Goal: Task Accomplishment & Management: Complete application form

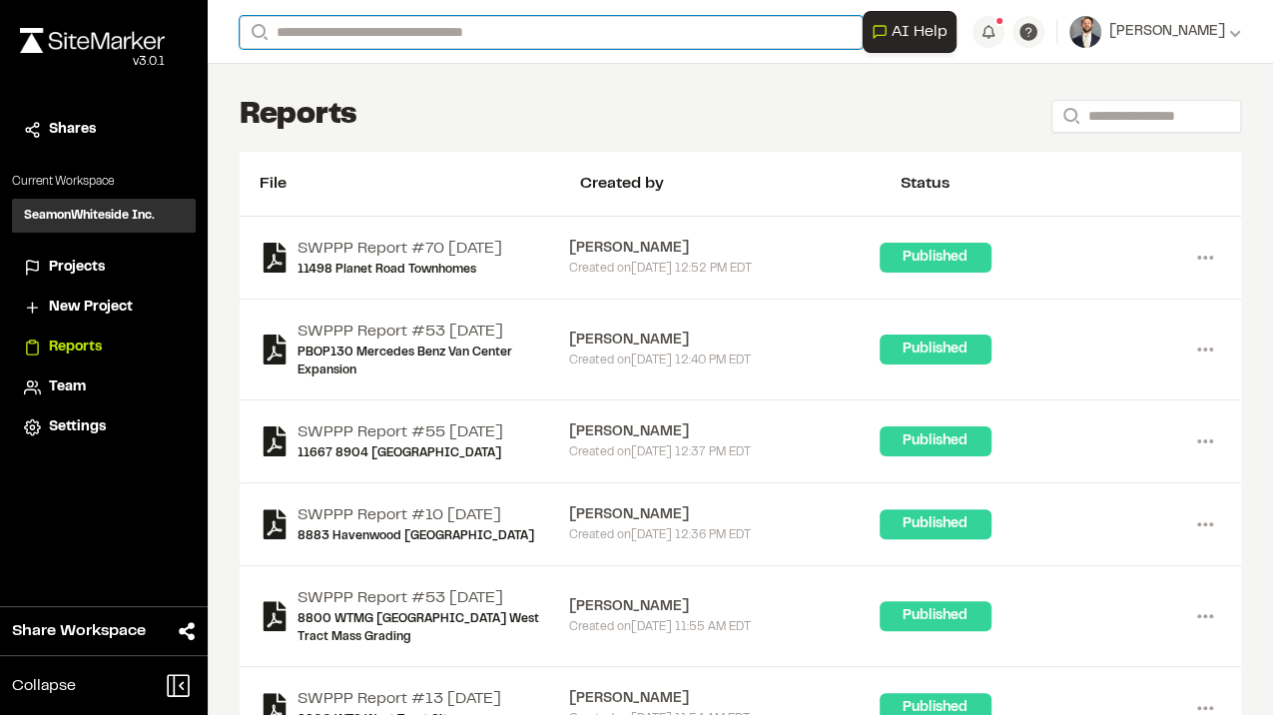
click at [379, 26] on input "Search" at bounding box center [551, 32] width 623 height 33
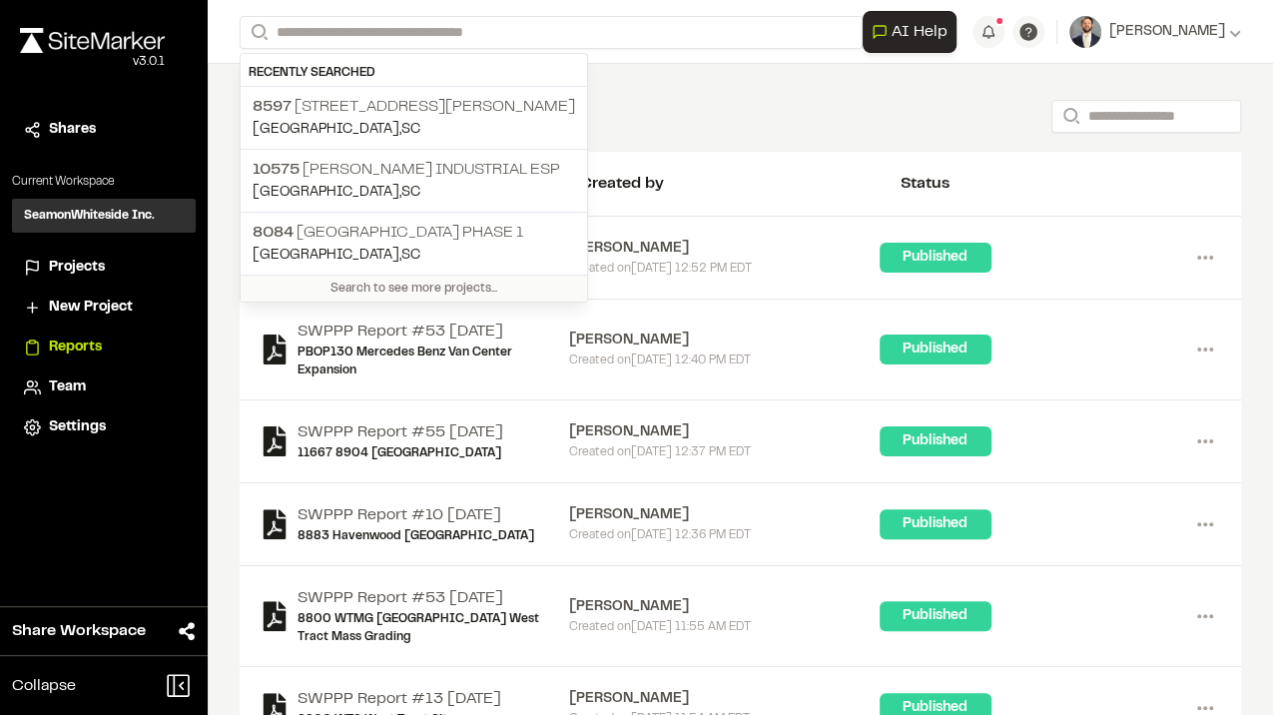
click at [649, 98] on div "Reports Search" at bounding box center [740, 116] width 1001 height 40
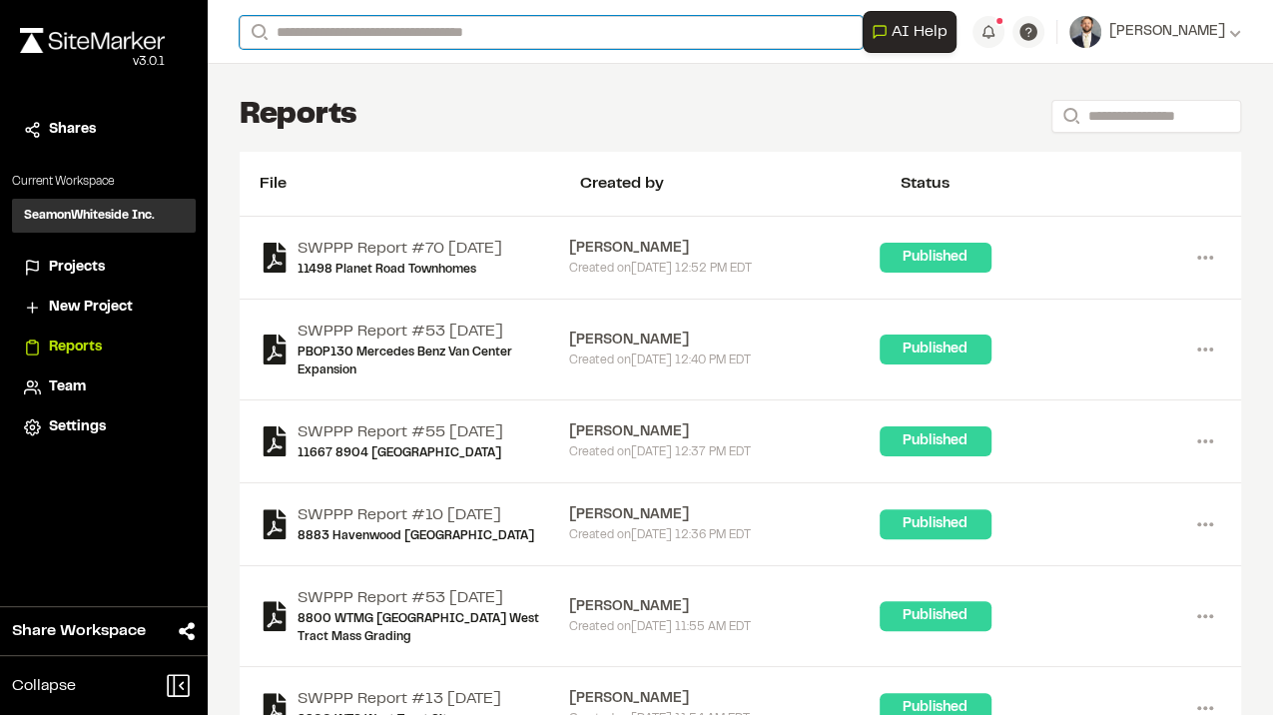
click at [494, 37] on input "Search" at bounding box center [551, 32] width 623 height 33
type input "*"
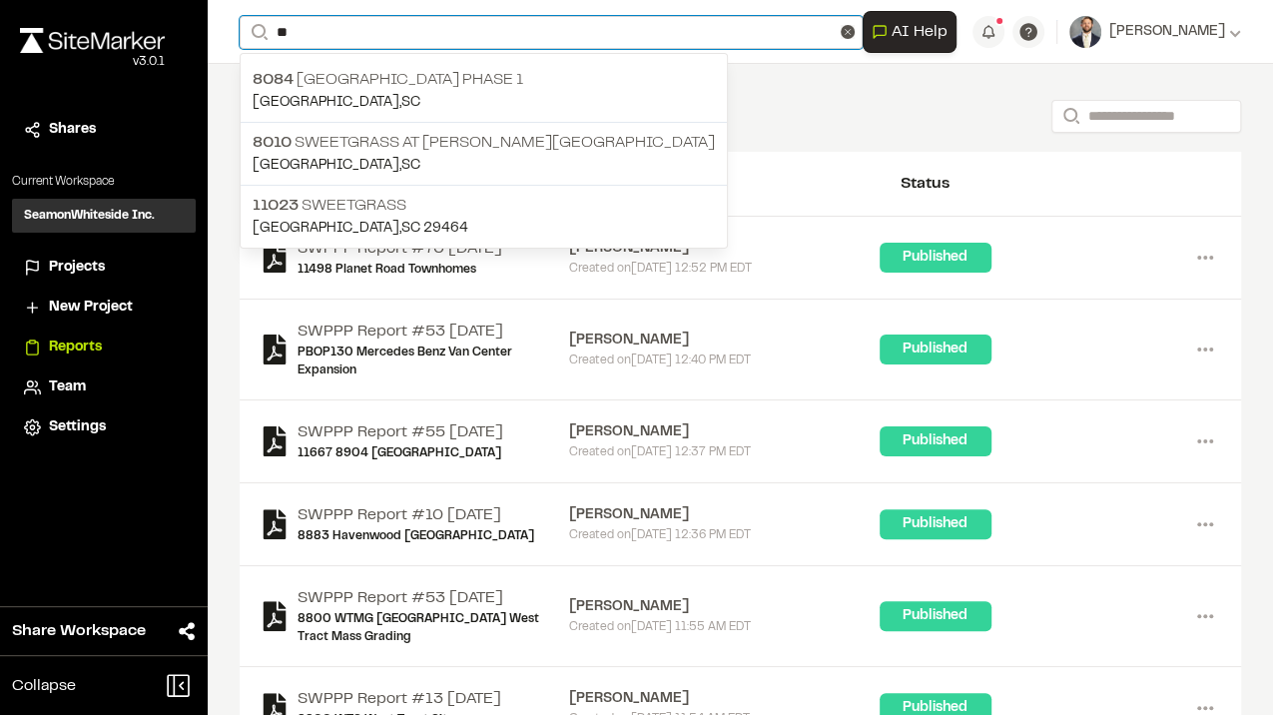
type input "*"
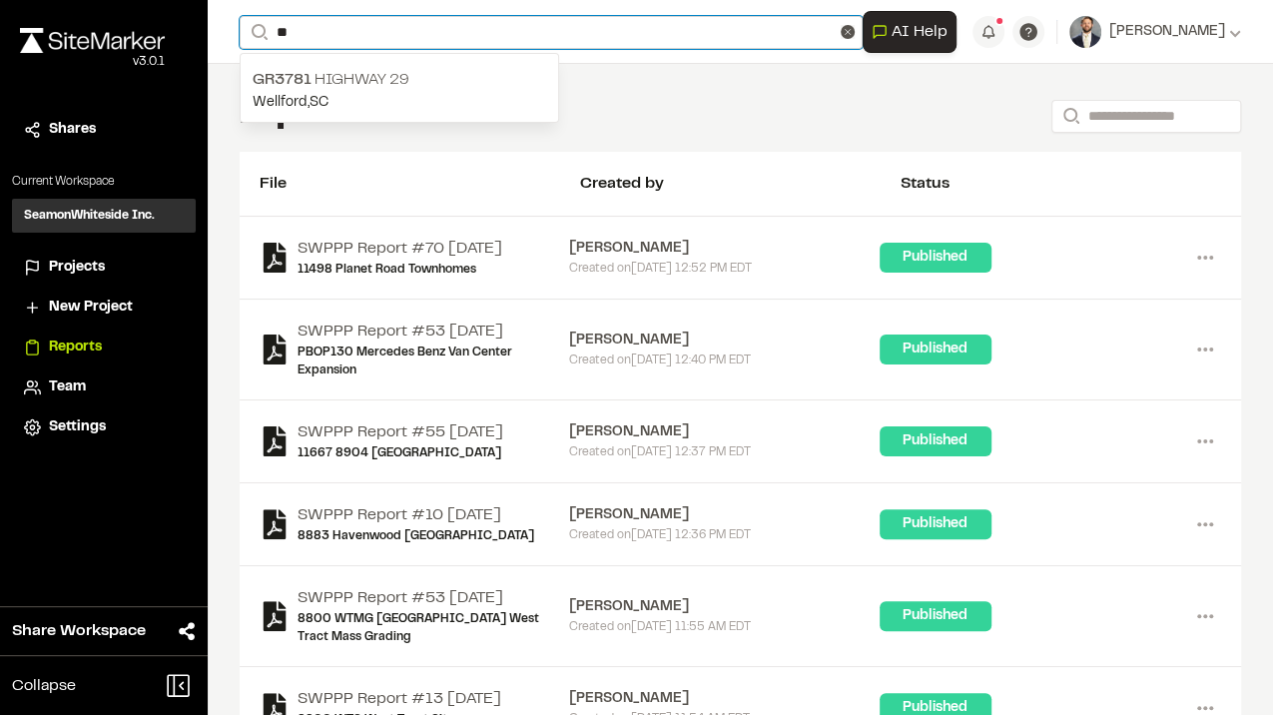
type input "*"
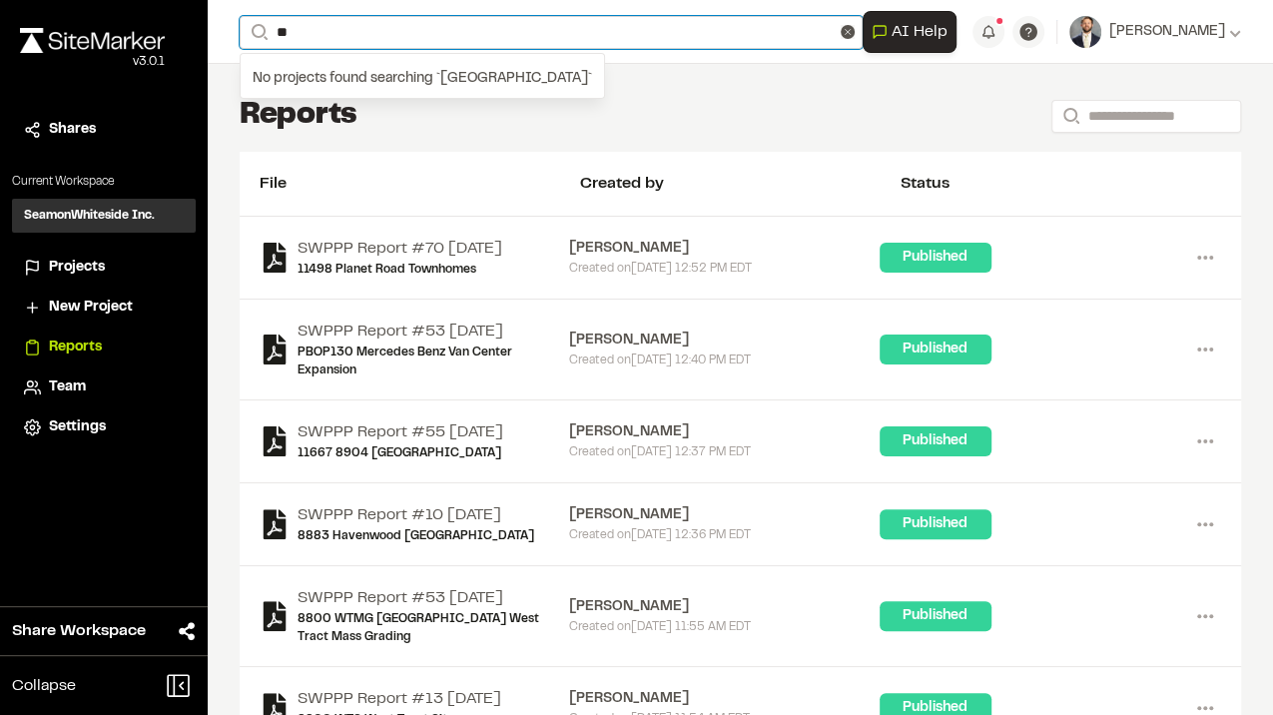
type input "*"
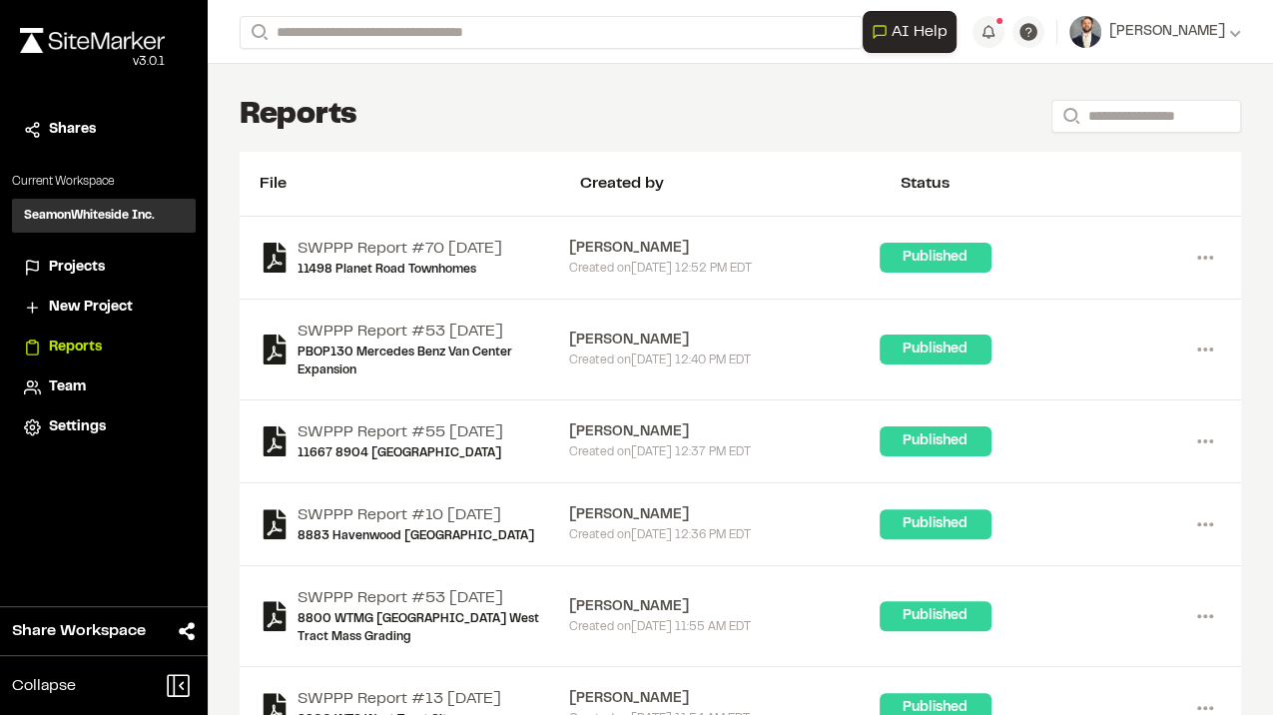
click at [102, 265] on span "Projects" at bounding box center [77, 268] width 56 height 22
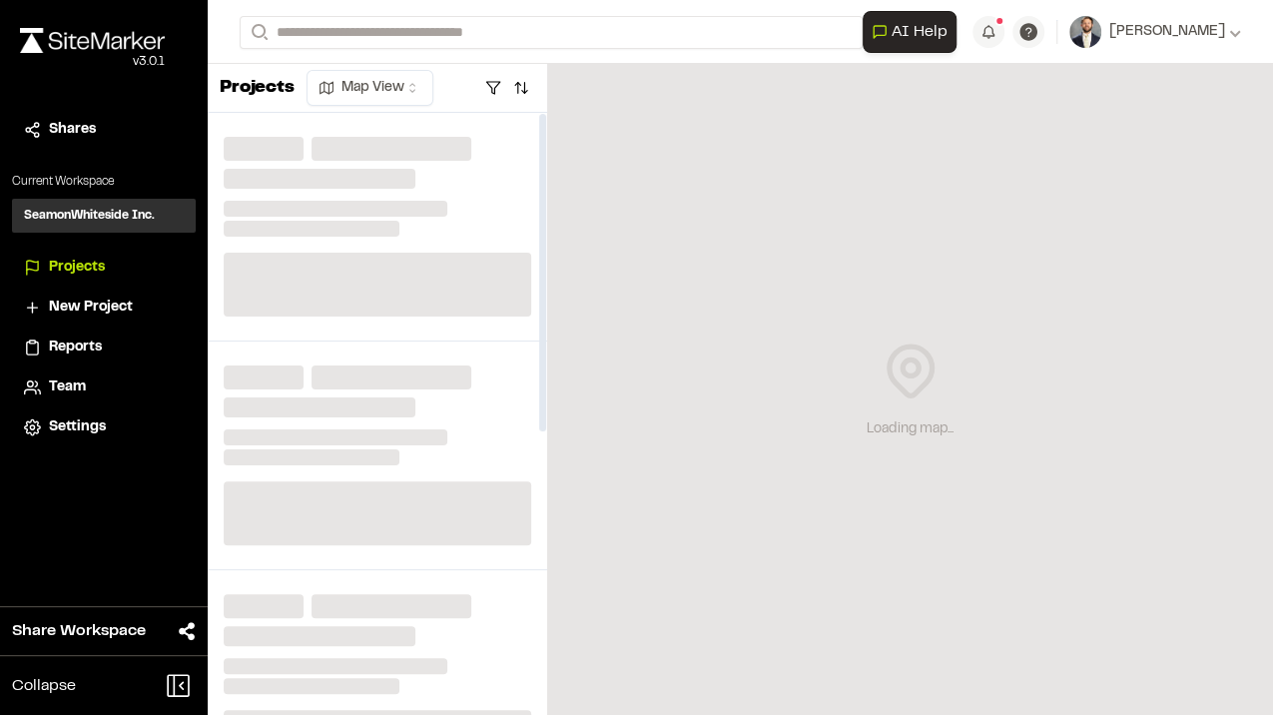
click at [865, 130] on div "Loading map..." at bounding box center [910, 389] width 726 height 651
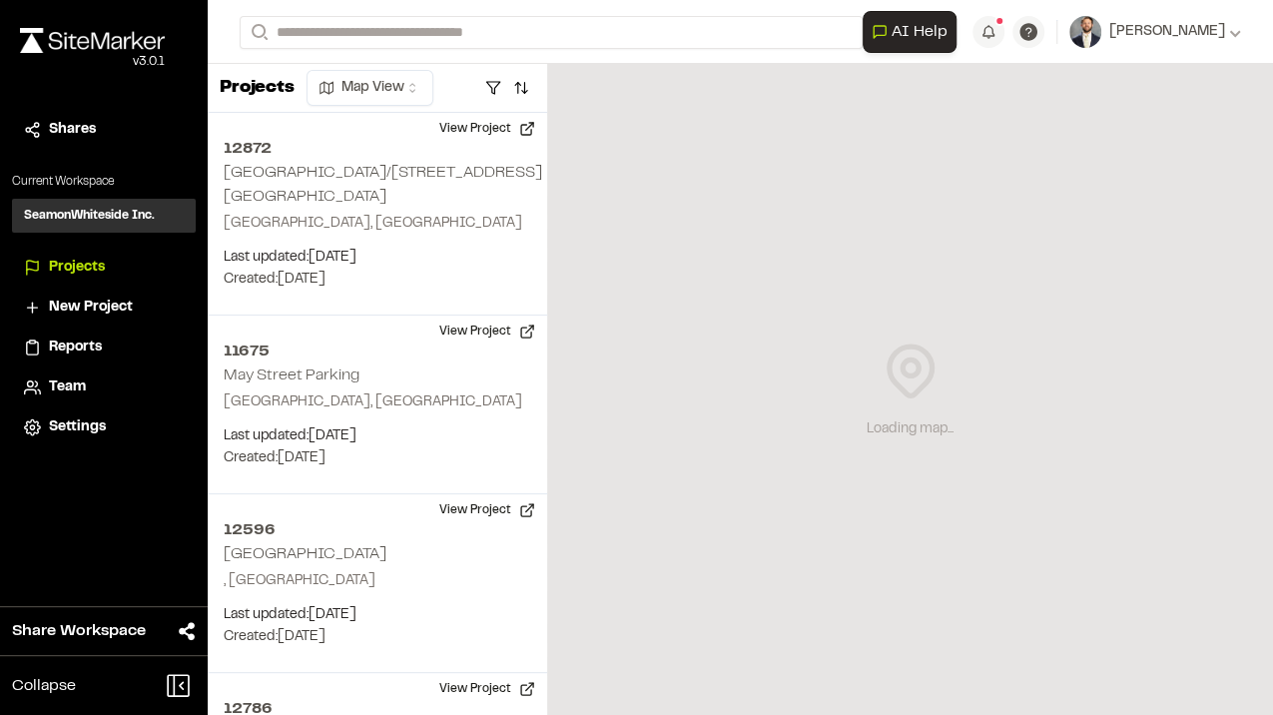
click at [85, 308] on span "New Project" at bounding box center [91, 308] width 84 height 22
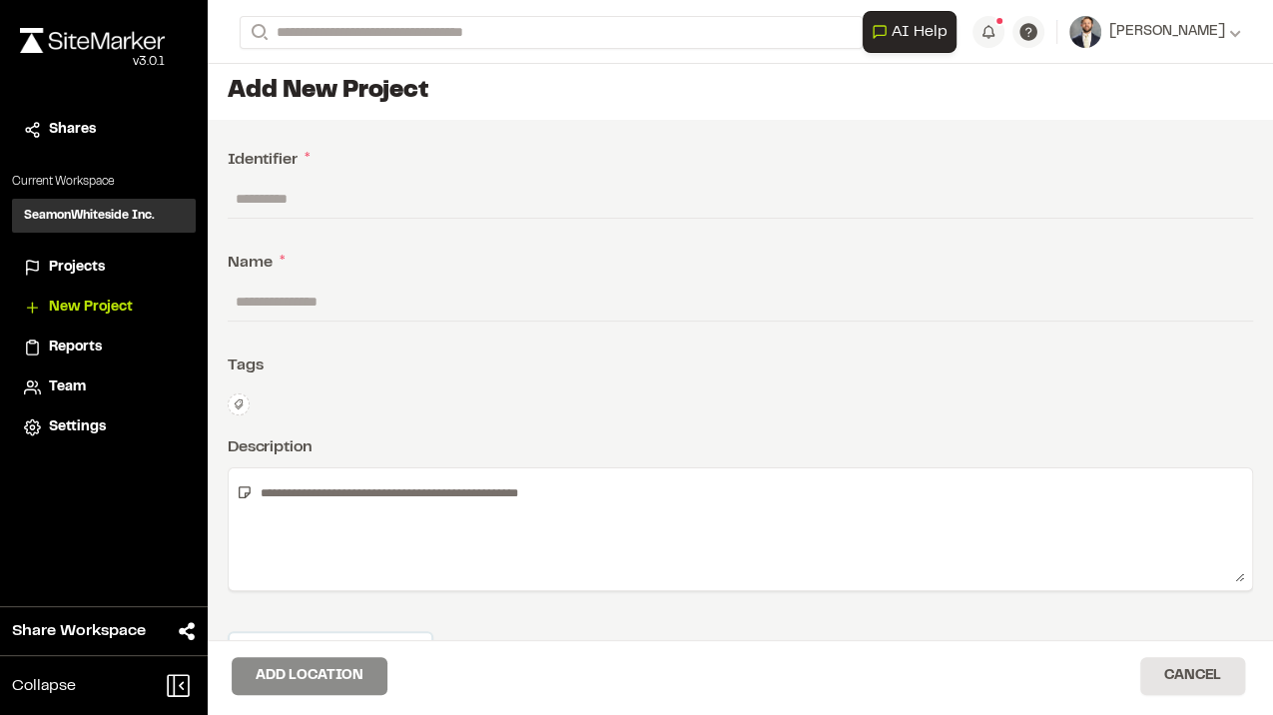
click at [284, 184] on input "text" at bounding box center [740, 199] width 1025 height 38
click at [297, 200] on input "text" at bounding box center [740, 199] width 1025 height 38
type input "*****"
click at [385, 298] on input "text" at bounding box center [740, 302] width 1025 height 38
click at [789, 417] on div "**********" at bounding box center [740, 453] width 1065 height 667
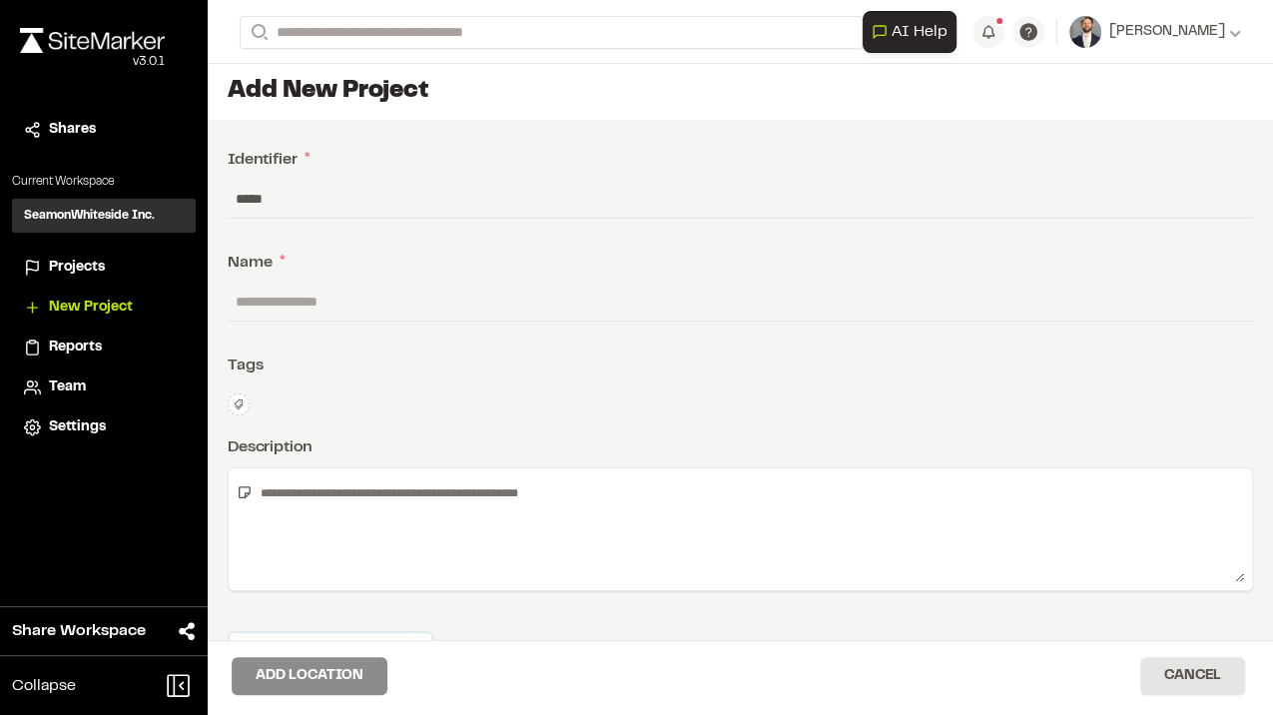
click at [349, 296] on input "text" at bounding box center [740, 302] width 1025 height 38
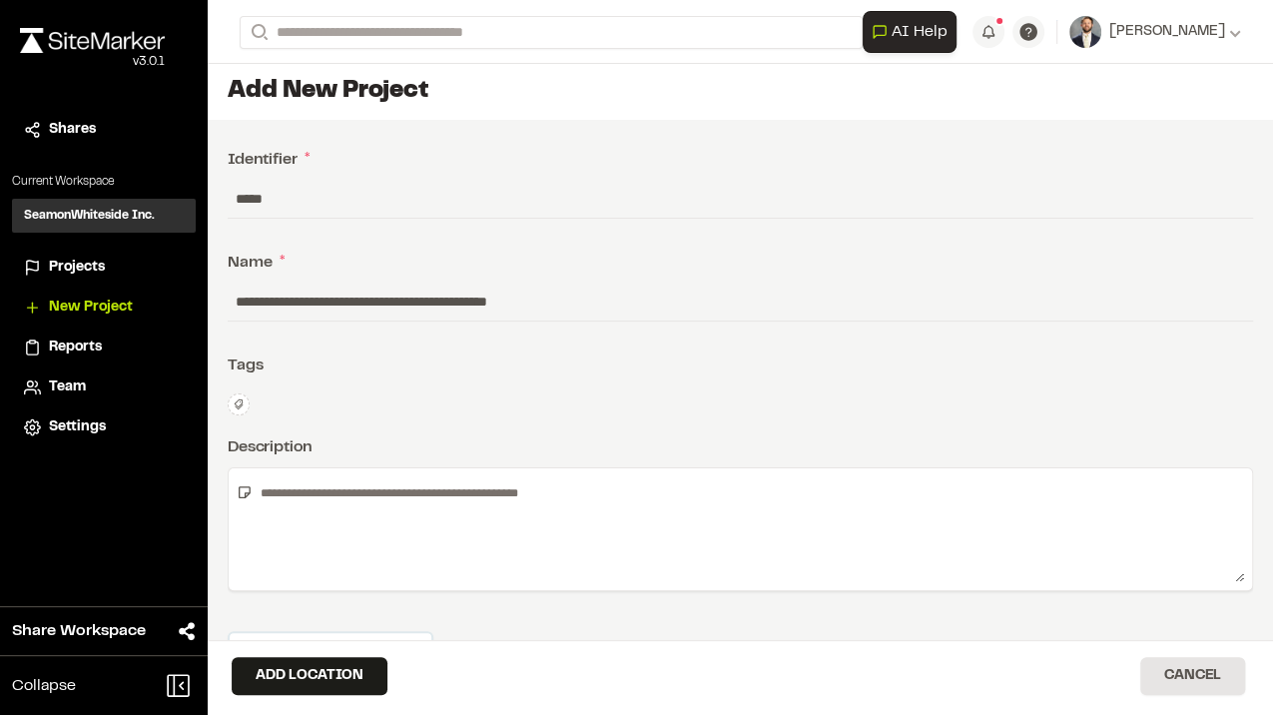
type input "**********"
click at [499, 402] on div "Type Enter or comma to add tag." at bounding box center [740, 404] width 1025 height 22
click at [616, 295] on input "**********" at bounding box center [740, 302] width 1025 height 38
click at [418, 499] on textarea at bounding box center [748, 529] width 991 height 106
click at [429, 400] on div "Type Enter or comma to add tag." at bounding box center [740, 404] width 1025 height 22
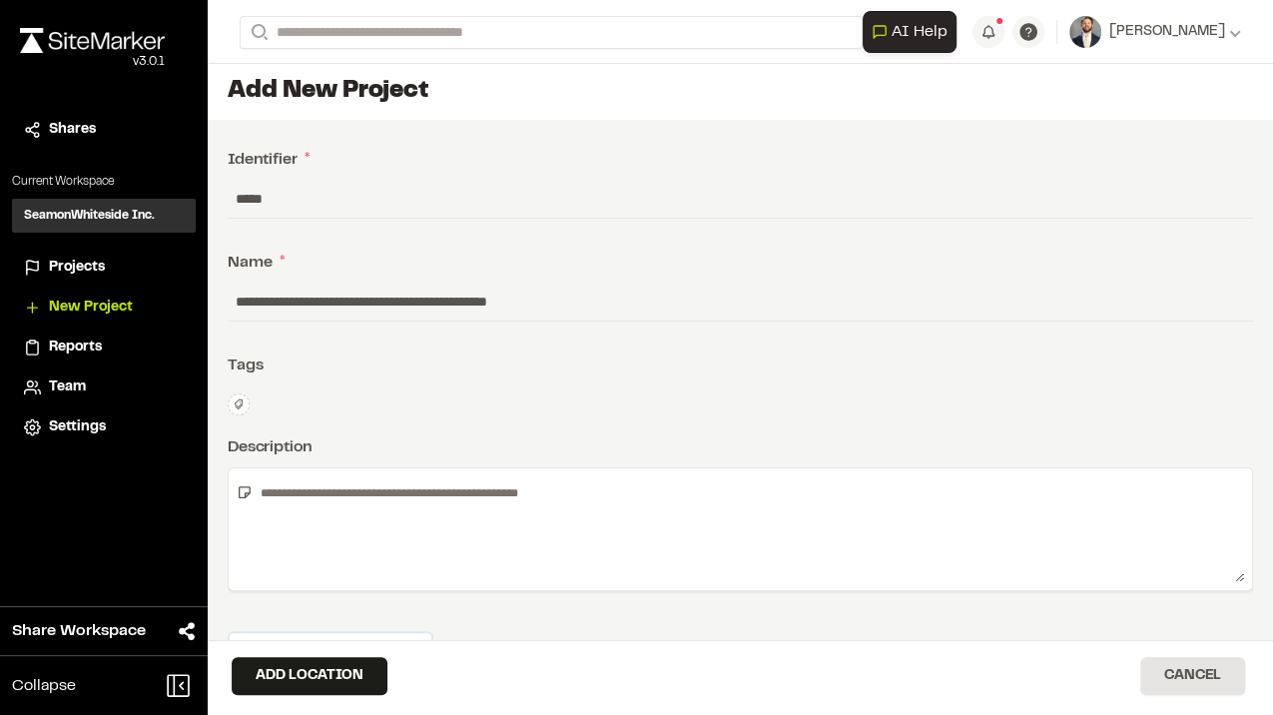
click at [369, 528] on textarea at bounding box center [748, 529] width 991 height 106
click at [497, 520] on textarea at bounding box center [748, 529] width 991 height 106
click at [404, 489] on textarea "**********" at bounding box center [744, 529] width 983 height 106
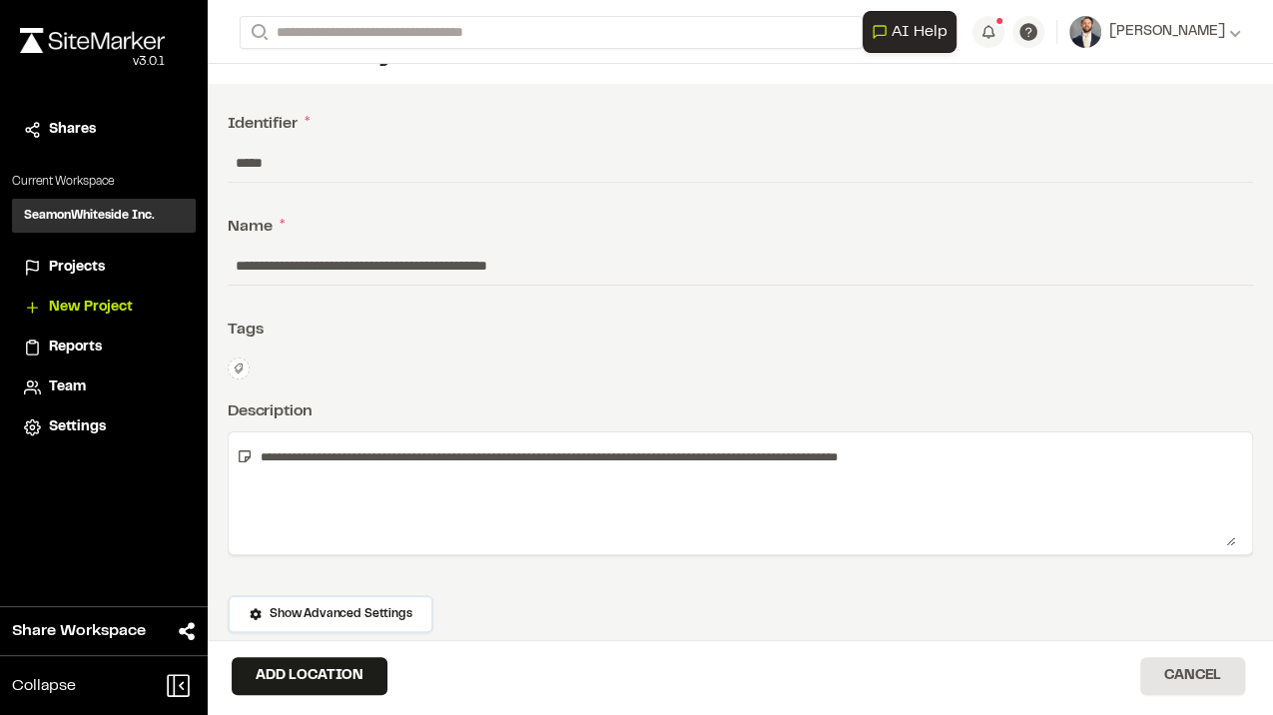
scroll to position [69, 0]
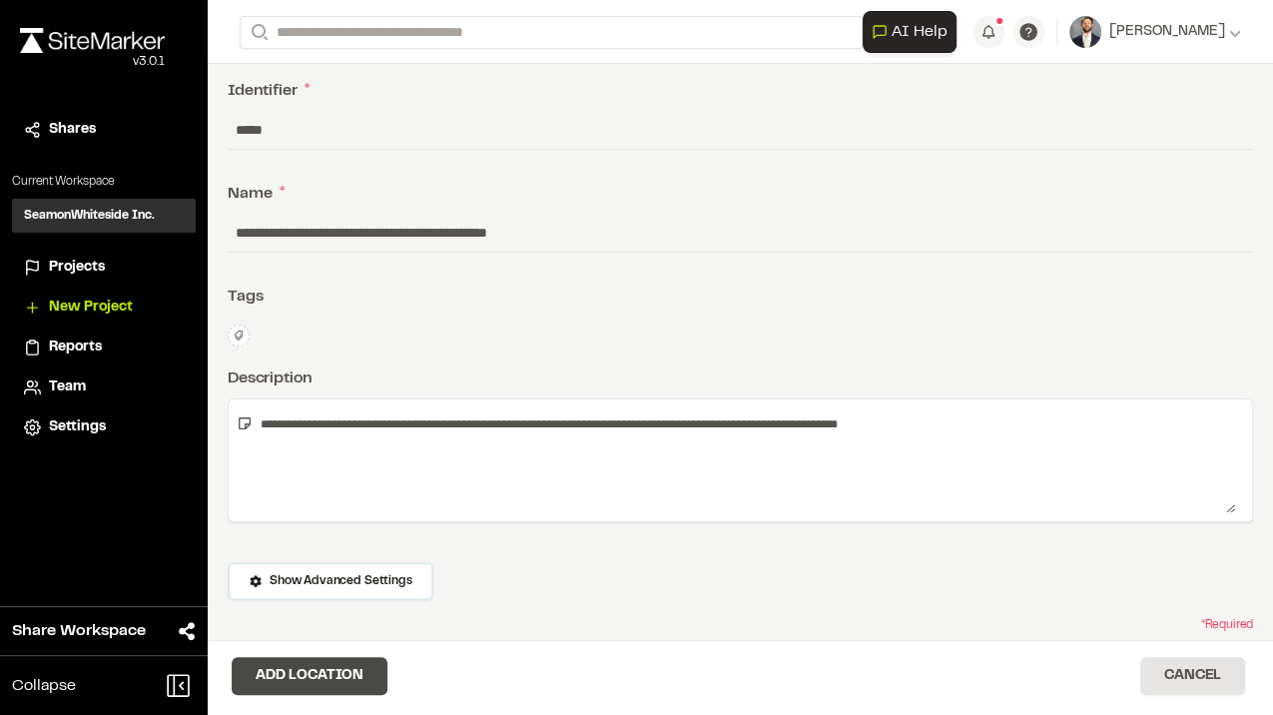
type textarea "**********"
click at [349, 679] on button "Add Location" at bounding box center [310, 676] width 156 height 38
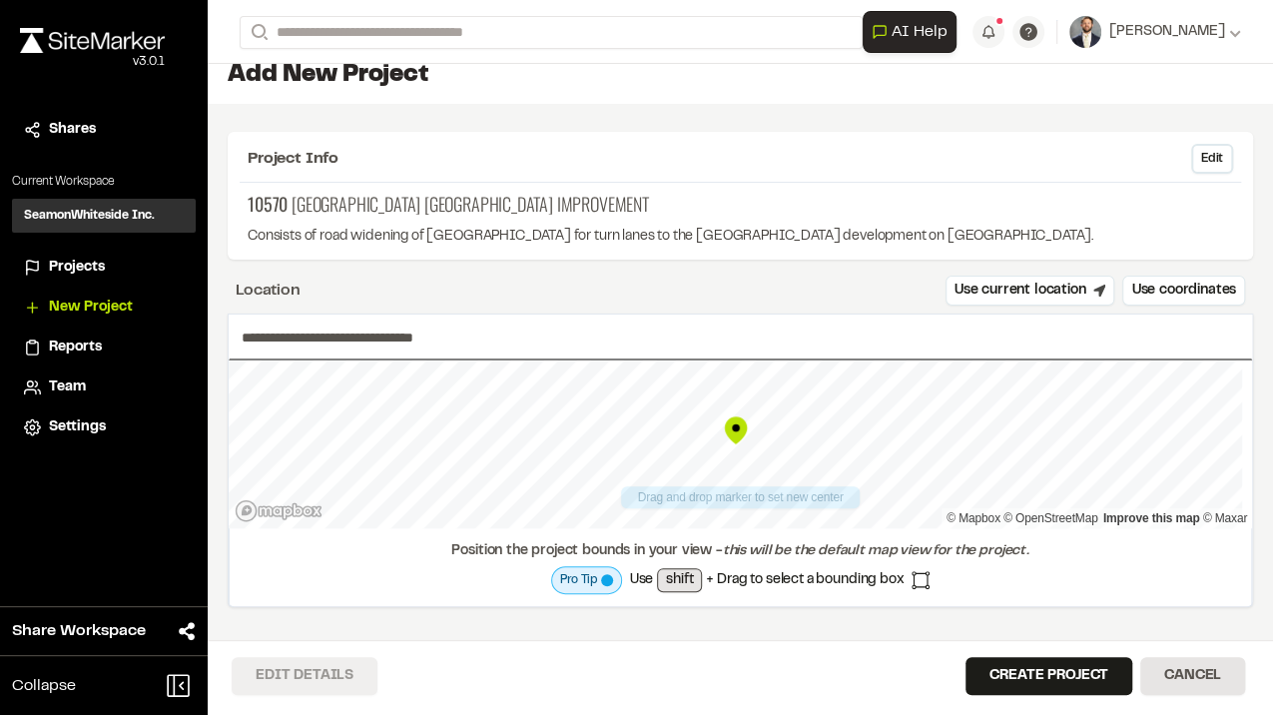
scroll to position [16, 0]
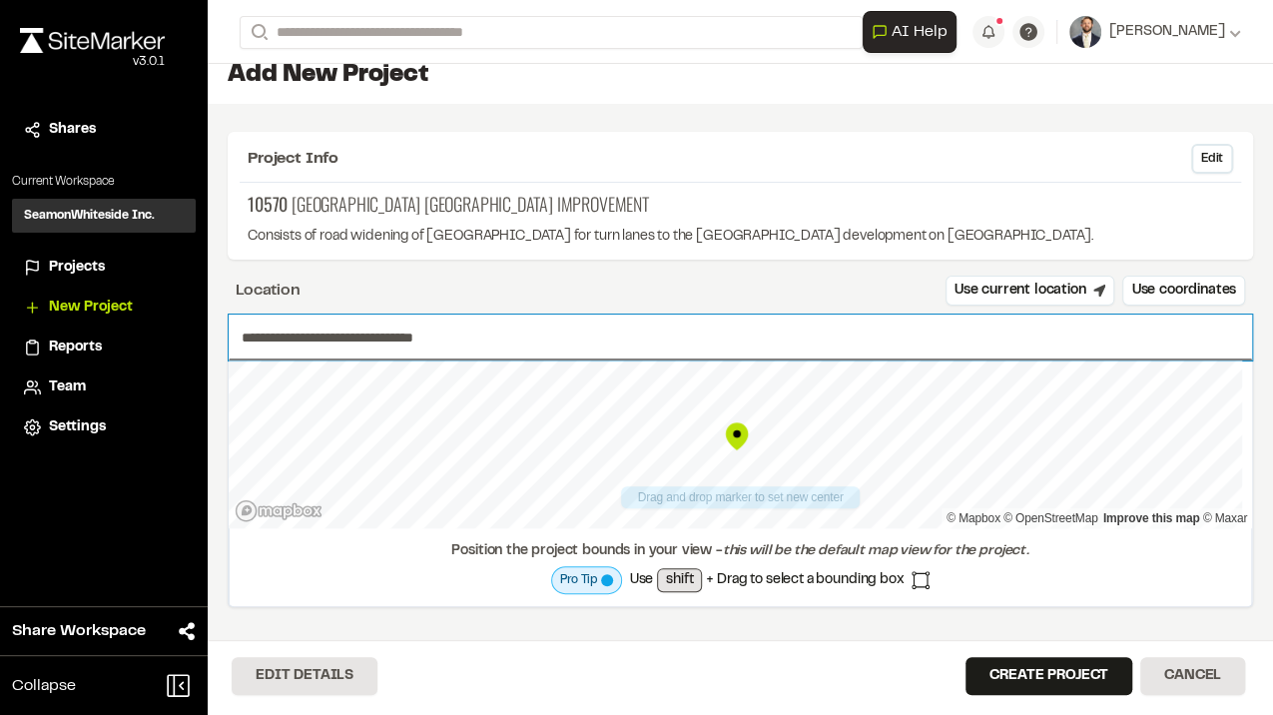
click at [496, 342] on input "**********" at bounding box center [740, 338] width 1023 height 46
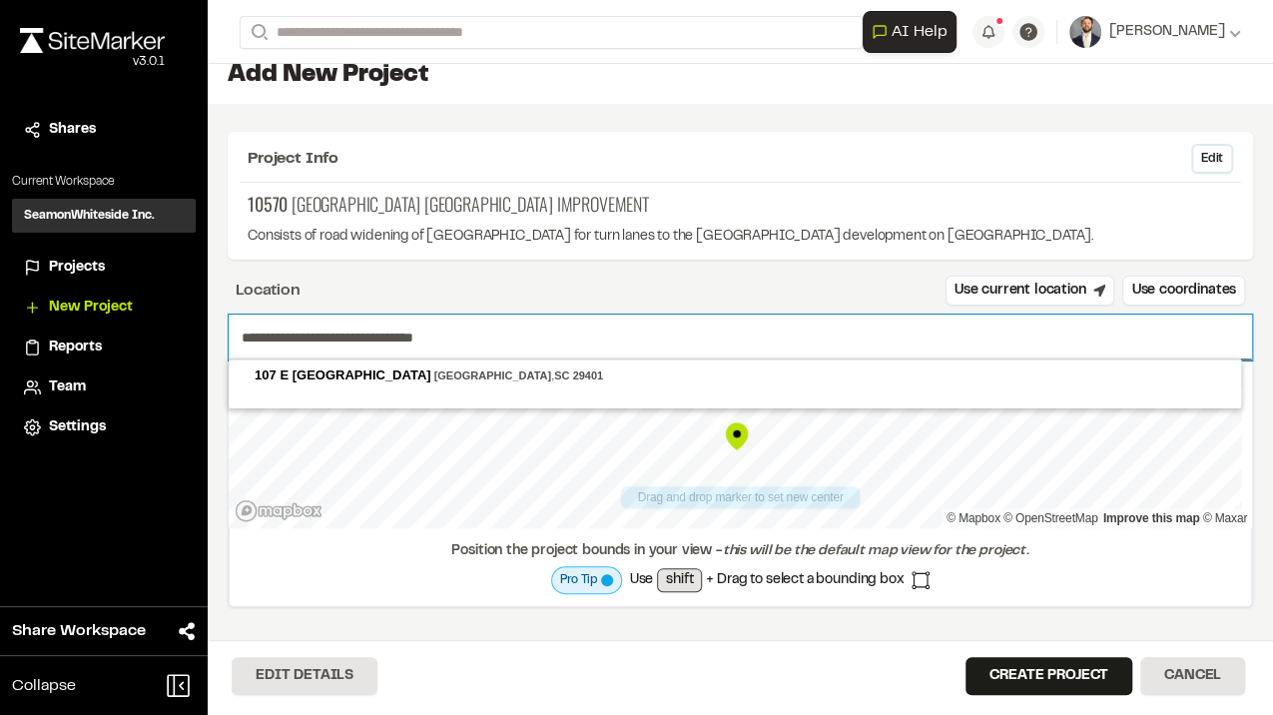
drag, startPoint x: 415, startPoint y: 341, endPoint x: 80, endPoint y: 341, distance: 335.5
click at [80, 341] on div "Close sidebar v 3.0.1 Shares Current Workspace SeamonWhiteside Inc. SI Projects…" at bounding box center [636, 357] width 1273 height 715
paste input "***"
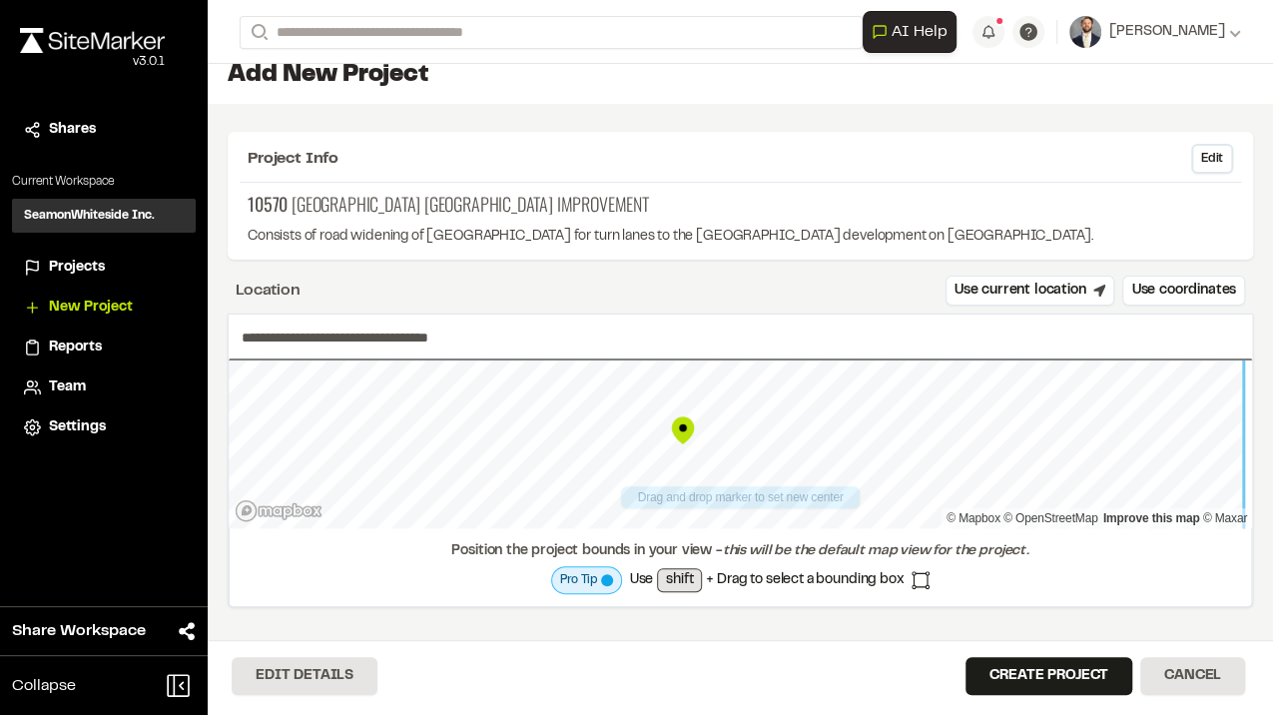
type input "**********"
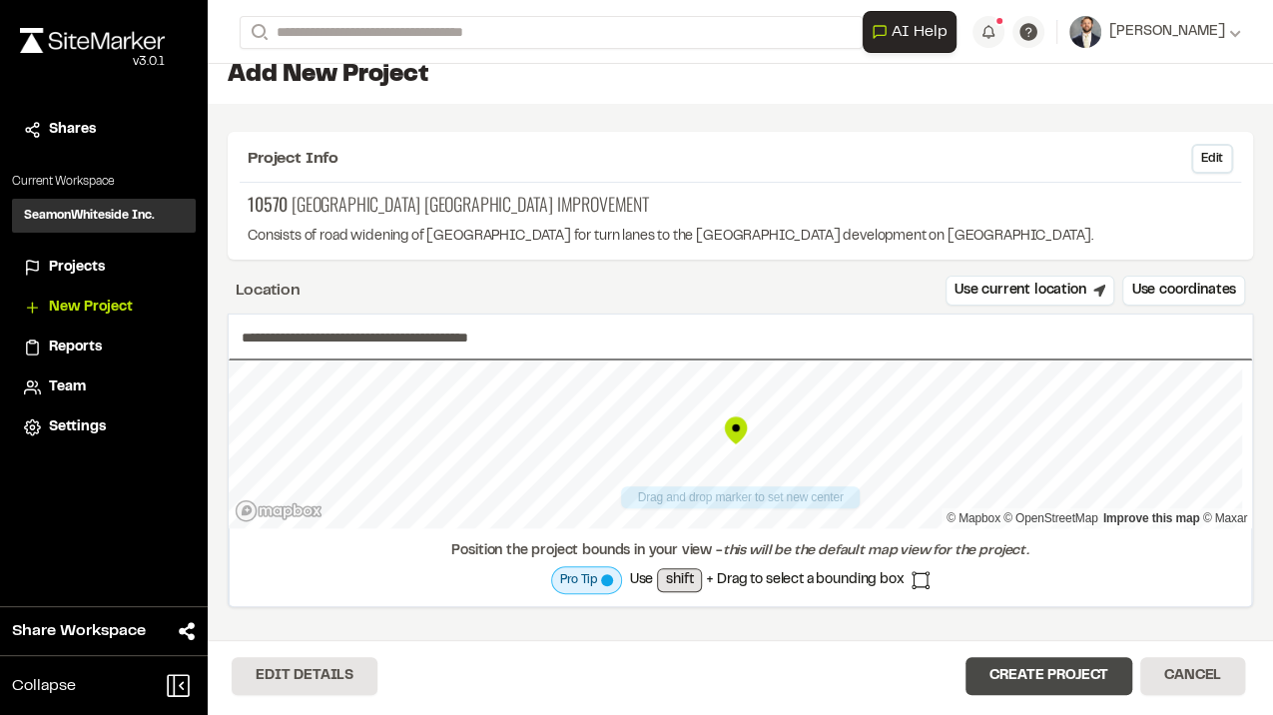
click at [1006, 661] on button "Create Project" at bounding box center [1049, 676] width 167 height 38
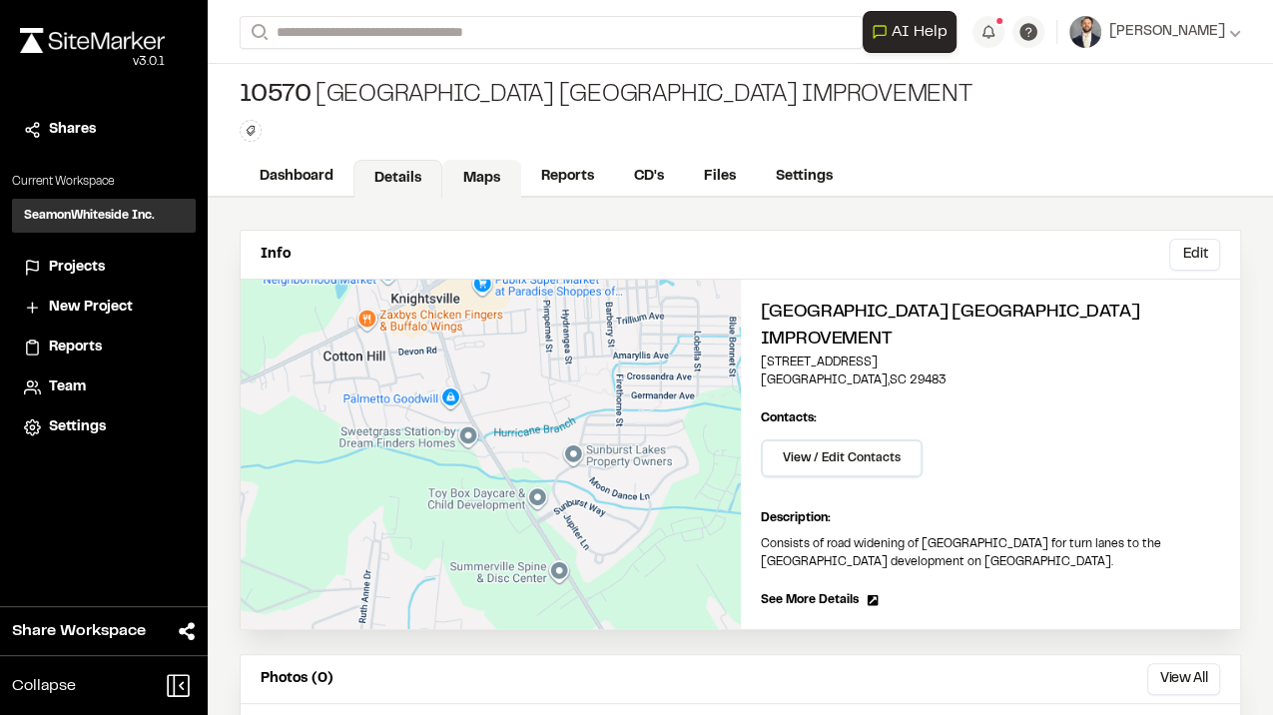
click at [483, 186] on link "Maps" at bounding box center [481, 179] width 79 height 38
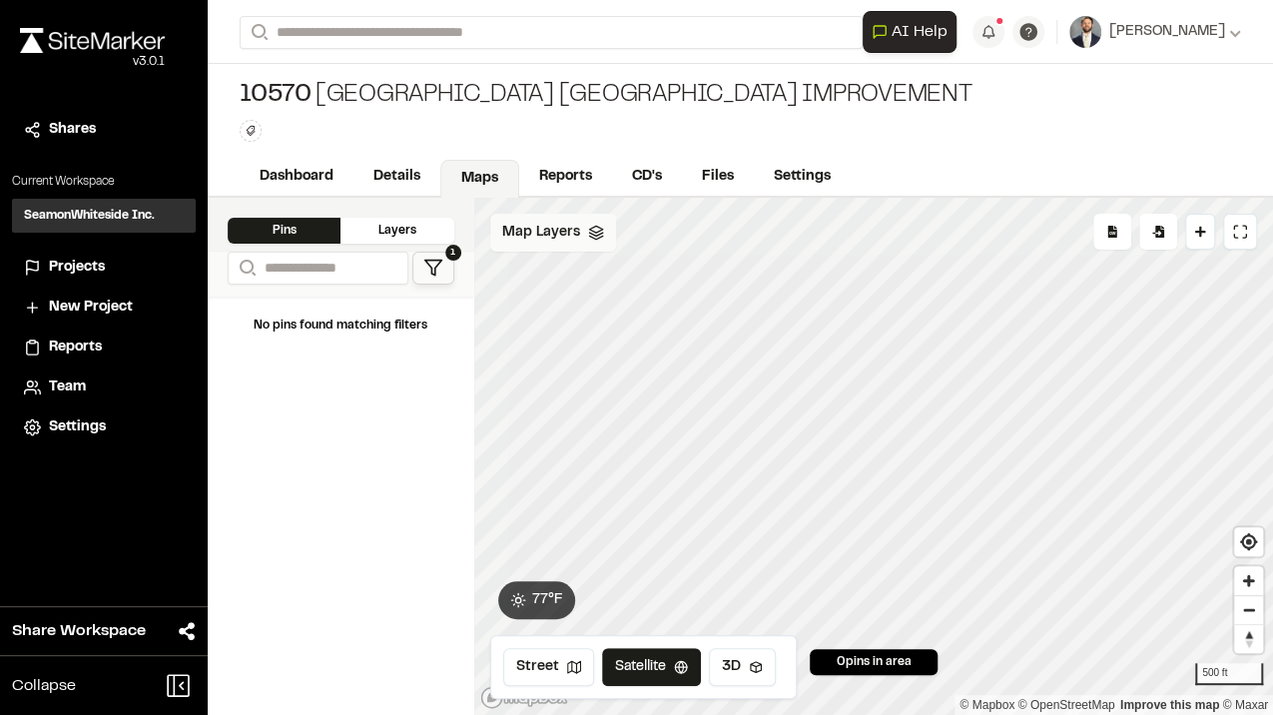
click at [549, 246] on div "Map Layers" at bounding box center [553, 233] width 126 height 38
click at [591, 229] on html "Close sidebar v 3.0.1 Shares Current Workspace SeamonWhiteside Inc. SI Projects…" at bounding box center [636, 357] width 1273 height 715
click at [555, 282] on link "Add Layer" at bounding box center [564, 274] width 150 height 34
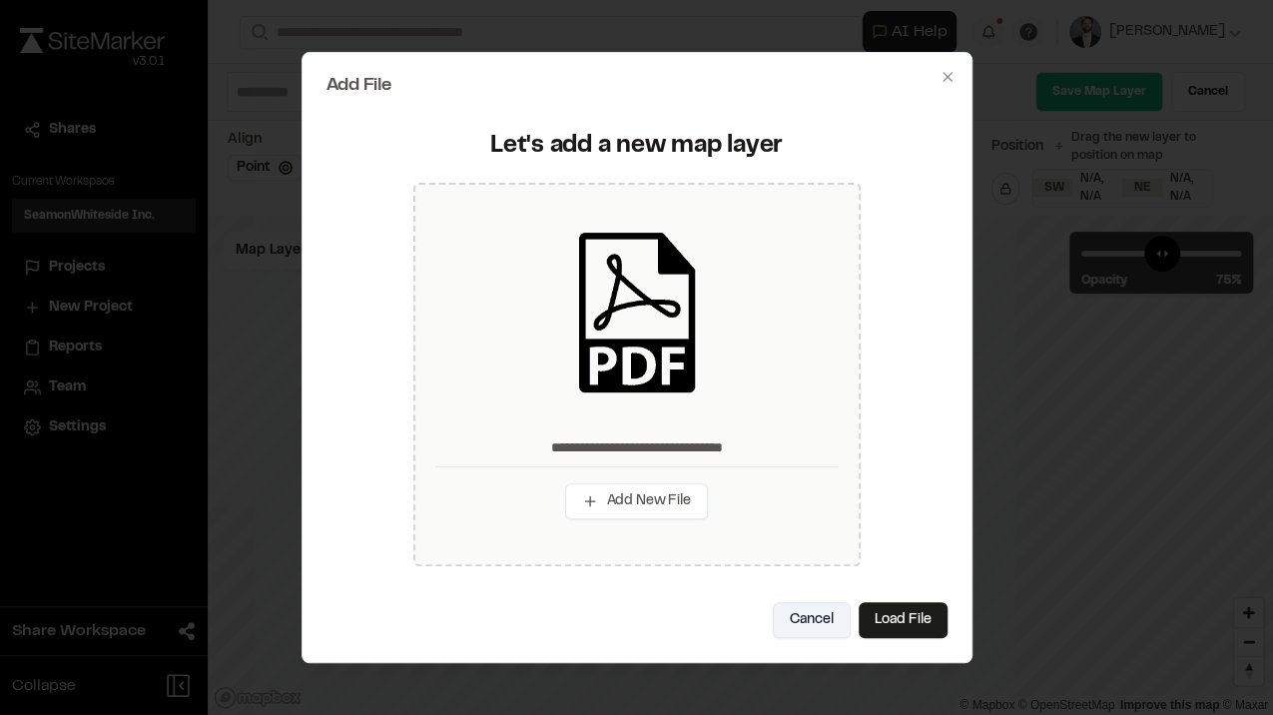
click at [820, 619] on button "Cancel" at bounding box center [812, 620] width 78 height 36
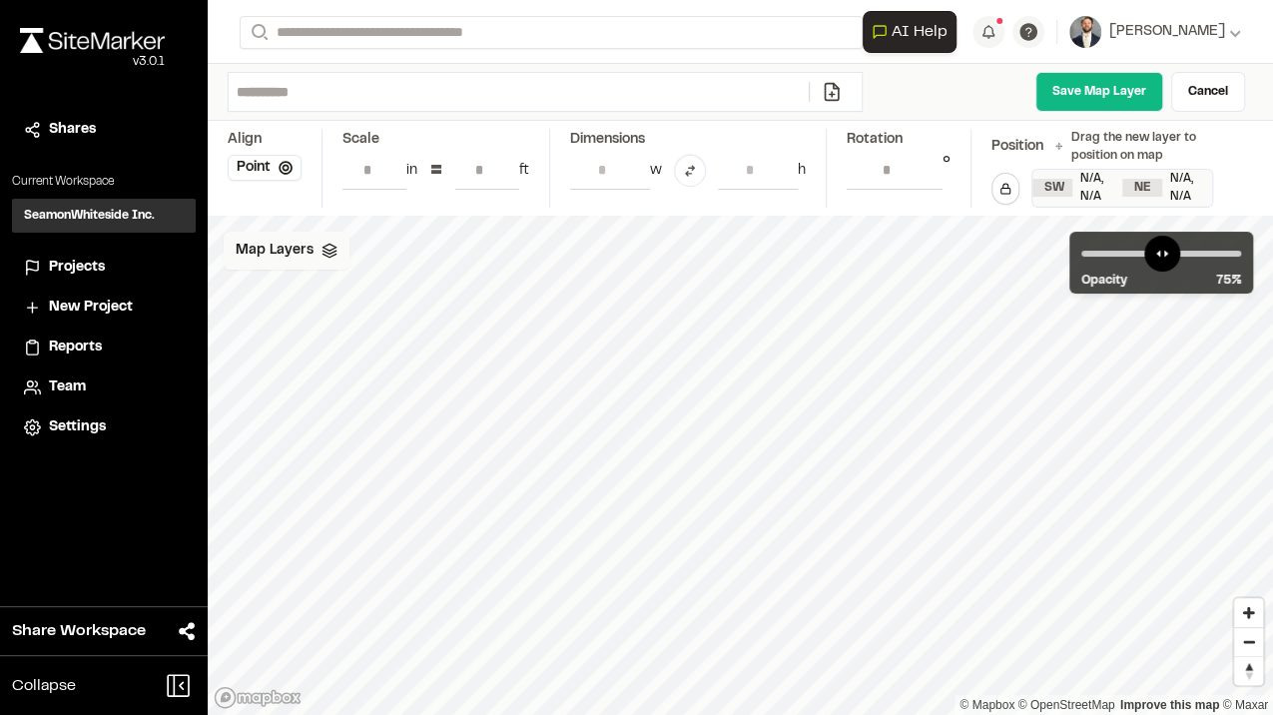
click at [319, 263] on div "Map Layers" at bounding box center [287, 251] width 126 height 38
click at [343, 247] on html "Close sidebar v 3.0.1 Shares Current Workspace SeamonWhiteside Inc. SI Projects…" at bounding box center [636, 357] width 1273 height 715
click at [322, 294] on link "Add Layer" at bounding box center [298, 291] width 150 height 34
click at [315, 255] on div "Map Layers" at bounding box center [287, 251] width 126 height 38
click at [334, 291] on div "All Layers" at bounding box center [318, 295] width 188 height 38
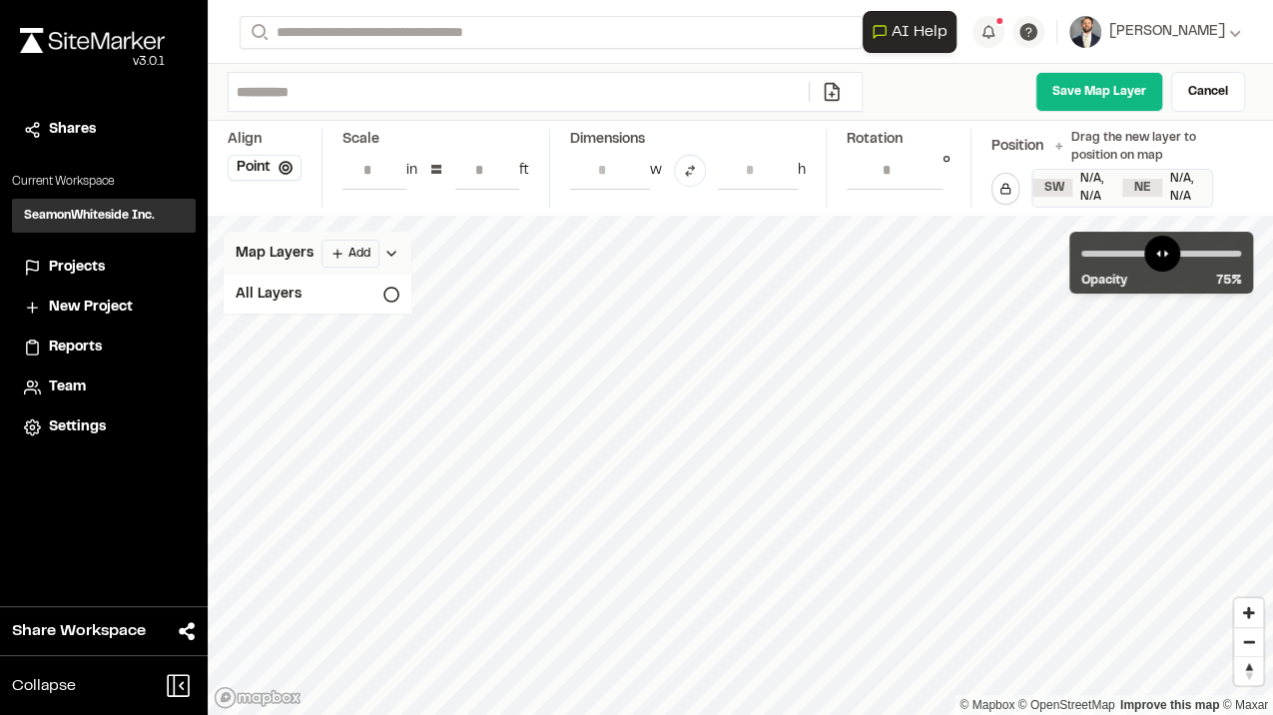
click at [290, 232] on div "Map Layers Add" at bounding box center [318, 254] width 188 height 44
drag, startPoint x: 1201, startPoint y: 246, endPoint x: 1189, endPoint y: 256, distance: 15.6
type input "**"
click at [1189, 256] on input "range" at bounding box center [1161, 254] width 160 height 6
click at [1212, 83] on link "Cancel" at bounding box center [1208, 92] width 74 height 40
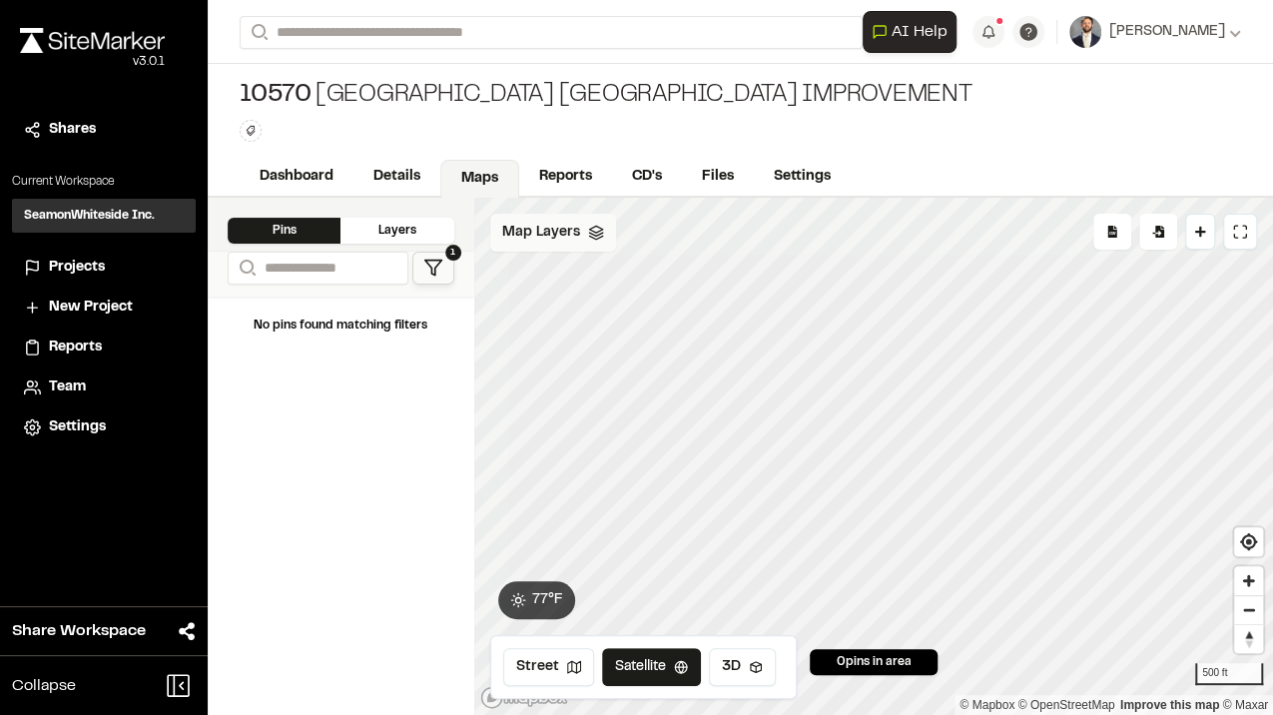
click at [597, 244] on div "Map Layers" at bounding box center [553, 233] width 126 height 38
click at [616, 233] on html "Close sidebar v 3.0.1 Shares Current Workspace SeamonWhiteside Inc. SI Projects…" at bounding box center [636, 357] width 1273 height 715
click at [547, 265] on link "Add Layer" at bounding box center [564, 274] width 150 height 34
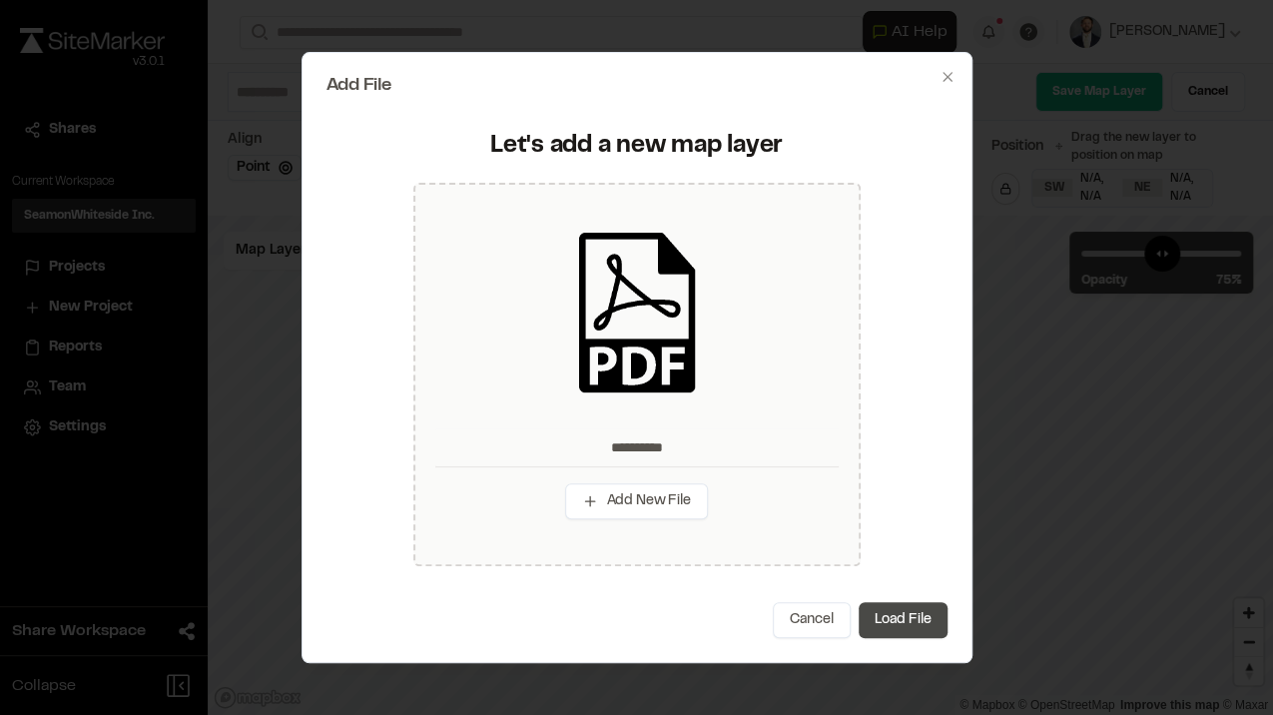
click at [921, 624] on button "Load File" at bounding box center [903, 620] width 89 height 36
type input "**********"
type input "****"
type input "***"
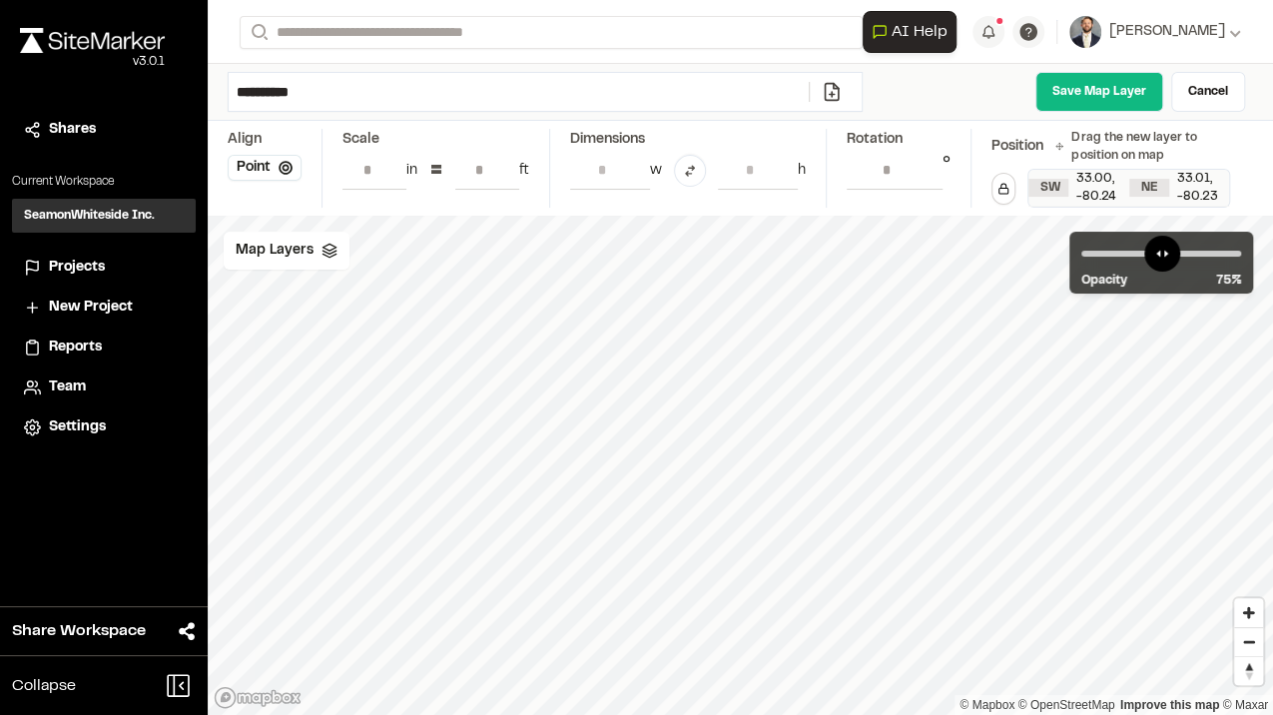
drag, startPoint x: 729, startPoint y: 584, endPoint x: 380, endPoint y: 180, distance: 533.8
click at [376, 176] on div "**********" at bounding box center [740, 357] width 1065 height 715
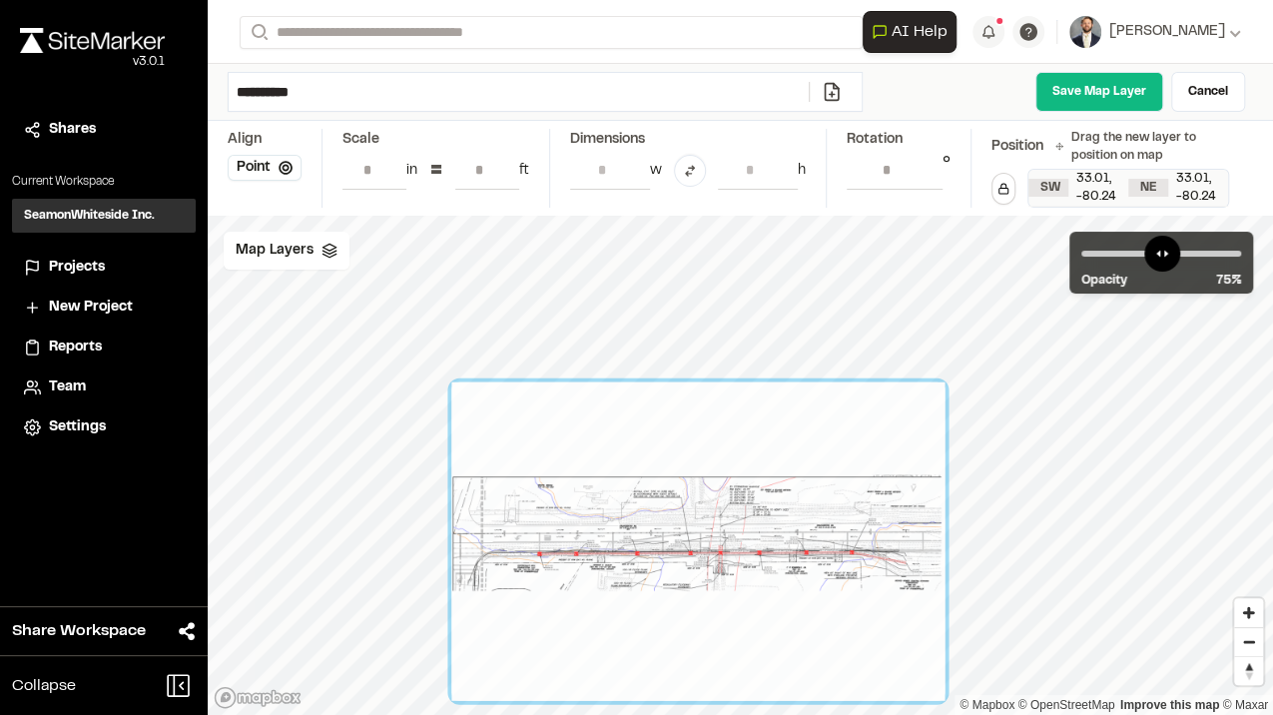
drag, startPoint x: 601, startPoint y: 319, endPoint x: 809, endPoint y: 596, distance: 346.7
click at [809, 595] on div at bounding box center [697, 541] width 493 height 319
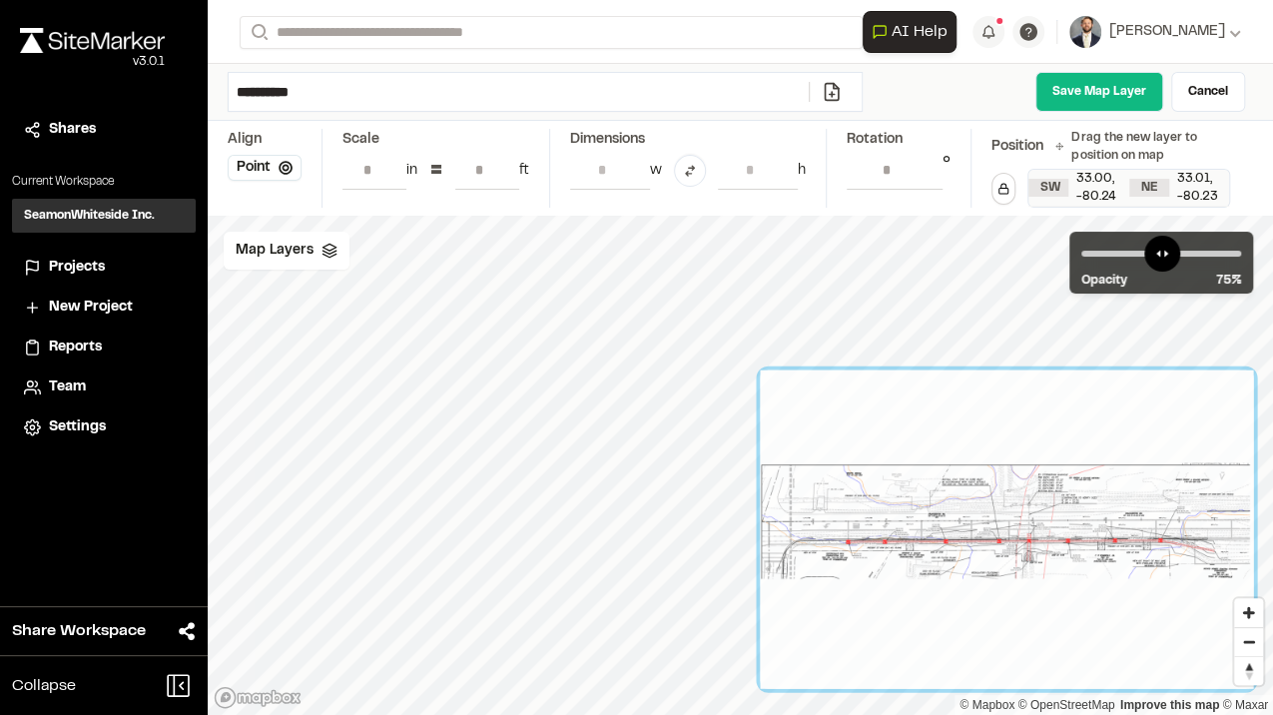
drag, startPoint x: 732, startPoint y: 569, endPoint x: 925, endPoint y: 499, distance: 205.0
click at [968, 481] on div at bounding box center [1006, 529] width 493 height 319
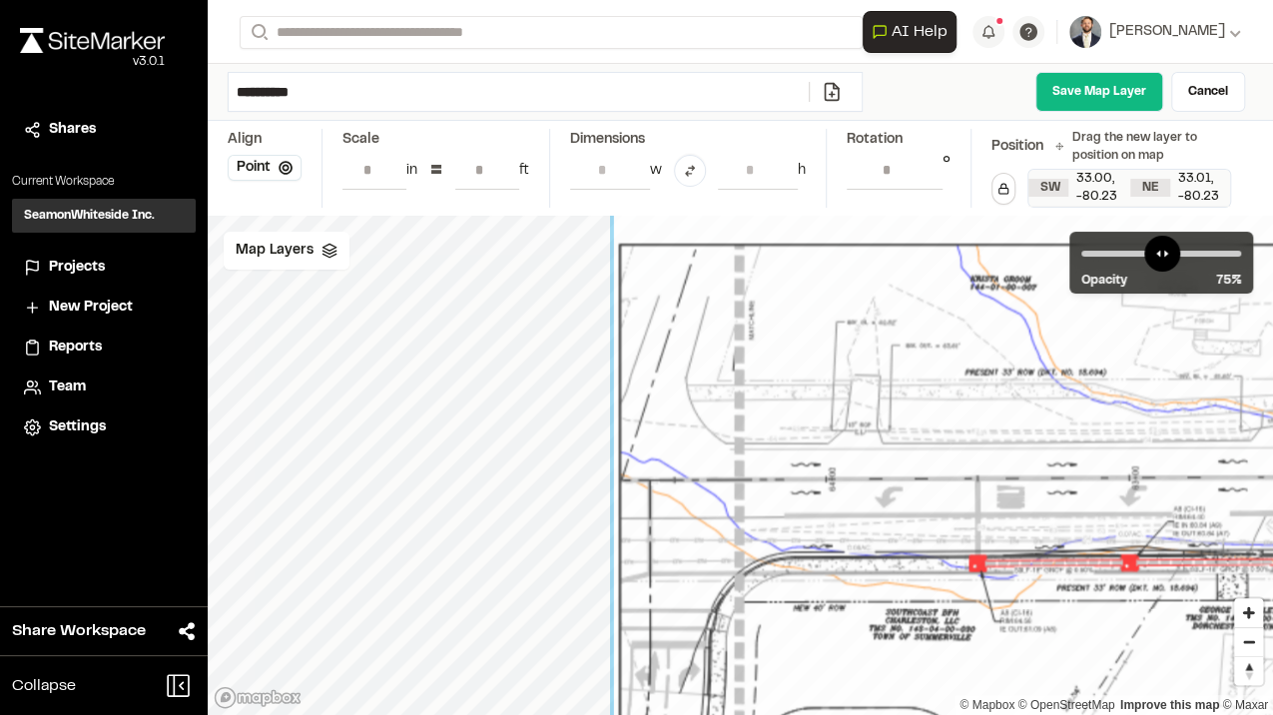
drag, startPoint x: 867, startPoint y: 491, endPoint x: 786, endPoint y: 647, distance: 175.5
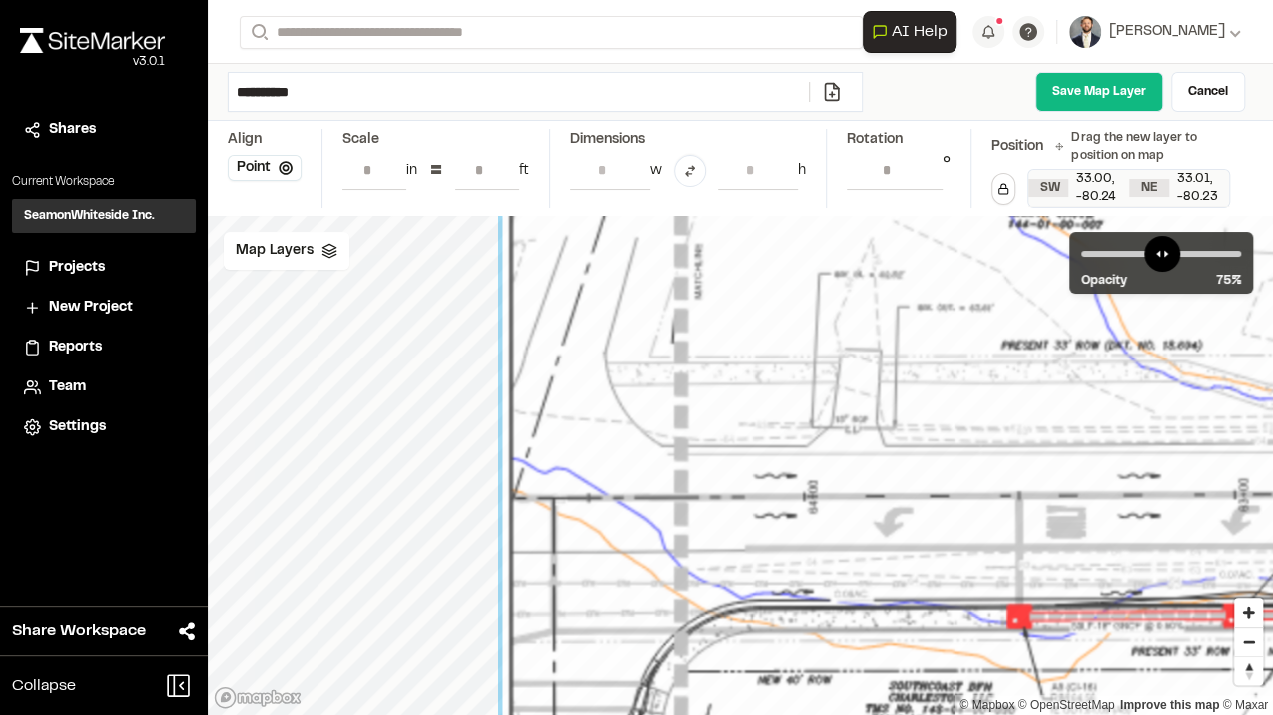
drag, startPoint x: 709, startPoint y: 577, endPoint x: 767, endPoint y: 606, distance: 64.7
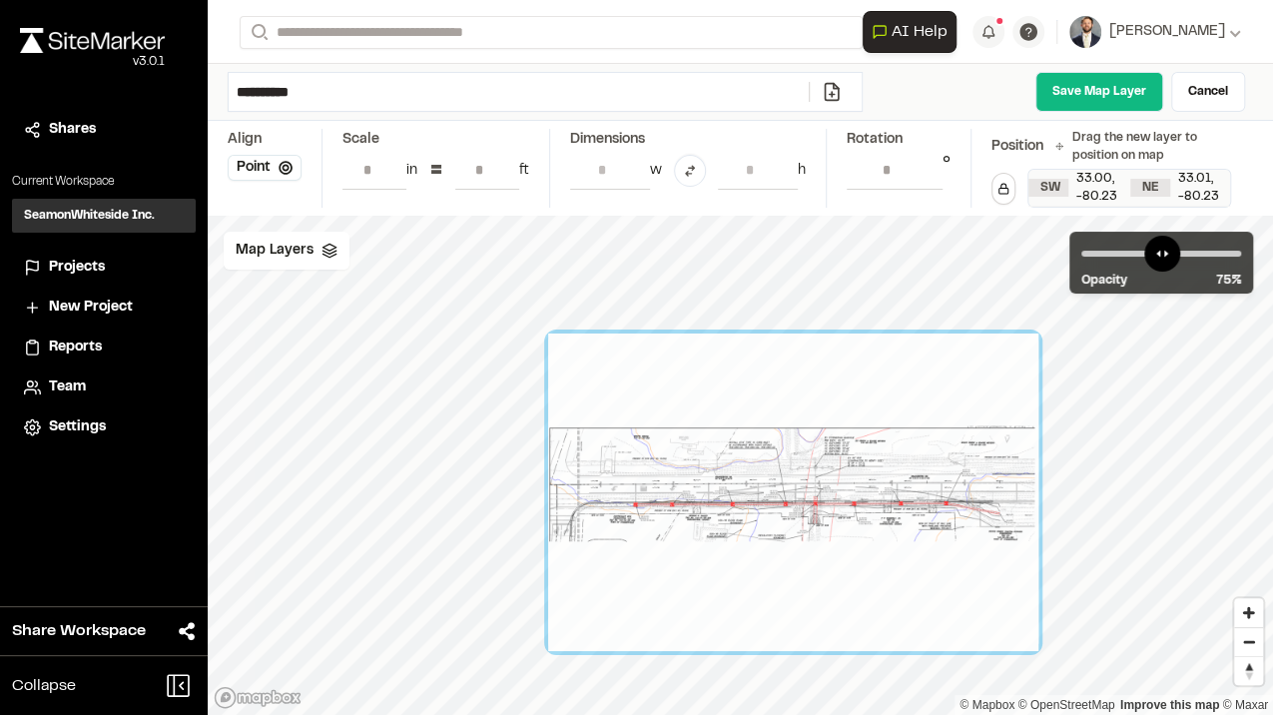
drag, startPoint x: 759, startPoint y: 574, endPoint x: 483, endPoint y: 445, distance: 304.2
click at [548, 445] on div at bounding box center [793, 492] width 490 height 318
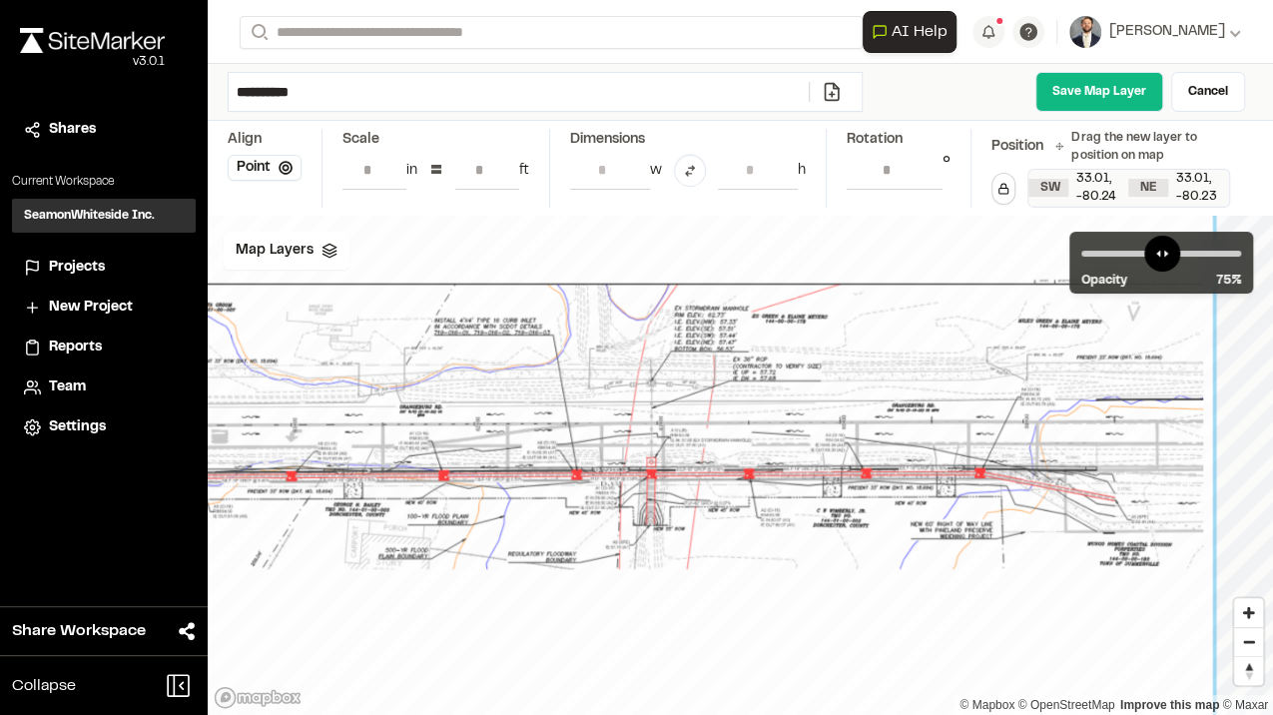
drag, startPoint x: 559, startPoint y: 537, endPoint x: 403, endPoint y: 548, distance: 156.2
click at [400, 555] on div at bounding box center [596, 446] width 1232 height 798
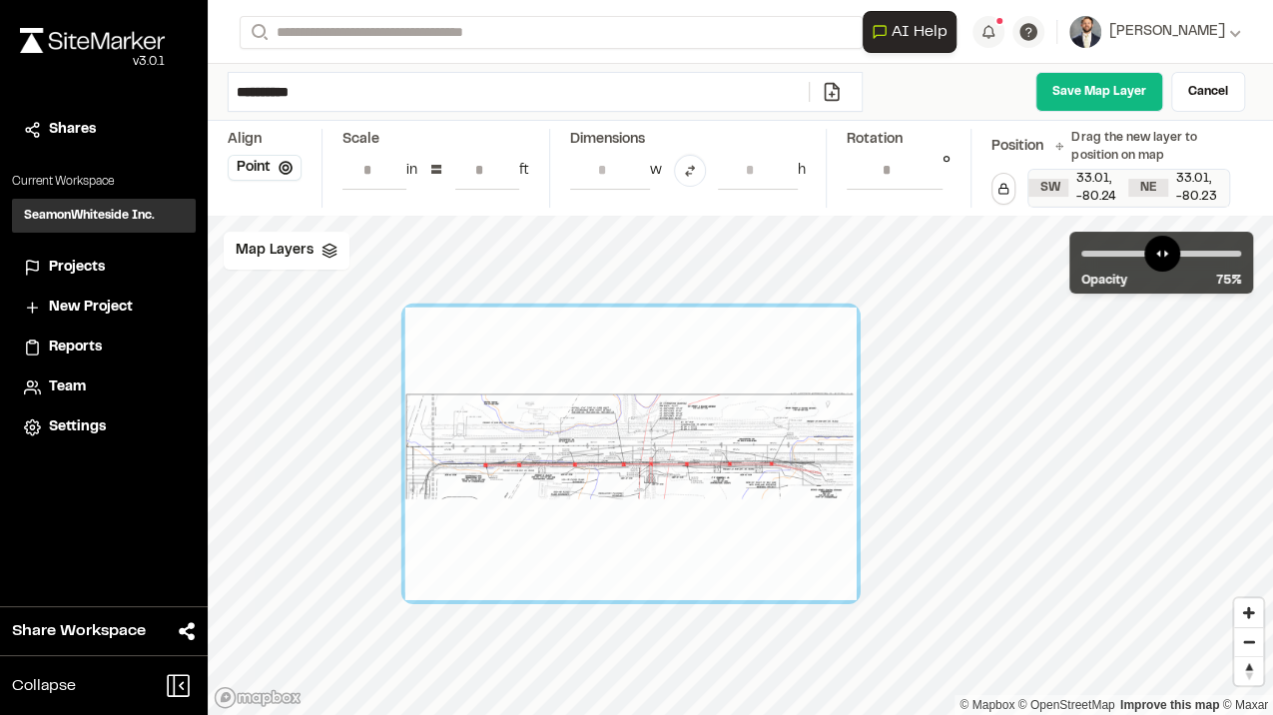
drag, startPoint x: 897, startPoint y: 351, endPoint x: 747, endPoint y: 514, distance: 221.2
click at [747, 514] on div at bounding box center [630, 454] width 451 height 293
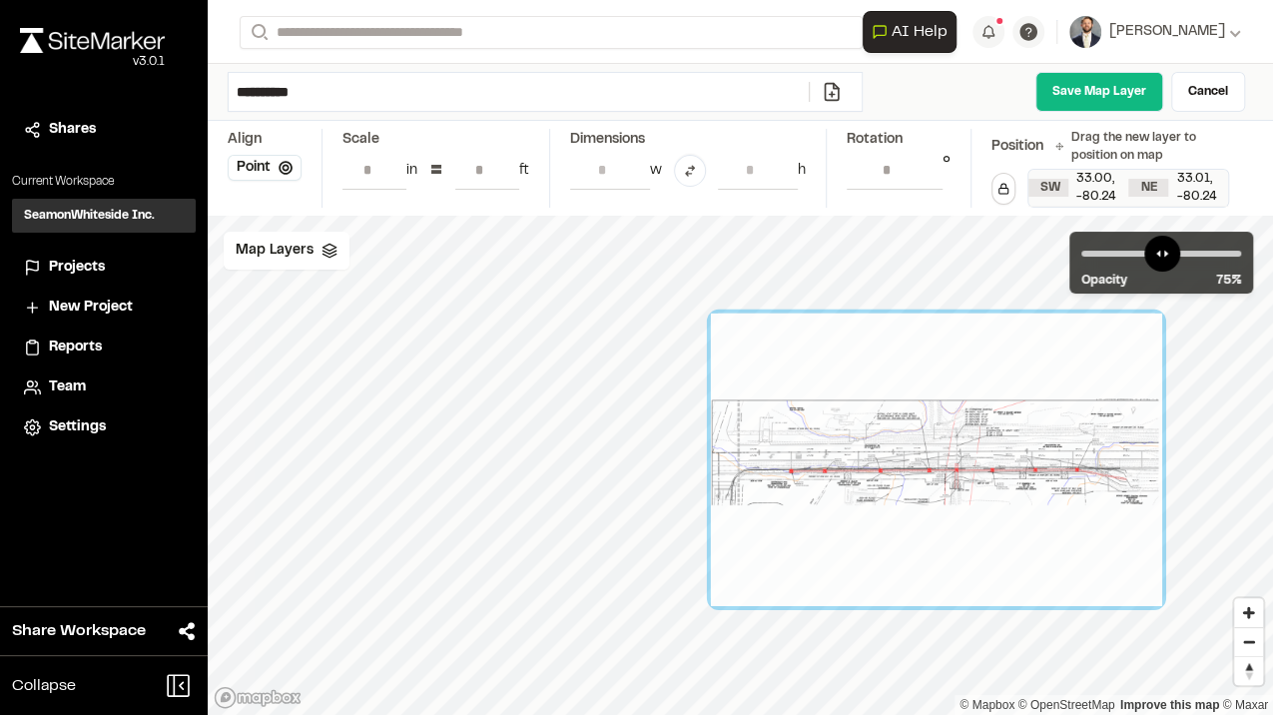
drag, startPoint x: 747, startPoint y: 469, endPoint x: 1040, endPoint y: 435, distance: 295.5
click at [1040, 435] on div at bounding box center [936, 460] width 451 height 293
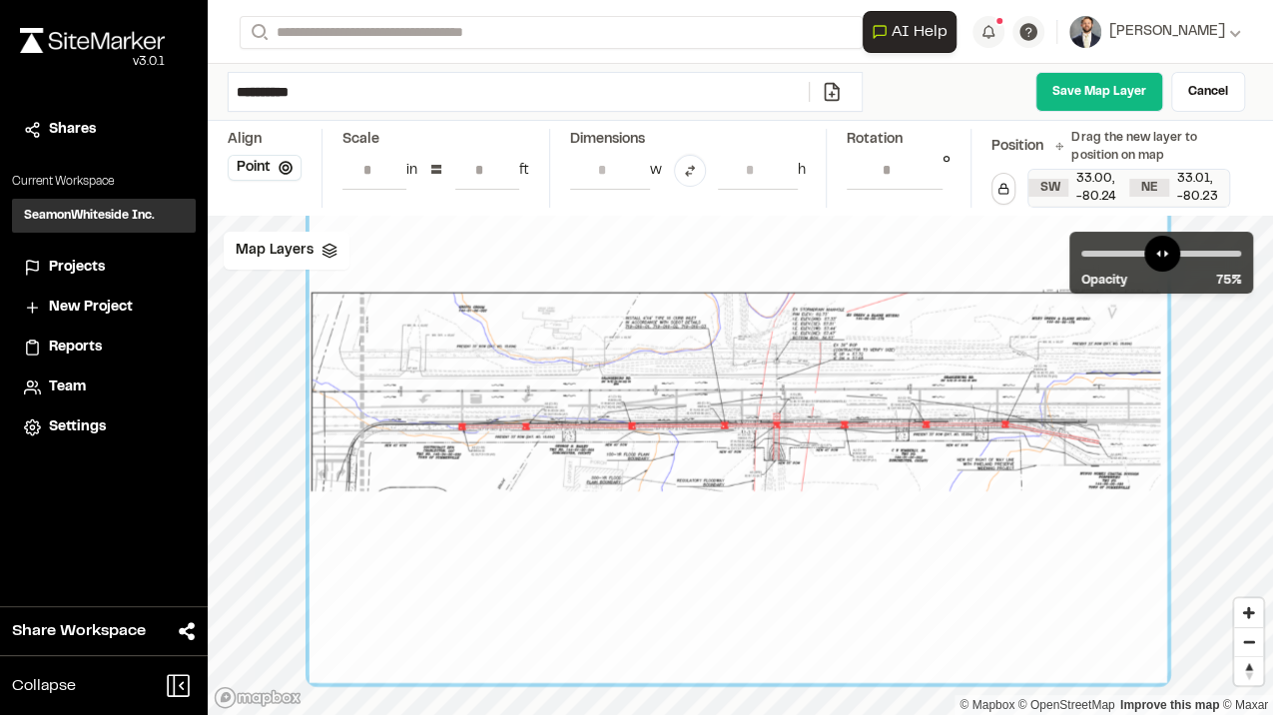
drag, startPoint x: 933, startPoint y: 503, endPoint x: 735, endPoint y: 491, distance: 198.1
click at [735, 491] on div at bounding box center [739, 405] width 858 height 555
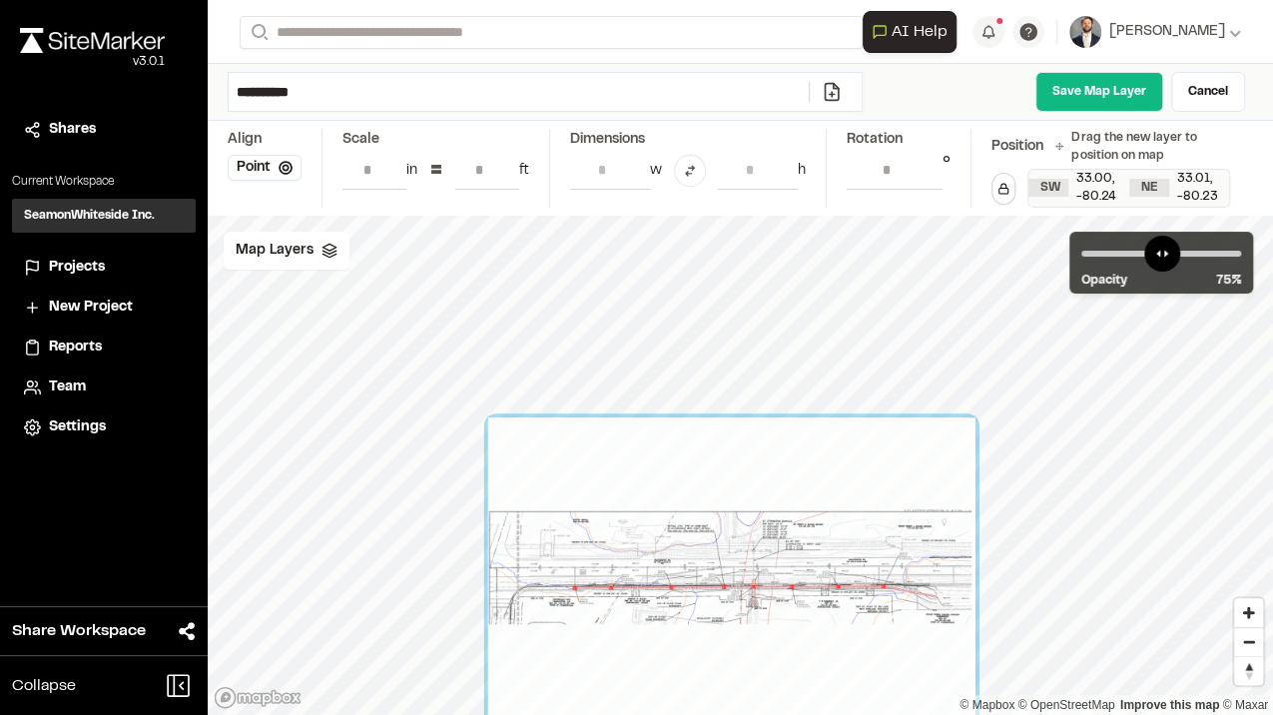
drag, startPoint x: 481, startPoint y: 244, endPoint x: 744, endPoint y: 673, distance: 503.3
click at [744, 673] on div at bounding box center [731, 575] width 487 height 316
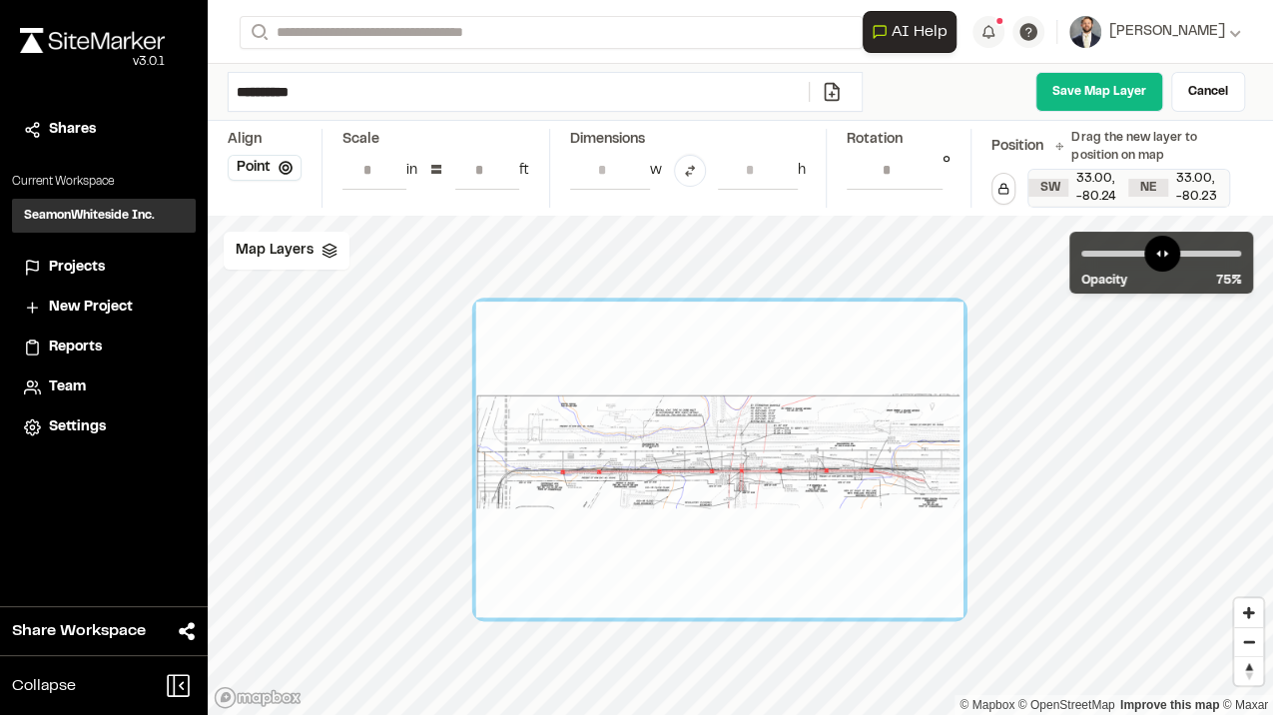
drag, startPoint x: 689, startPoint y: 591, endPoint x: 675, endPoint y: 470, distance: 121.6
click at [676, 474] on div at bounding box center [719, 460] width 487 height 316
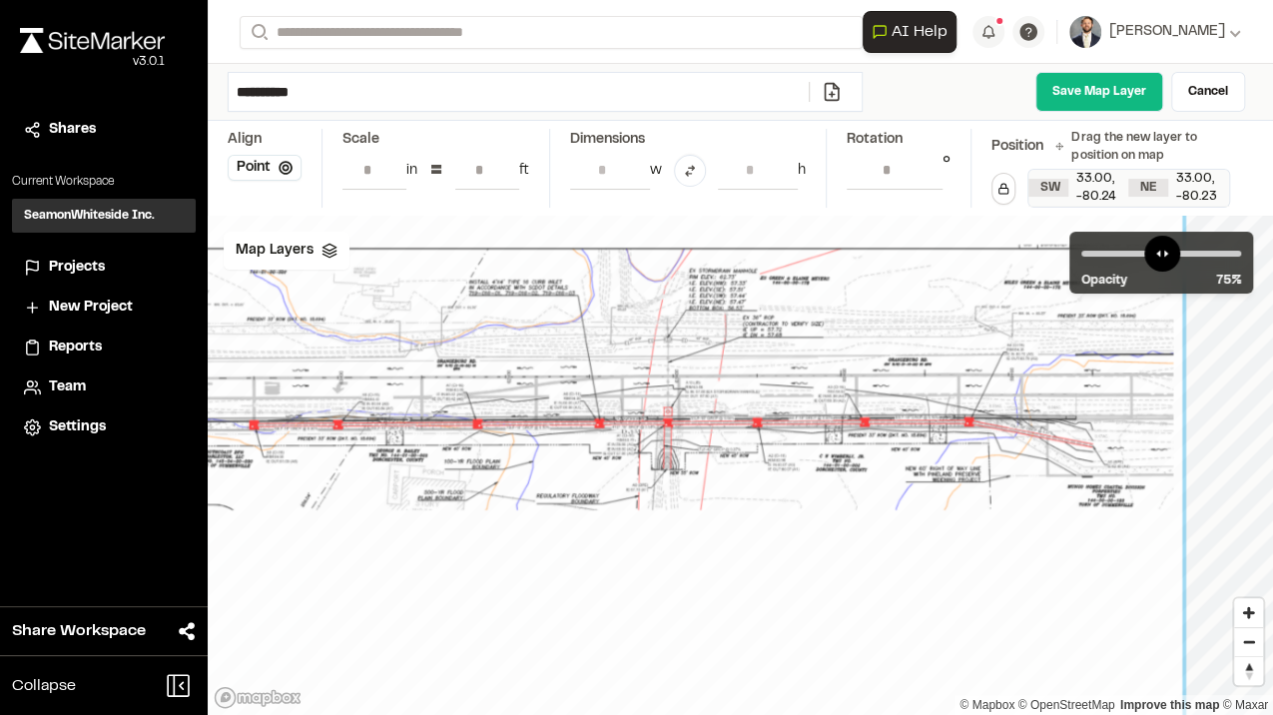
drag, startPoint x: 919, startPoint y: 511, endPoint x: 751, endPoint y: 505, distance: 167.9
click at [751, 505] on div at bounding box center [617, 396] width 1129 height 731
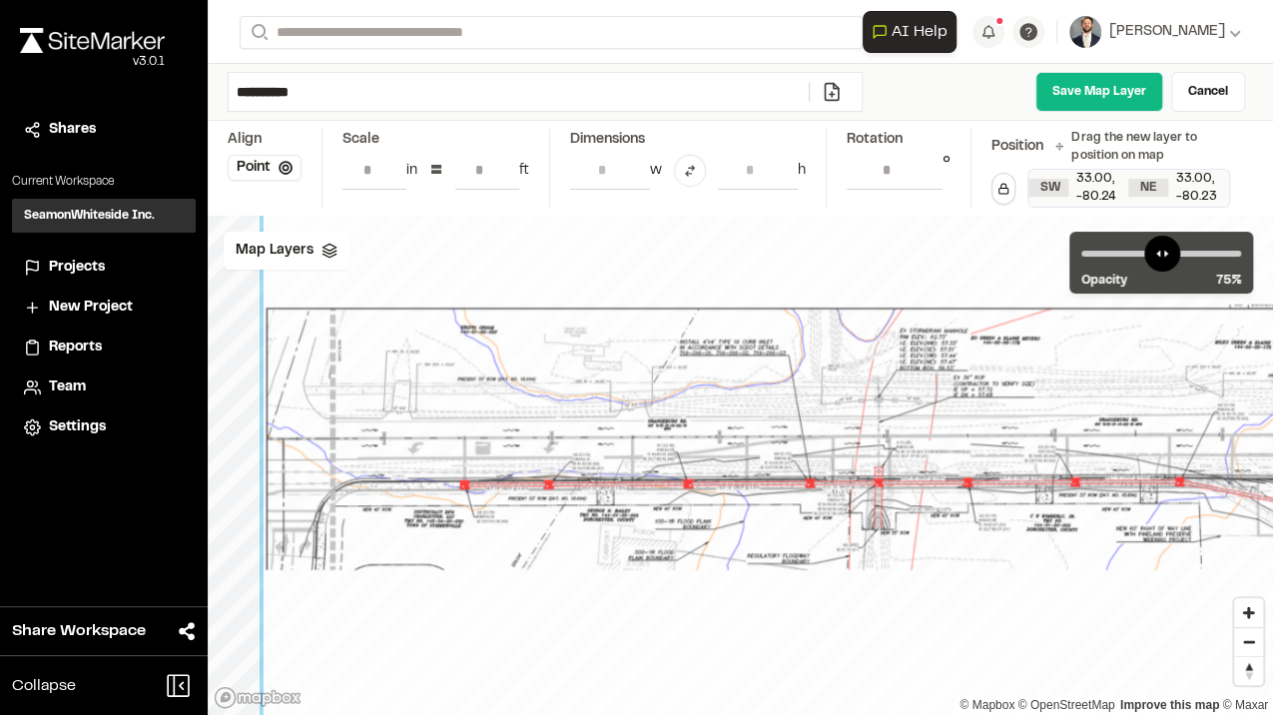
drag, startPoint x: 751, startPoint y: 505, endPoint x: 970, endPoint y: 569, distance: 227.8
click at [970, 569] on div at bounding box center [828, 456] width 1129 height 731
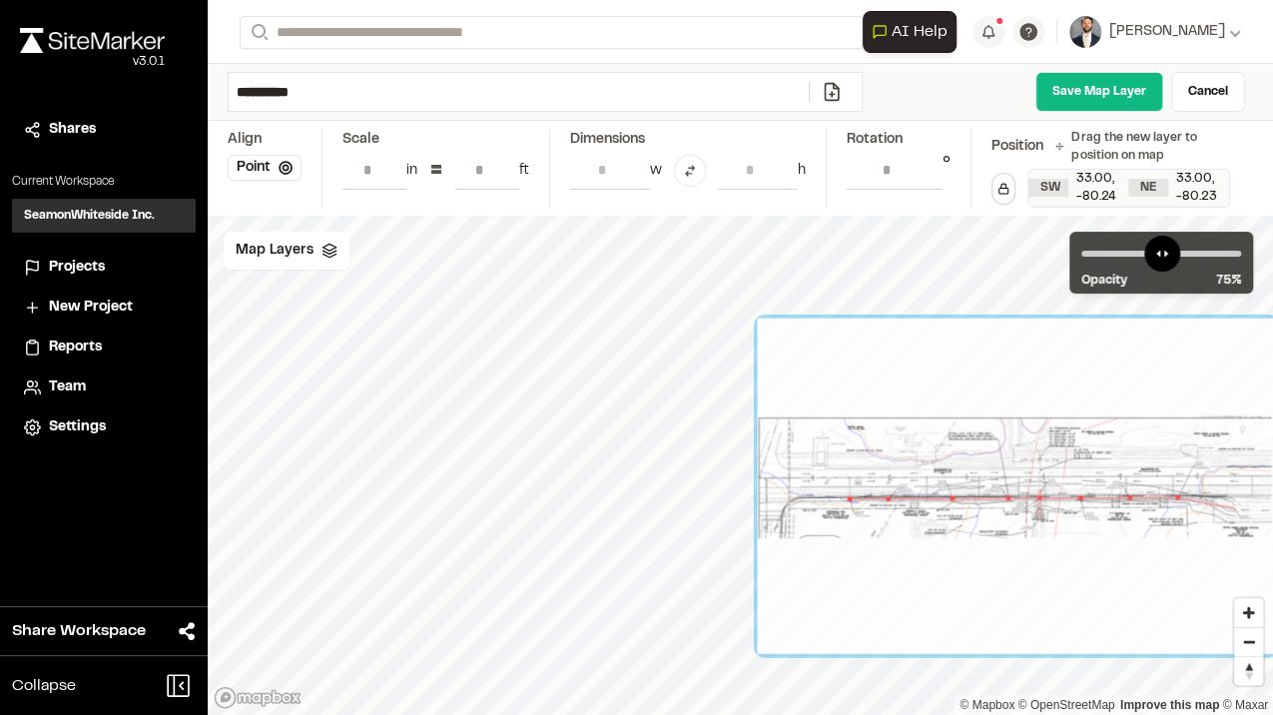
drag, startPoint x: 840, startPoint y: 519, endPoint x: 1020, endPoint y: 498, distance: 181.9
click at [1020, 498] on div at bounding box center [1016, 486] width 518 height 335
click at [282, 164] on icon at bounding box center [286, 168] width 14 height 14
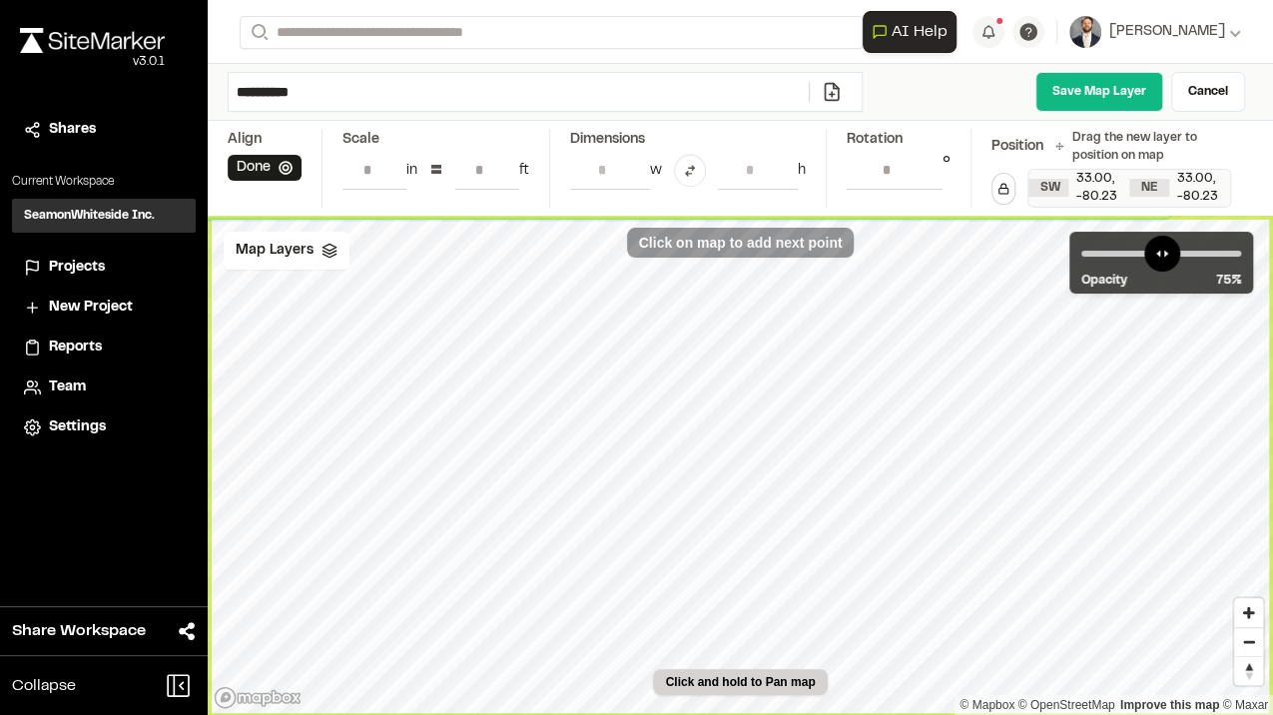
type input "**********"
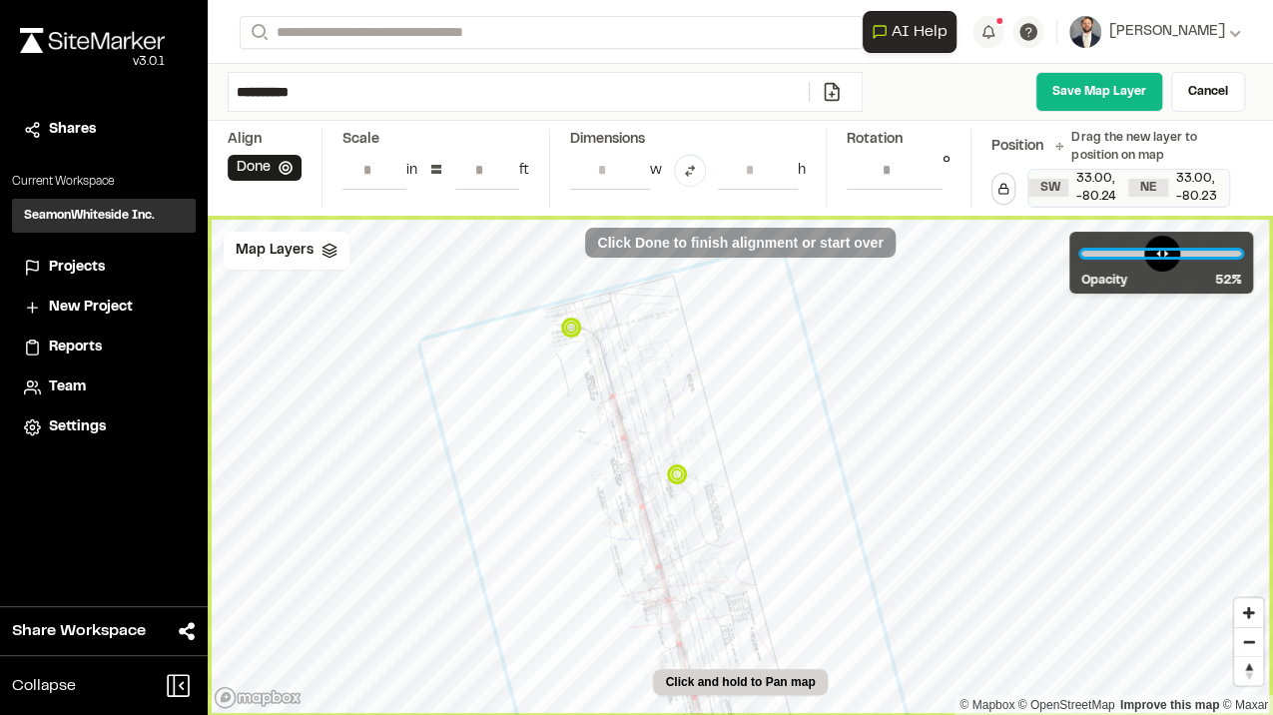
drag, startPoint x: 1191, startPoint y: 252, endPoint x: 1162, endPoint y: 296, distance: 52.6
click at [1162, 257] on input "range" at bounding box center [1161, 254] width 160 height 6
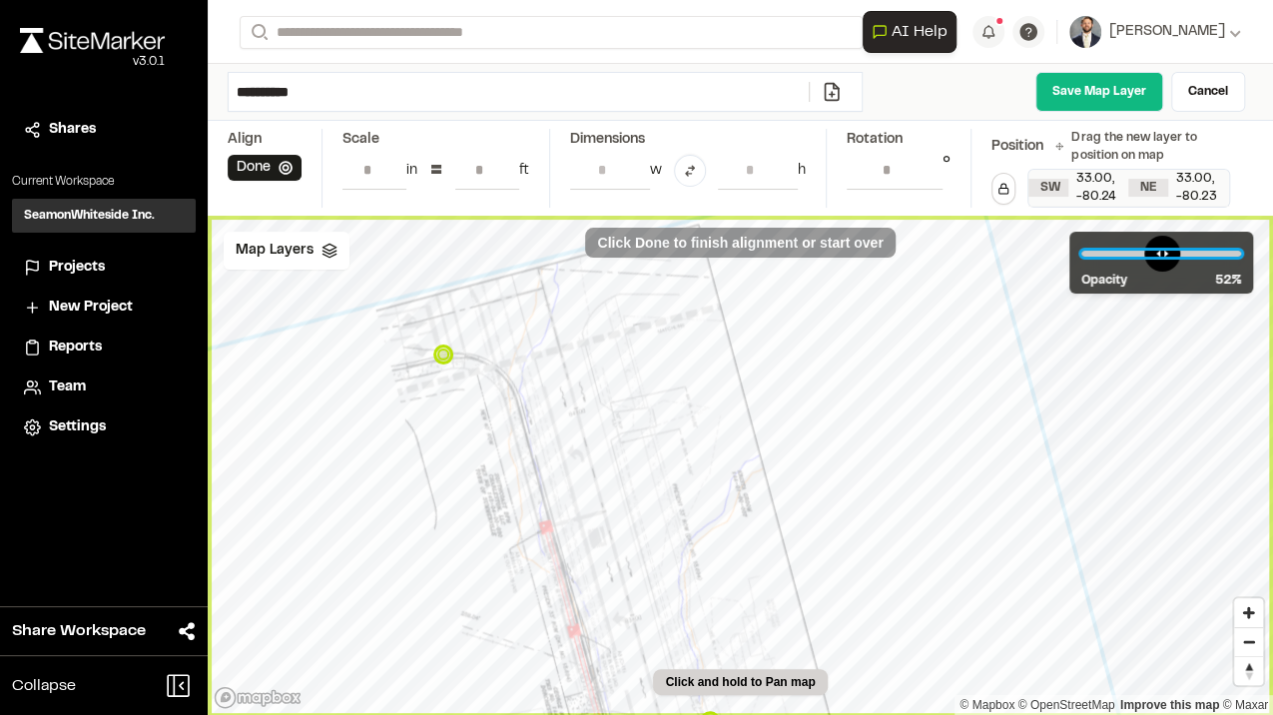
click at [1220, 251] on input "range" at bounding box center [1161, 254] width 160 height 6
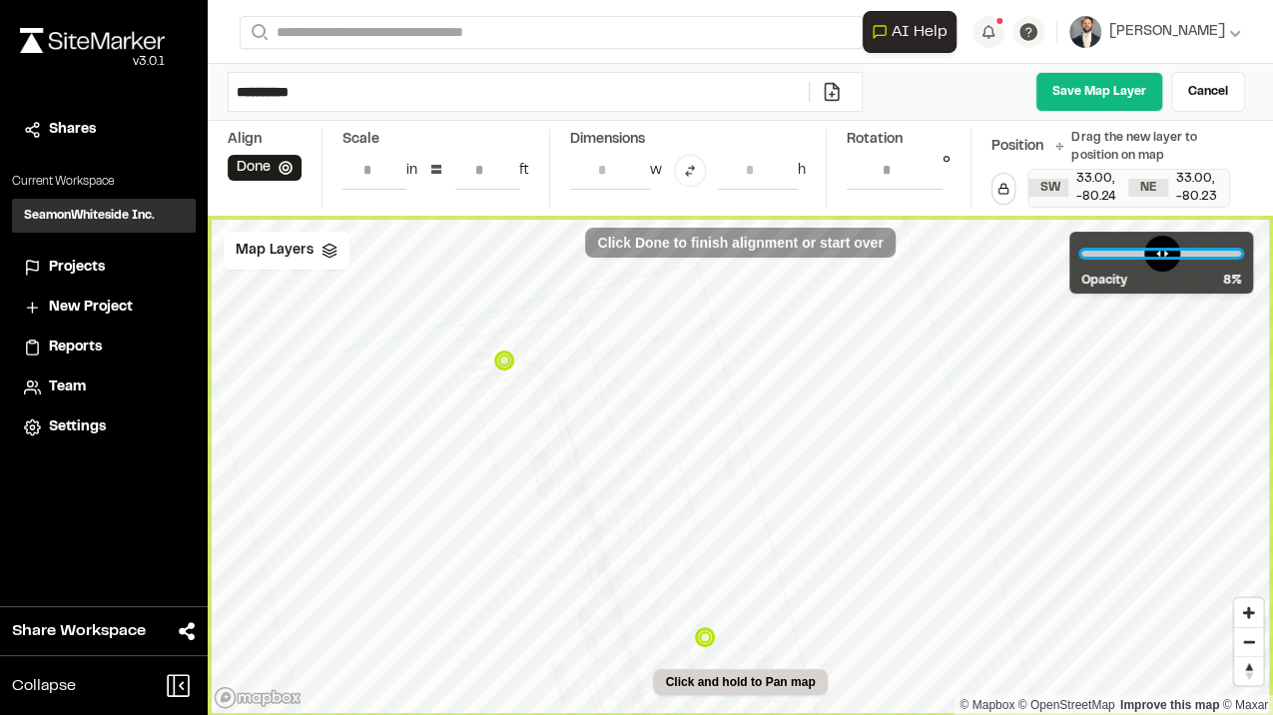
drag, startPoint x: 1215, startPoint y: 249, endPoint x: 1107, endPoint y: 280, distance: 112.2
click at [1107, 257] on input "range" at bounding box center [1161, 254] width 160 height 6
click at [269, 165] on button "Done" at bounding box center [265, 168] width 74 height 26
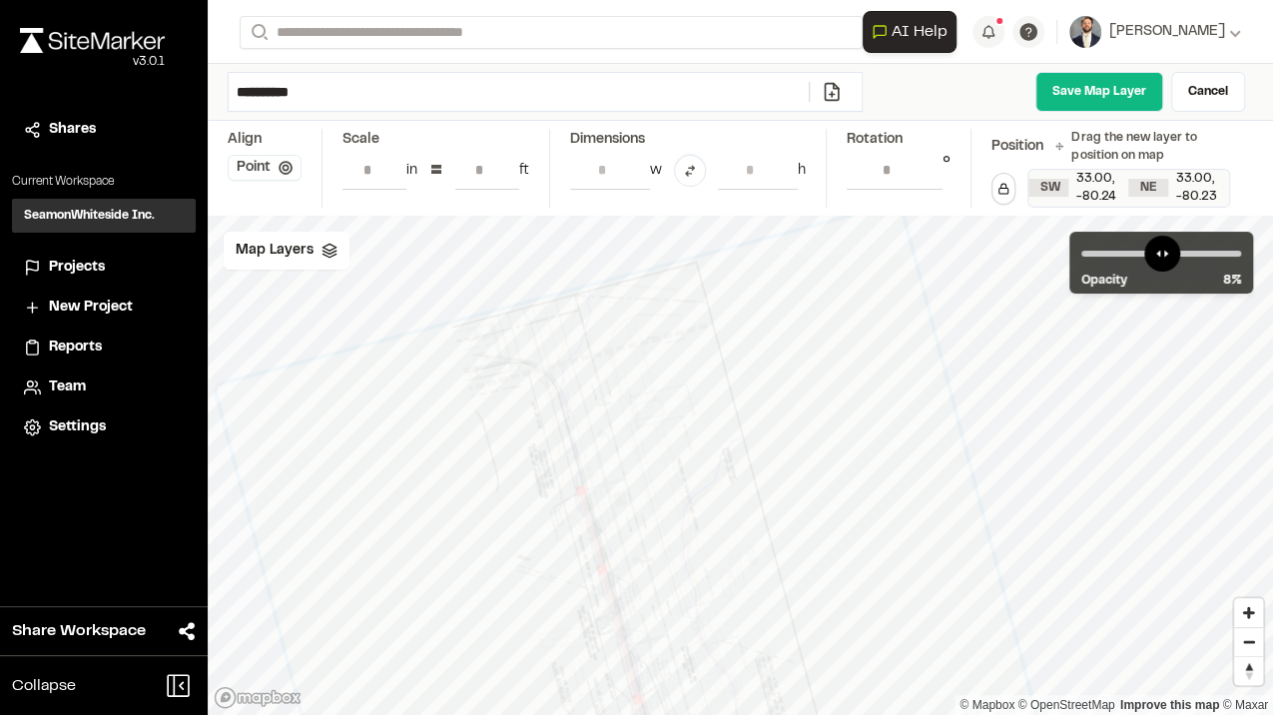
click at [268, 165] on button "Point" at bounding box center [265, 168] width 74 height 26
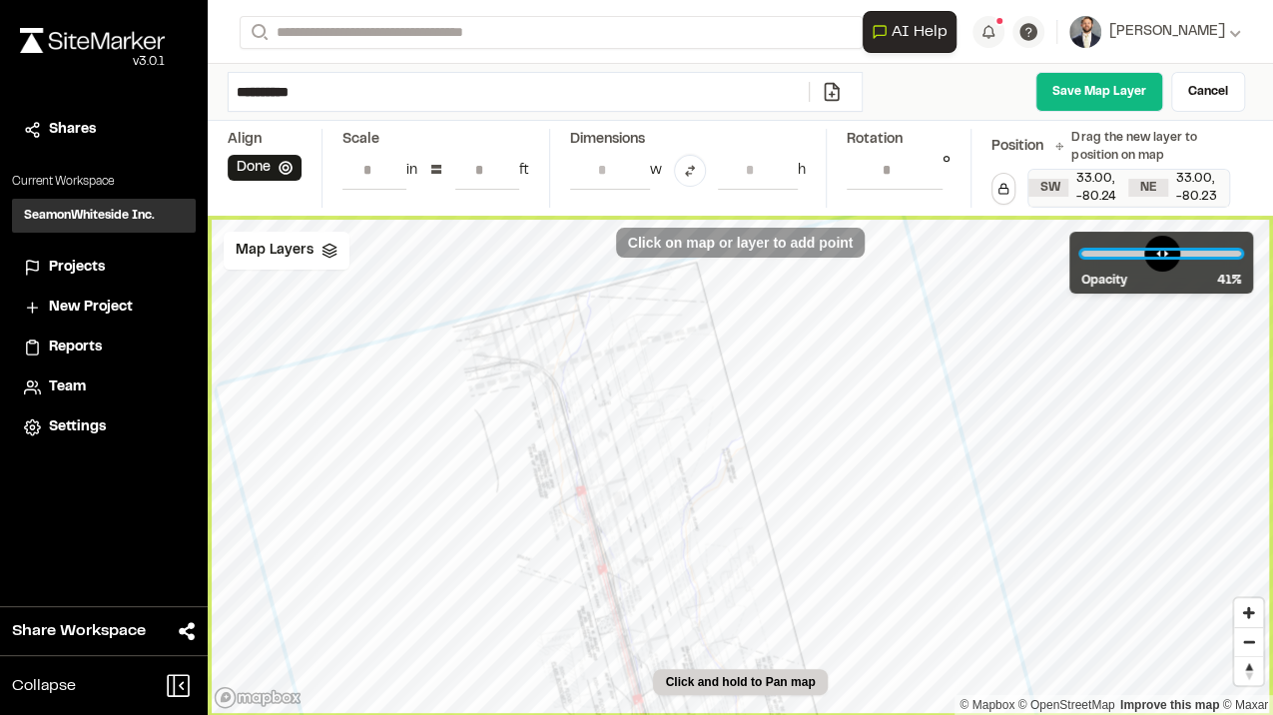
drag, startPoint x: 1106, startPoint y: 250, endPoint x: 1149, endPoint y: 254, distance: 43.1
type input "**"
click at [1149, 254] on input "range" at bounding box center [1161, 254] width 160 height 6
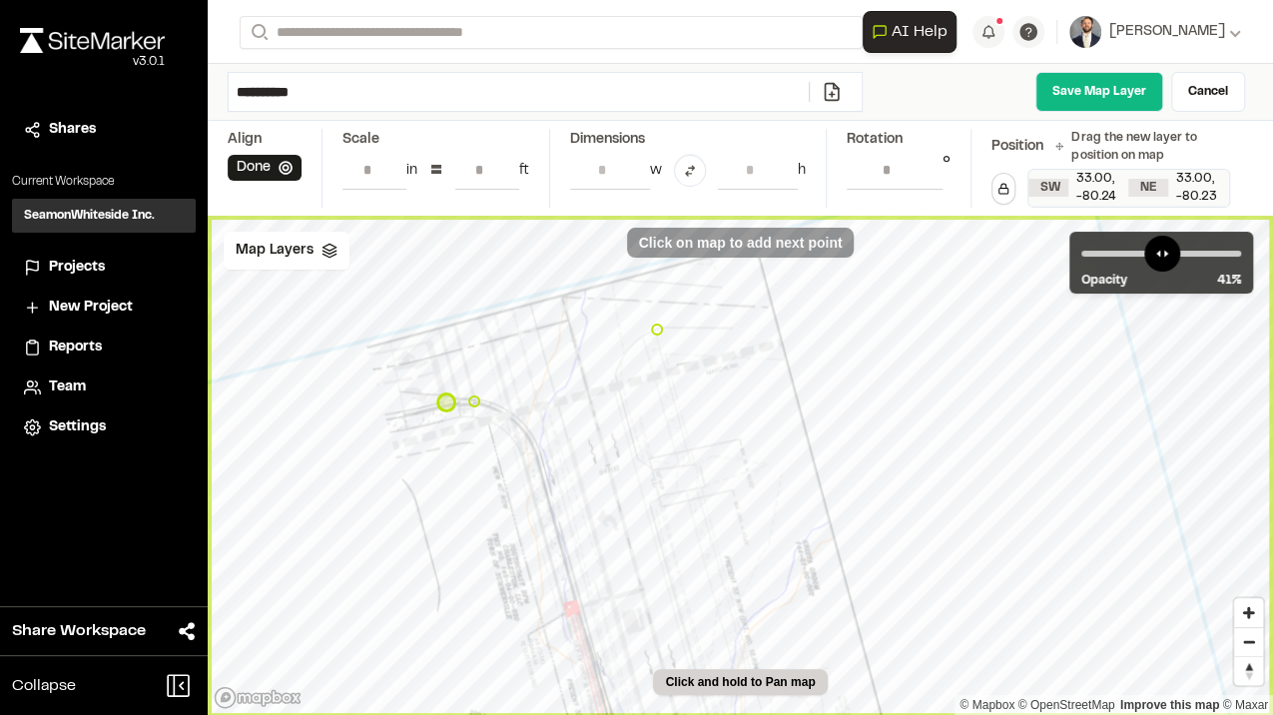
type input "**********"
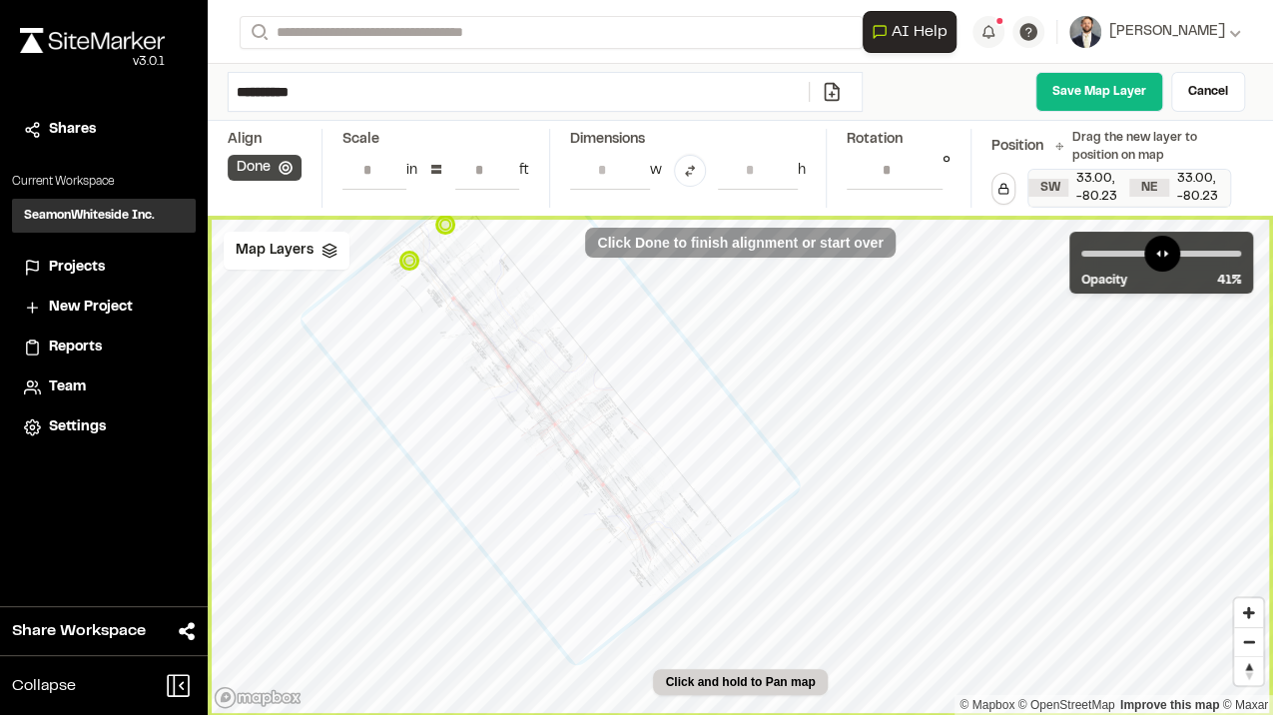
click at [260, 157] on button "Done" at bounding box center [265, 168] width 74 height 26
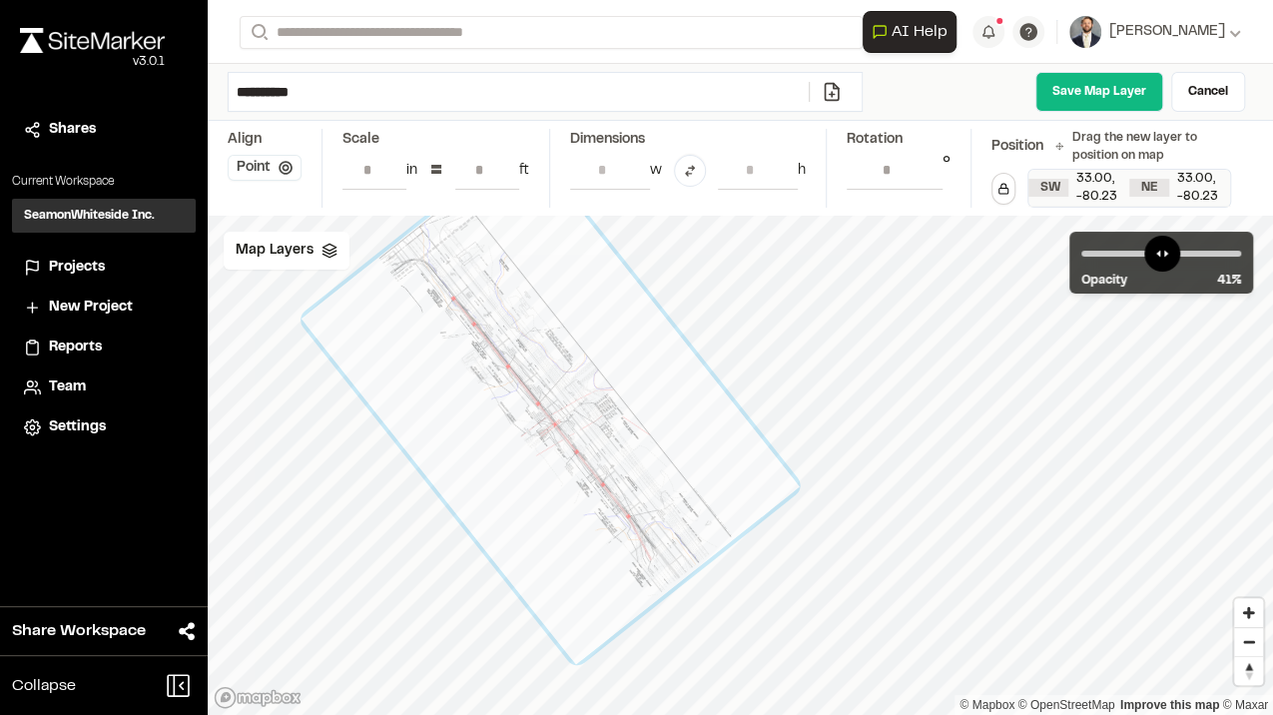
click at [260, 157] on button "Point" at bounding box center [265, 168] width 74 height 26
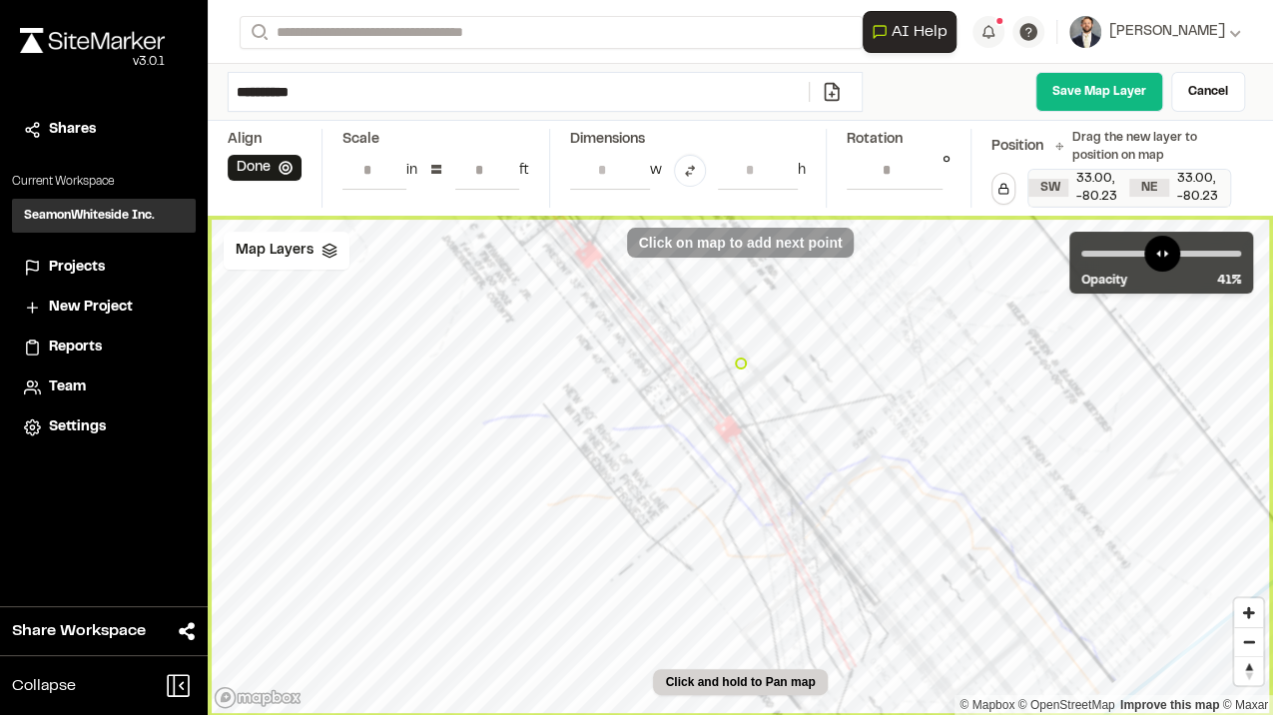
type input "**********"
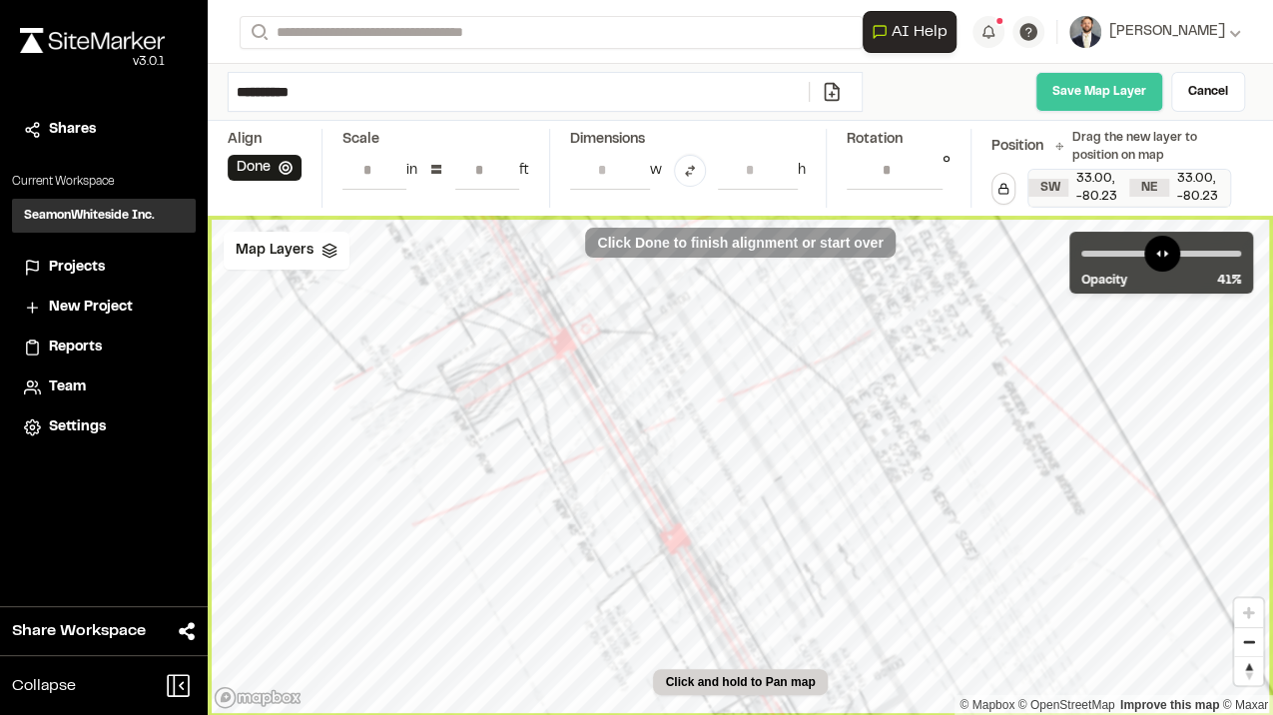
click at [1096, 83] on link "Save Map Layer" at bounding box center [1099, 92] width 128 height 40
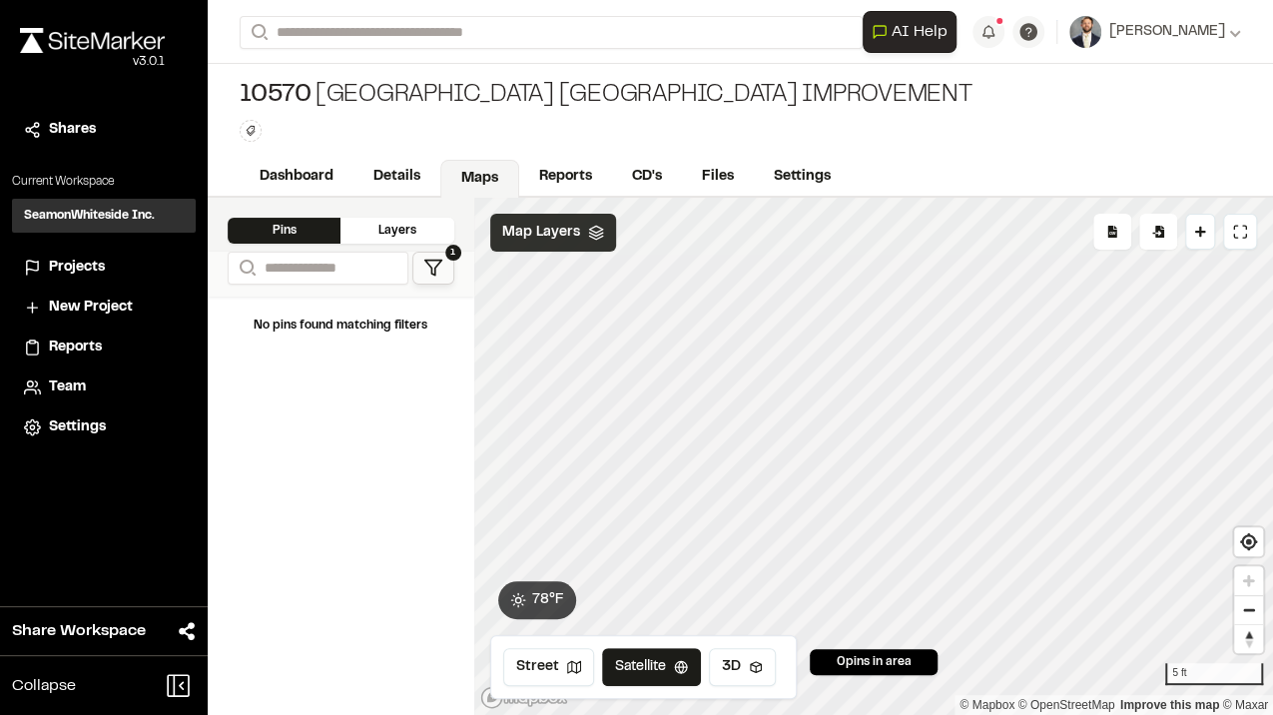
click at [563, 218] on div "Map Layers" at bounding box center [553, 233] width 126 height 38
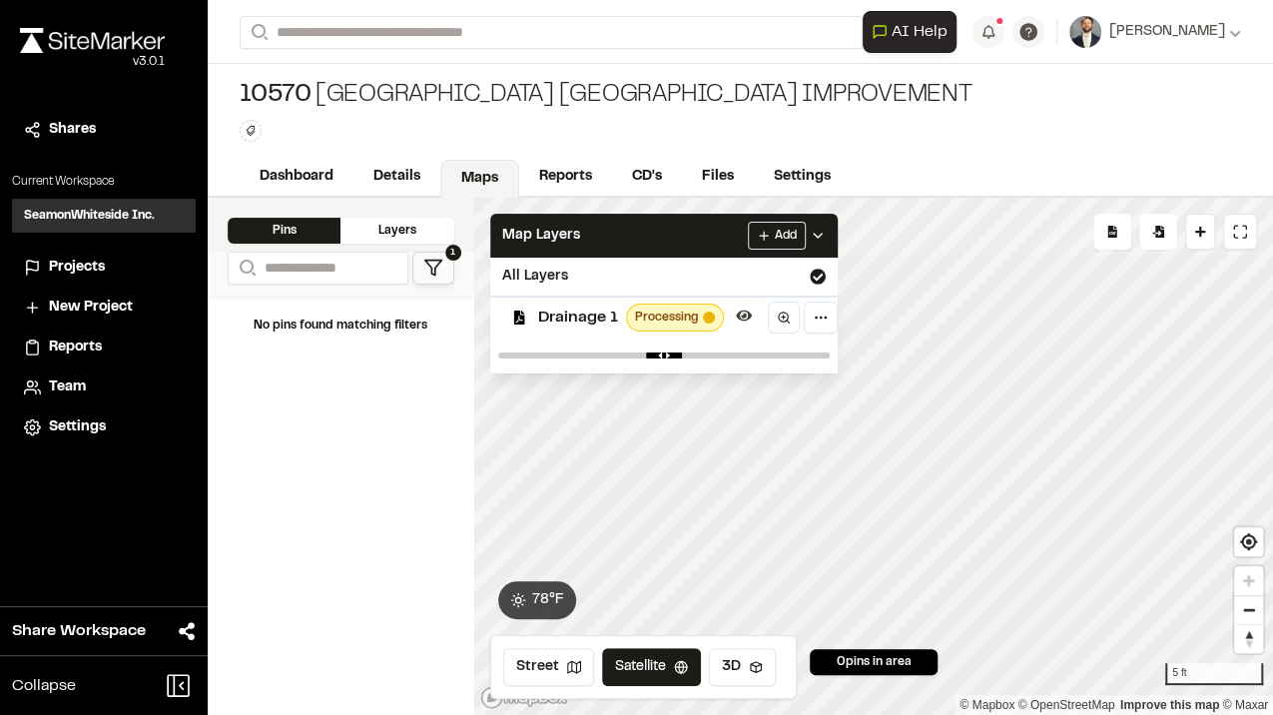
click at [568, 318] on span "Drainage 1" at bounding box center [578, 318] width 80 height 24
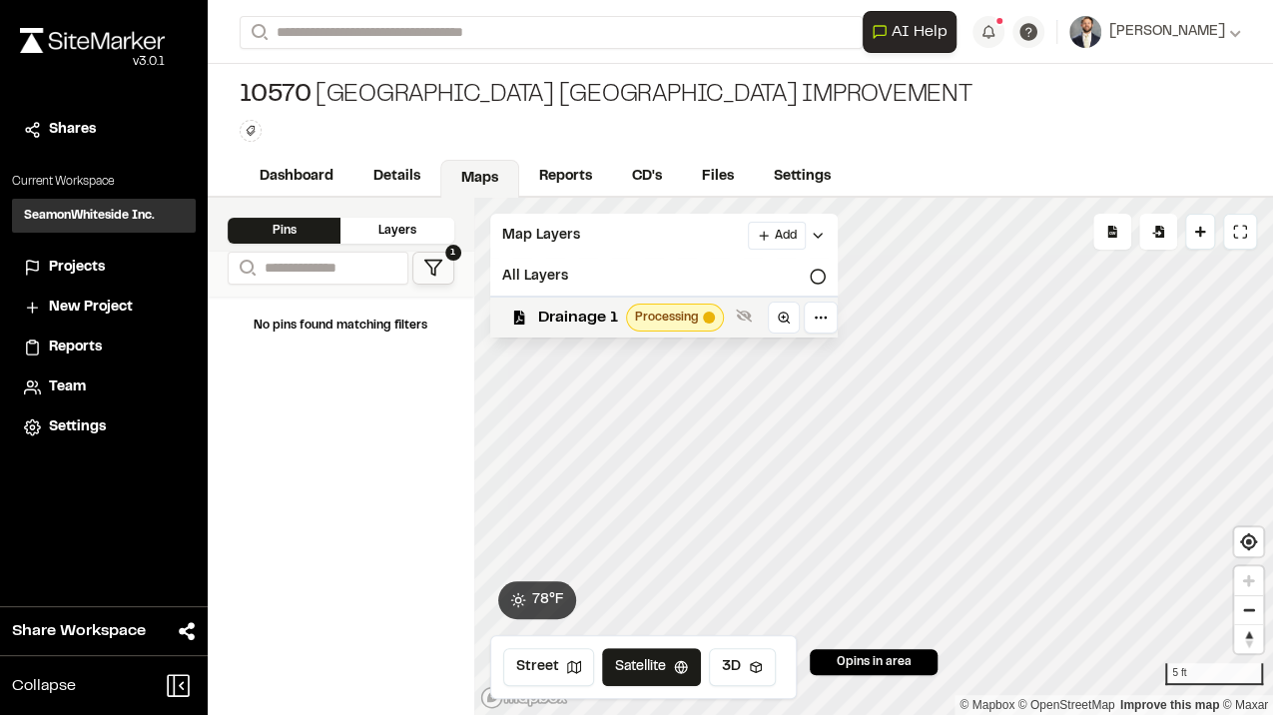
click at [568, 318] on span "Drainage 1" at bounding box center [578, 318] width 80 height 24
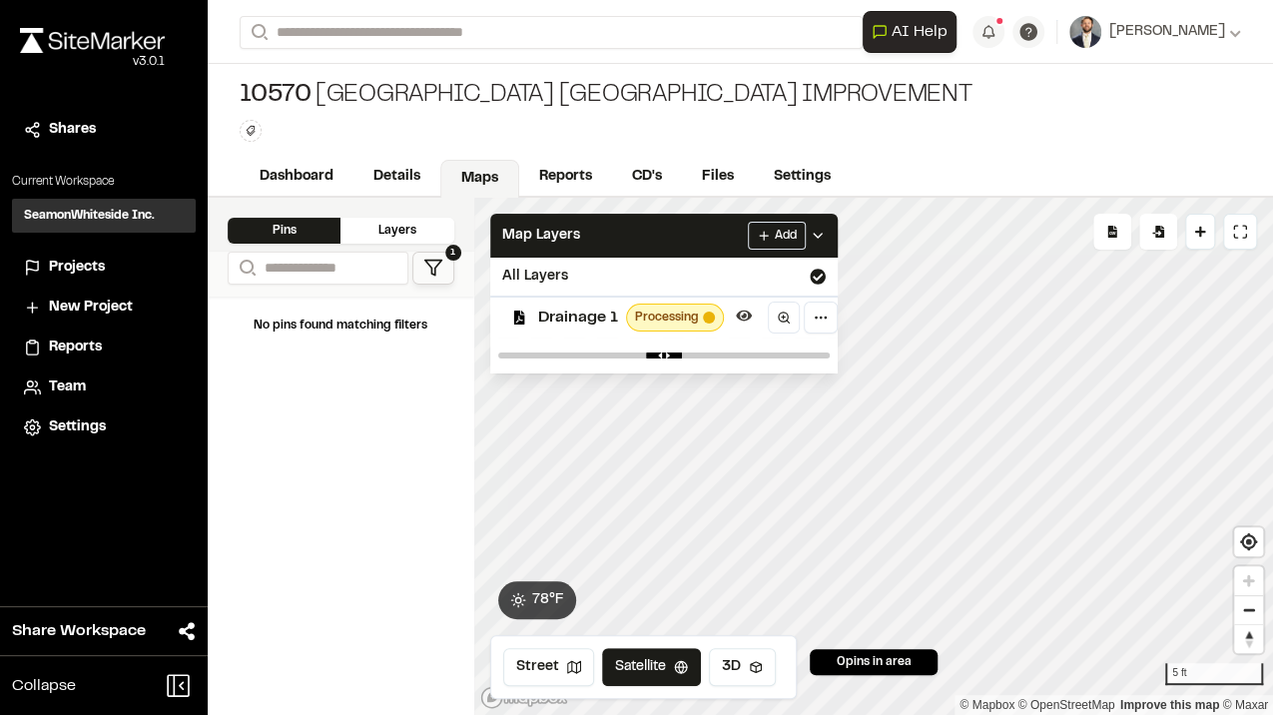
click at [568, 318] on span "Drainage 1" at bounding box center [578, 318] width 80 height 24
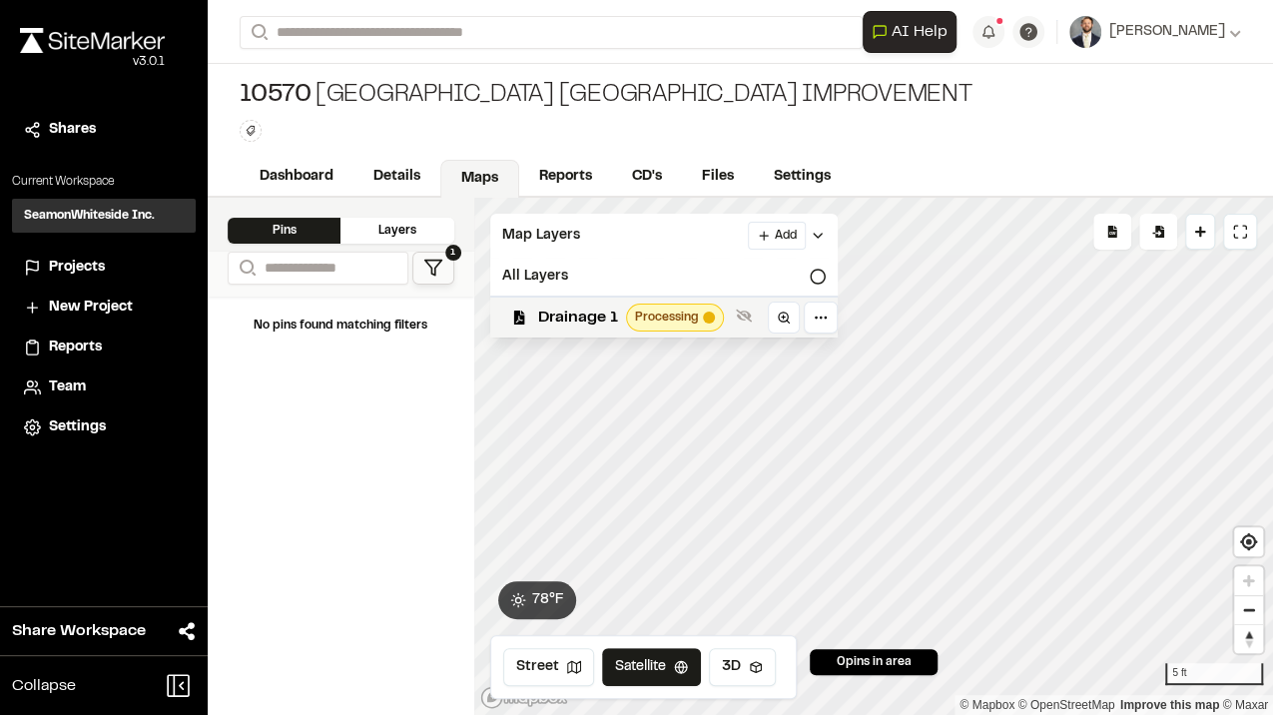
click at [568, 318] on span "Drainage 1" at bounding box center [578, 318] width 80 height 24
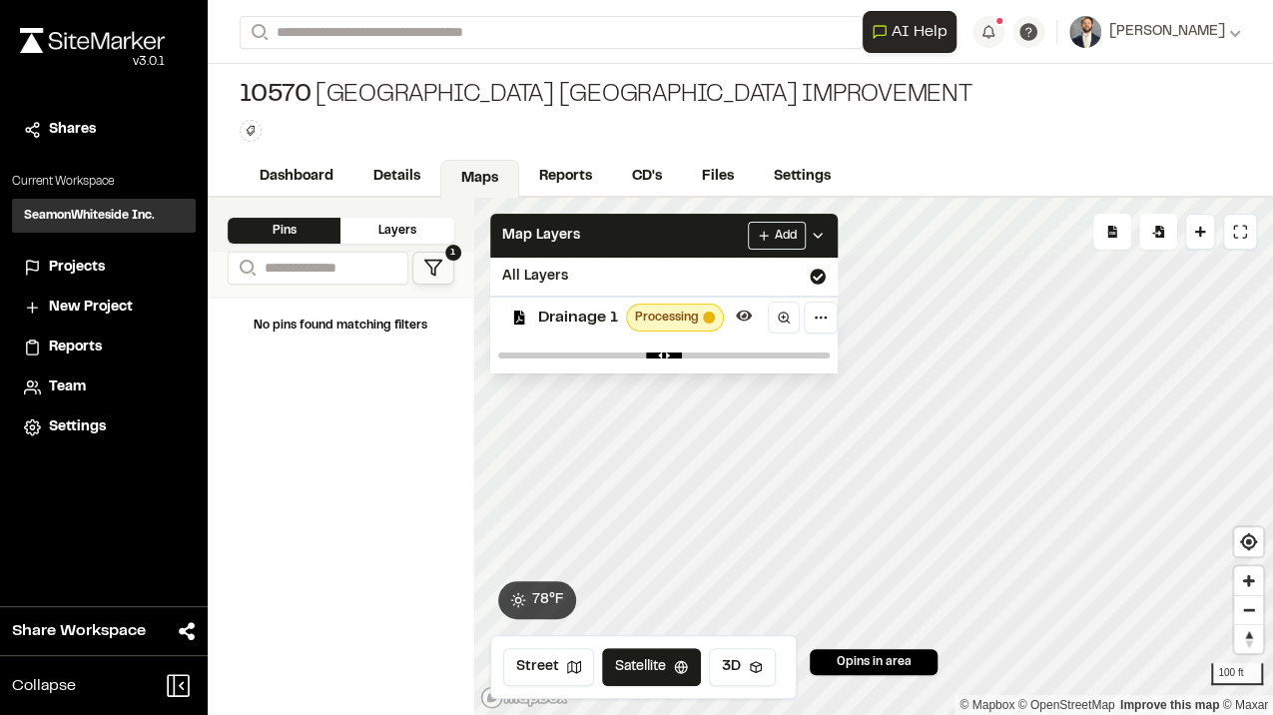
click at [589, 318] on span "Drainage 1" at bounding box center [578, 318] width 80 height 24
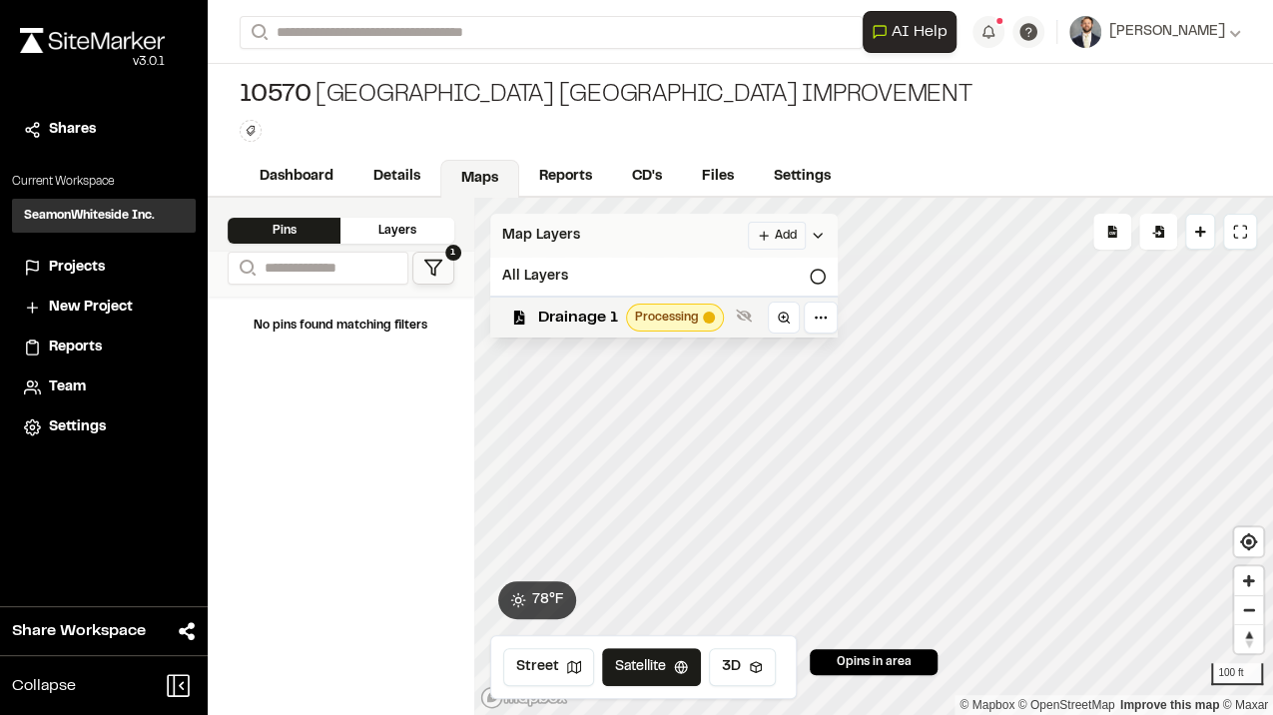
click at [753, 234] on html "Close sidebar v 3.0.1 Shares Current Workspace SeamonWhiteside Inc. SI Projects…" at bounding box center [636, 357] width 1273 height 715
click at [779, 236] on html "Close sidebar v 3.0.1 Shares Current Workspace SeamonWhiteside Inc. SI Projects…" at bounding box center [636, 357] width 1273 height 715
click at [772, 233] on html "Close sidebar v 3.0.1 Shares Current Workspace SeamonWhiteside Inc. SI Projects…" at bounding box center [636, 357] width 1273 height 715
click at [751, 272] on link "Add Layer" at bounding box center [722, 274] width 150 height 34
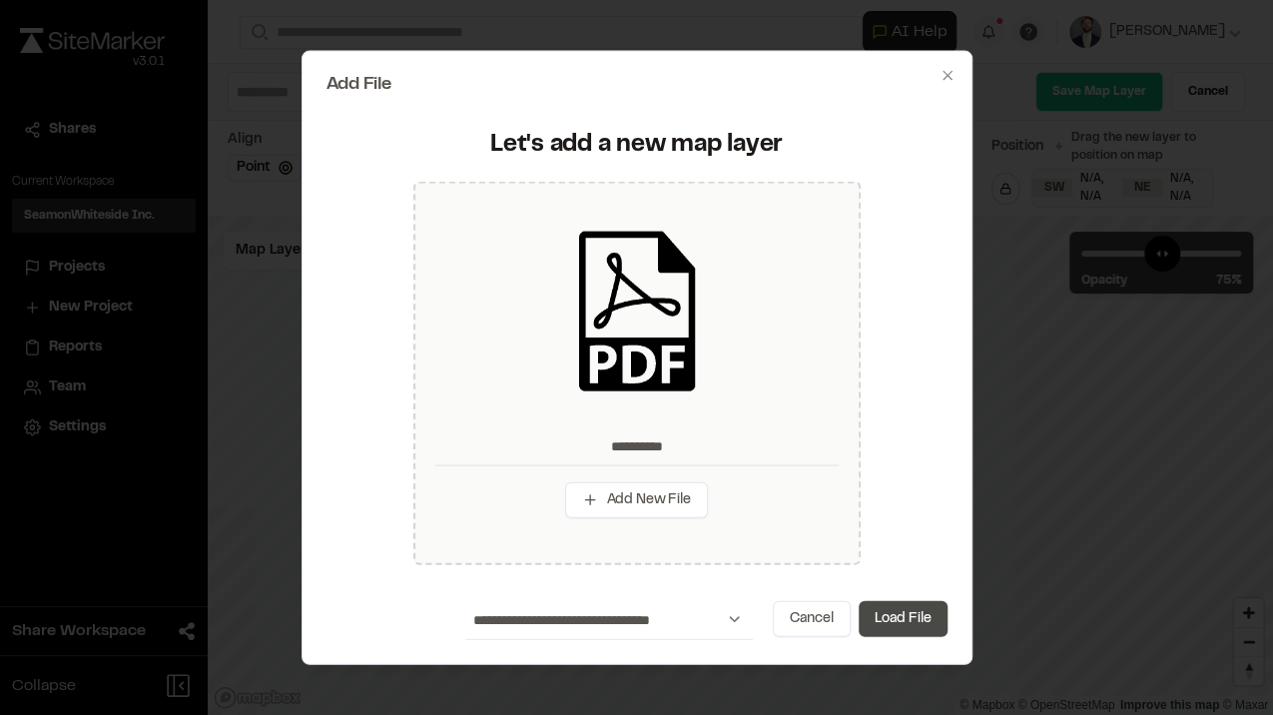
click at [929, 621] on button "Load File" at bounding box center [903, 618] width 89 height 36
type input "**********"
type input "****"
type input "***"
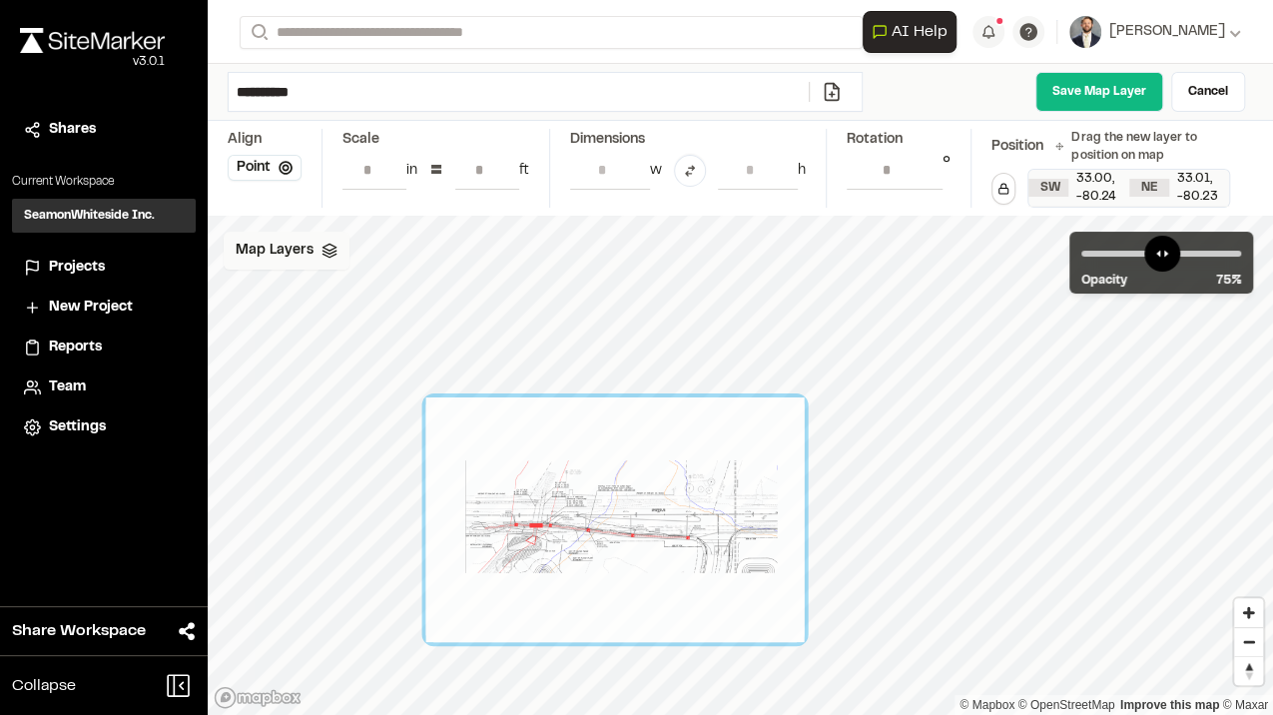
click at [306, 253] on span "Map Layers" at bounding box center [275, 251] width 78 height 22
click at [340, 333] on span "Drainage 1" at bounding box center [312, 336] width 80 height 24
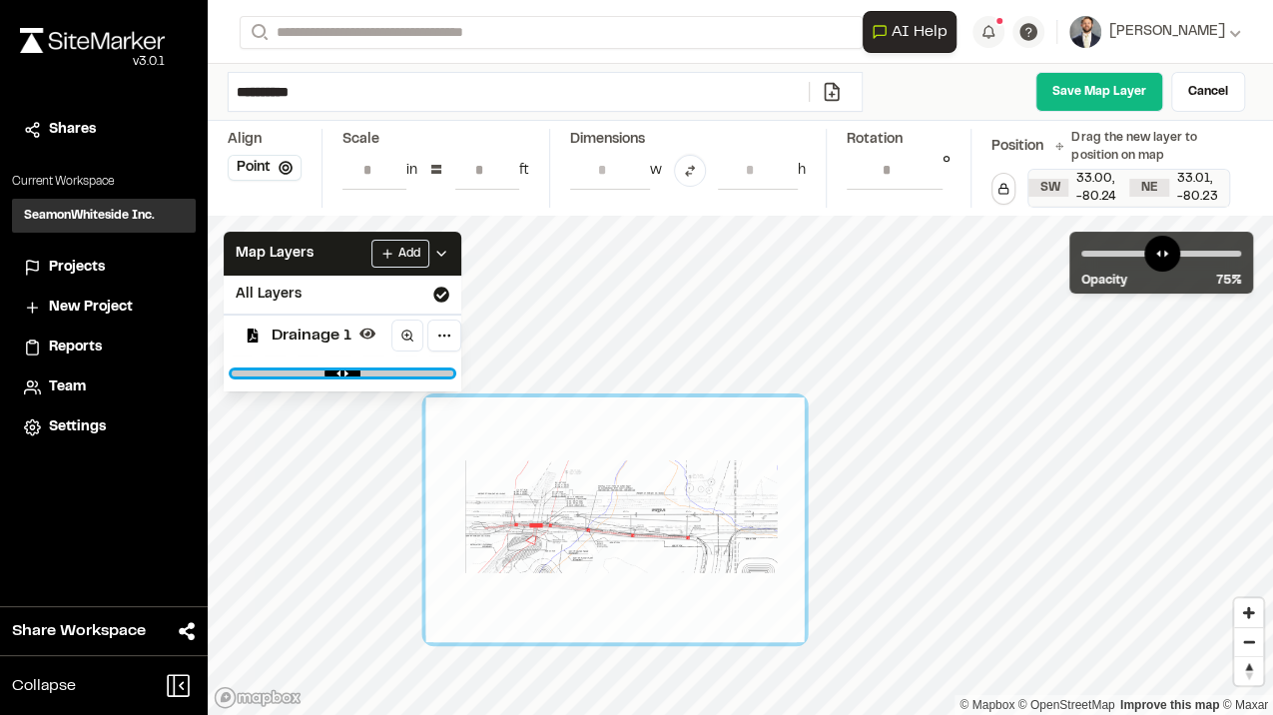
drag, startPoint x: 429, startPoint y: 373, endPoint x: 323, endPoint y: 377, distance: 106.9
type input "***"
click at [323, 376] on input "range" at bounding box center [343, 373] width 222 height 6
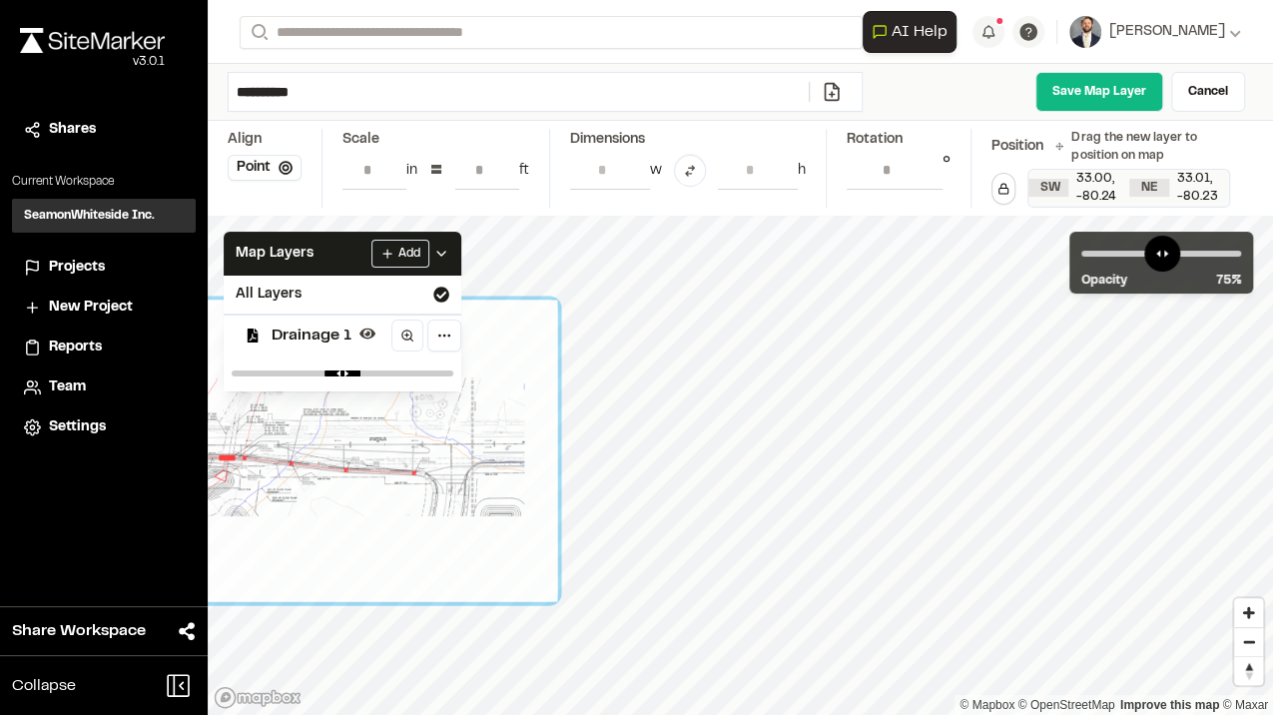
drag, startPoint x: 590, startPoint y: 601, endPoint x: 327, endPoint y: 557, distance: 267.2
click at [327, 557] on div at bounding box center [324, 451] width 466 height 302
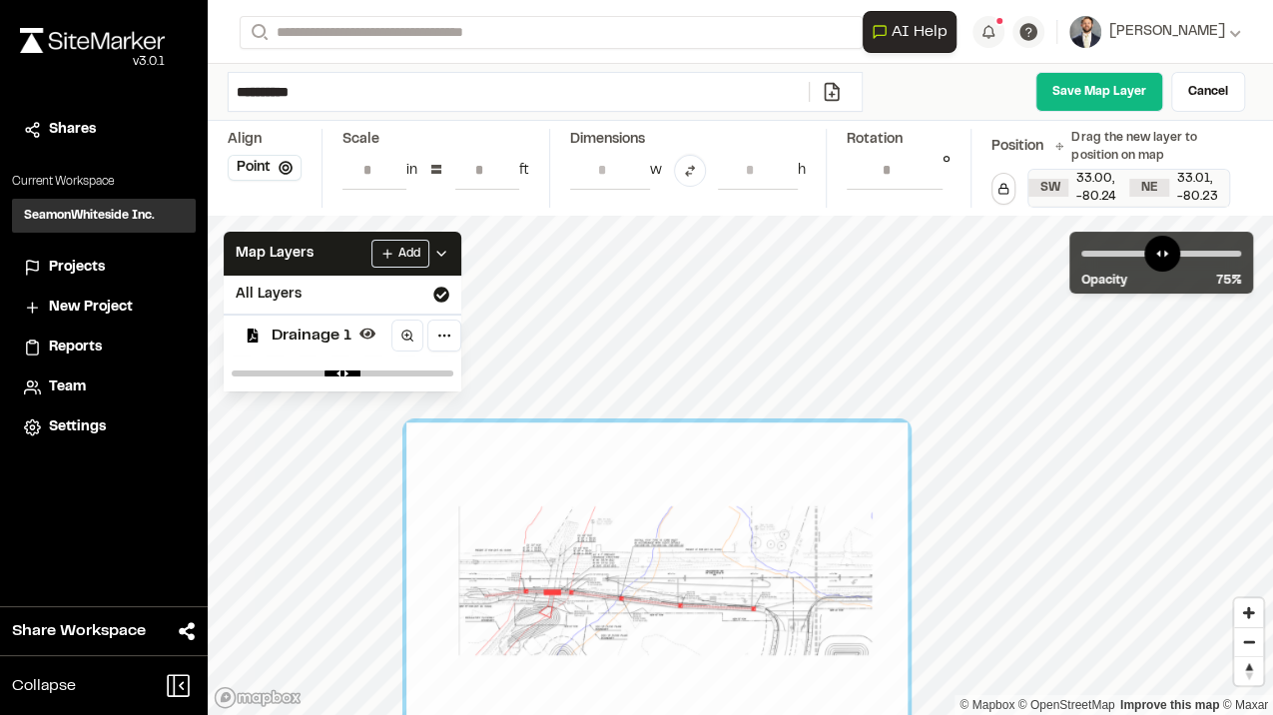
drag, startPoint x: 427, startPoint y: 509, endPoint x: 556, endPoint y: 636, distance: 180.8
click at [556, 636] on div at bounding box center [656, 584] width 501 height 325
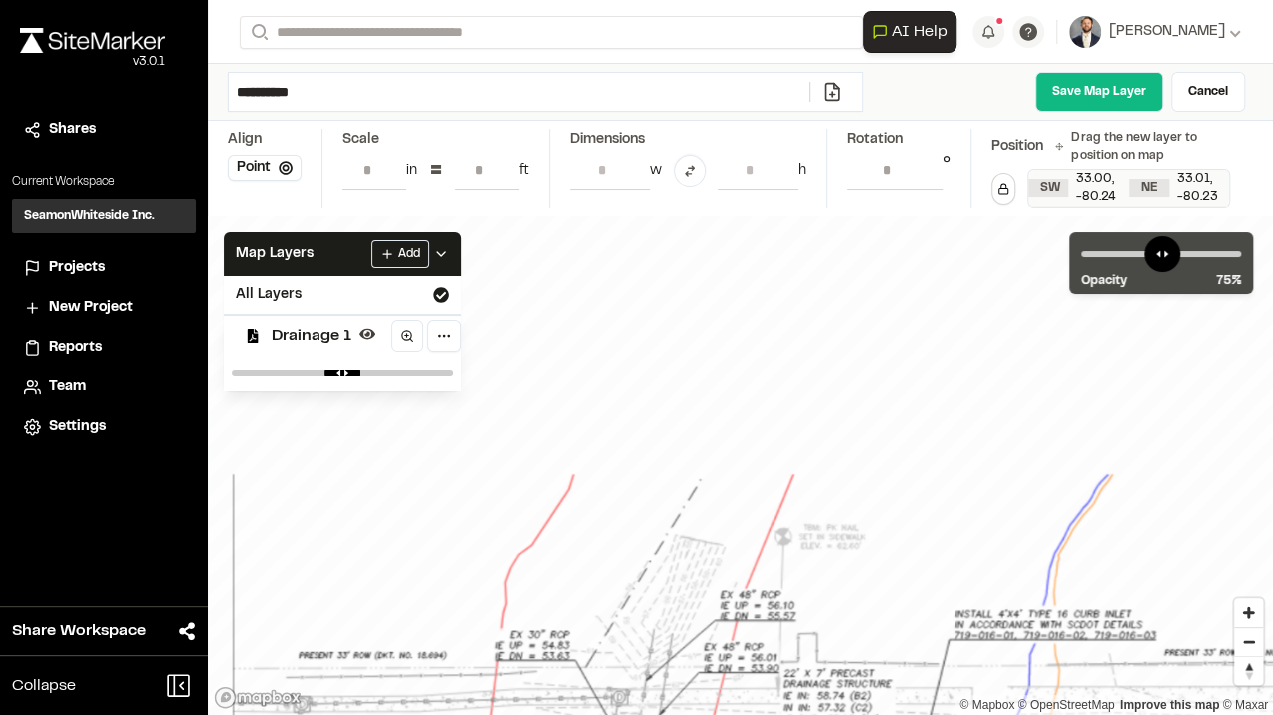
drag, startPoint x: 713, startPoint y: 515, endPoint x: 901, endPoint y: 653, distance: 232.9
click at [951, 714] on html "Close sidebar v 3.0.1 Shares Current Workspace SeamonWhiteside Inc. SI Projects…" at bounding box center [636, 357] width 1273 height 715
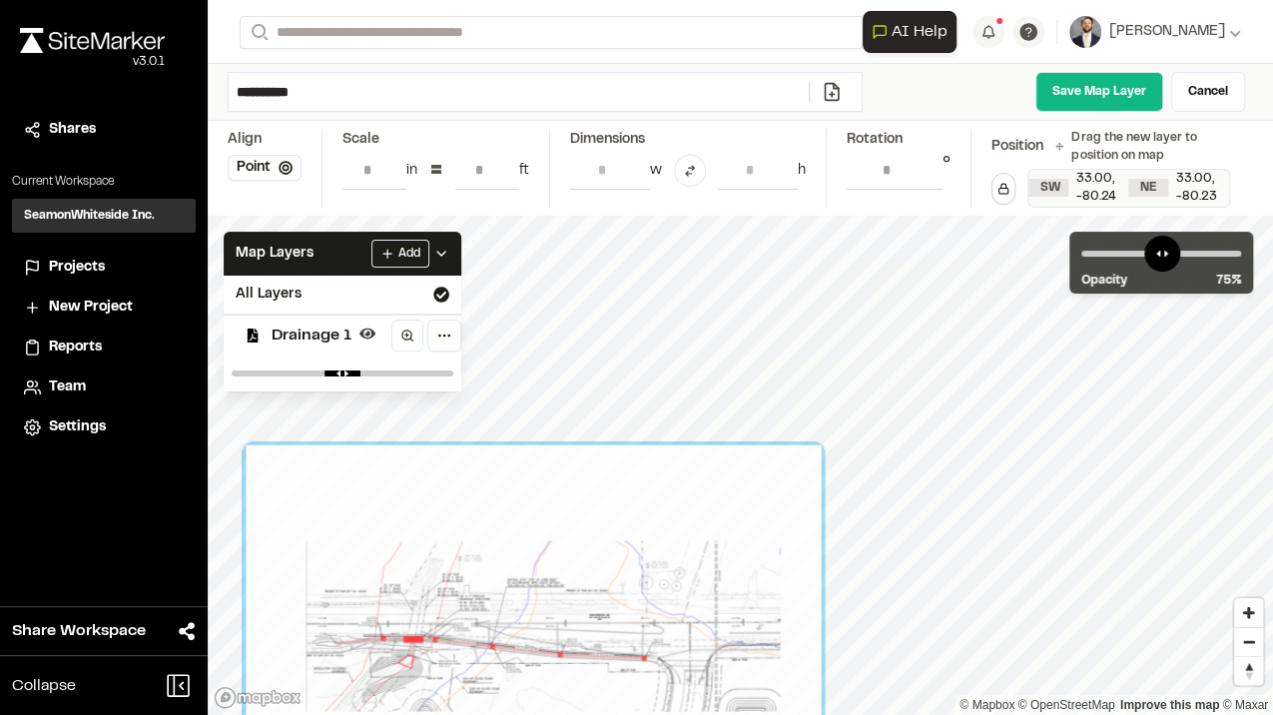
drag, startPoint x: 961, startPoint y: 551, endPoint x: 636, endPoint y: 527, distance: 325.4
click at [636, 532] on div at bounding box center [533, 630] width 575 height 371
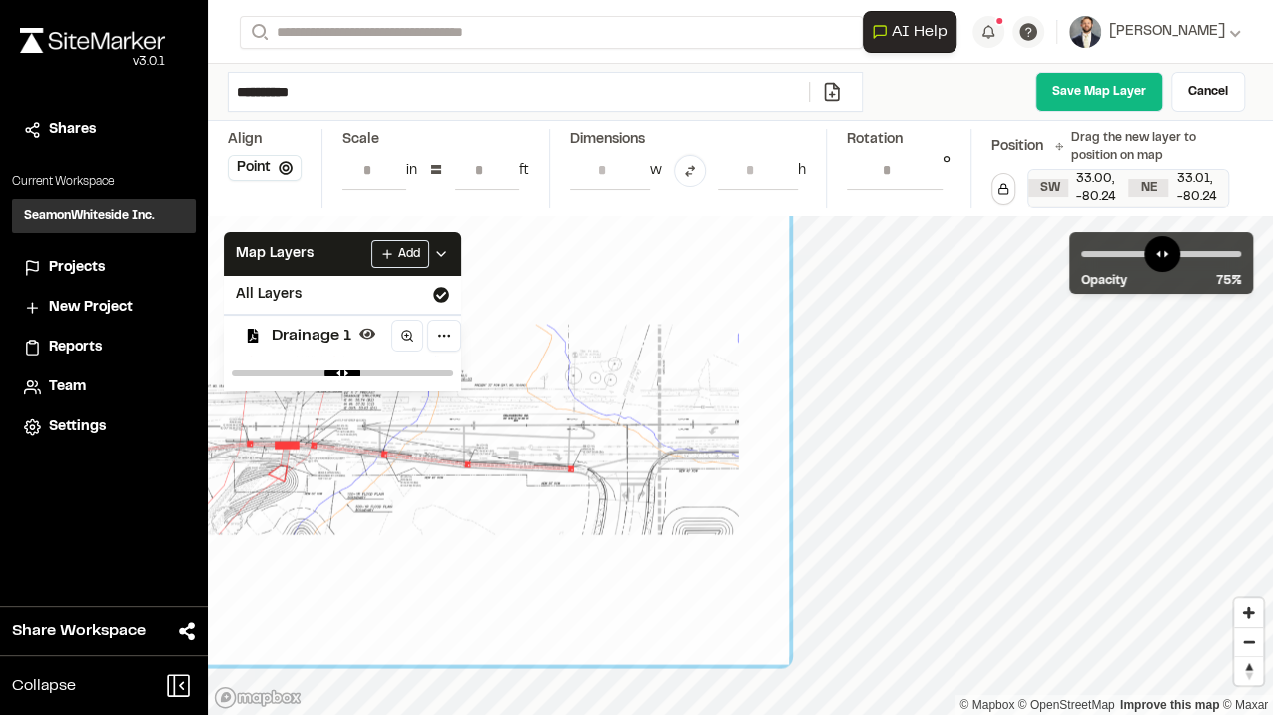
drag, startPoint x: 681, startPoint y: 586, endPoint x: 625, endPoint y: 456, distance: 141.3
click at [625, 456] on div at bounding box center [435, 435] width 708 height 458
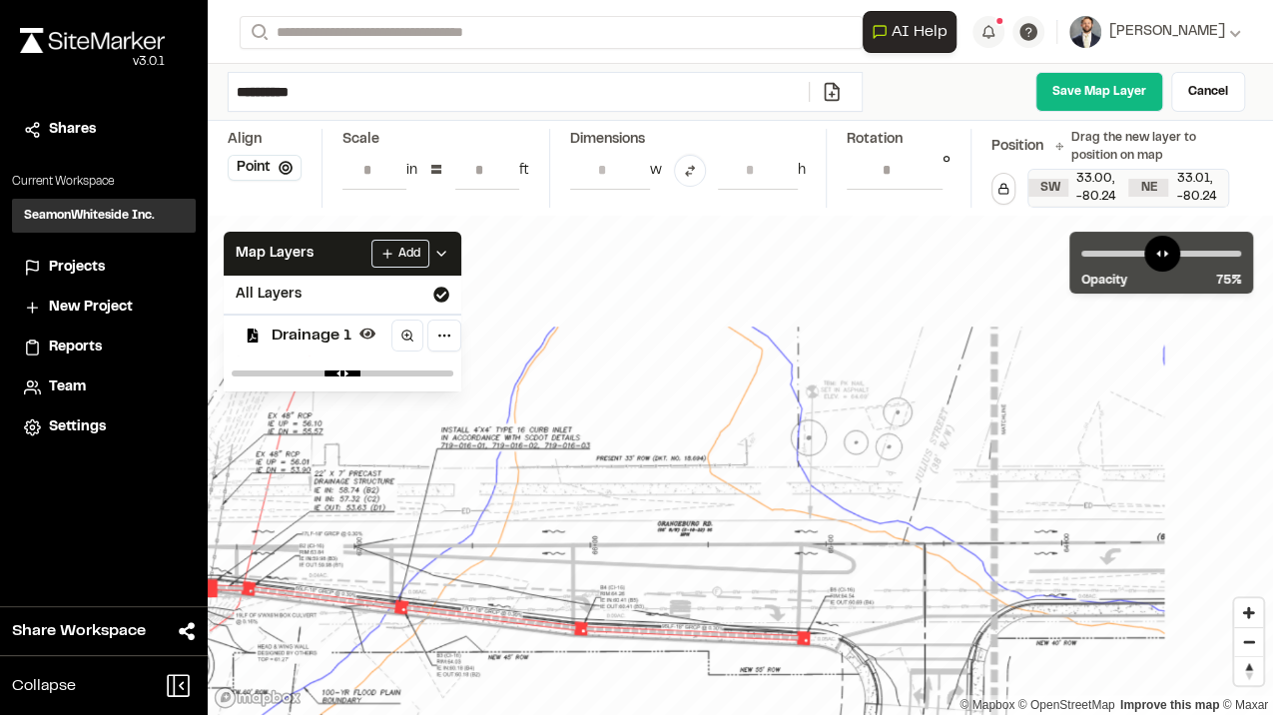
drag, startPoint x: 741, startPoint y: 411, endPoint x: 1036, endPoint y: 467, distance: 300.8
click at [1036, 468] on div at bounding box center [509, 566] width 1527 height 988
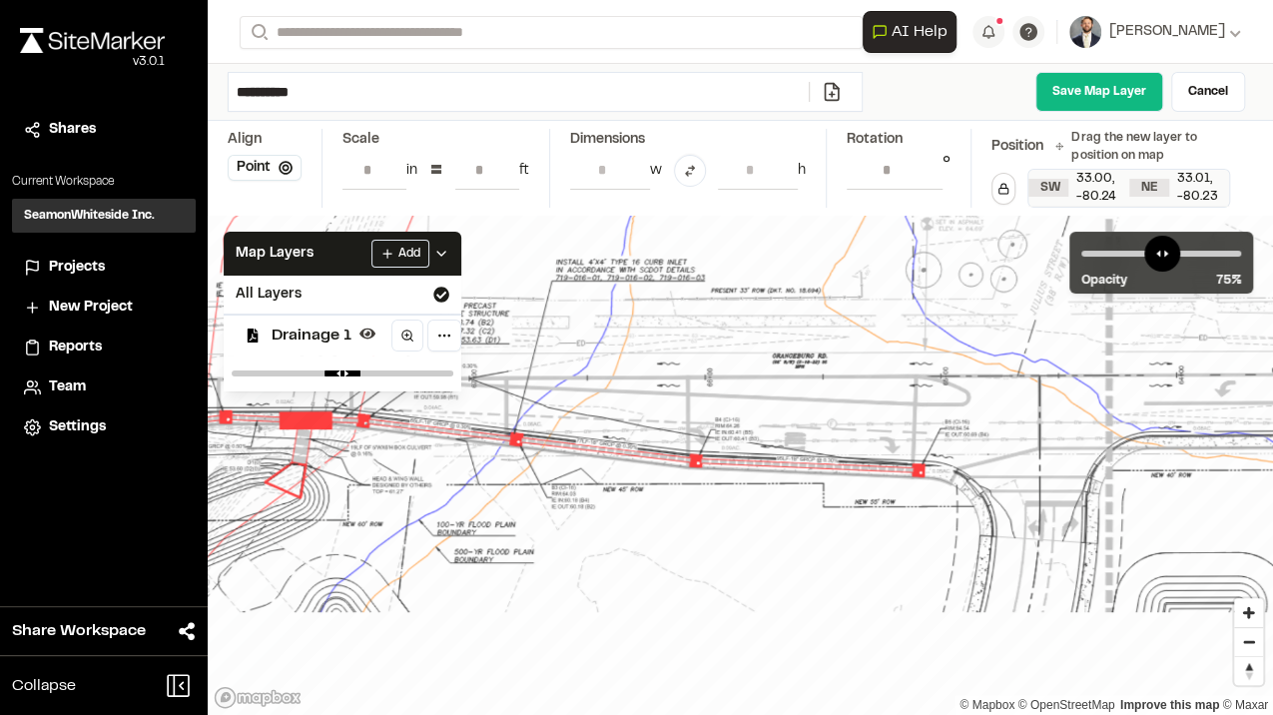
drag, startPoint x: 495, startPoint y: 528, endPoint x: 591, endPoint y: 361, distance: 192.3
click at [591, 361] on div at bounding box center [624, 398] width 1527 height 988
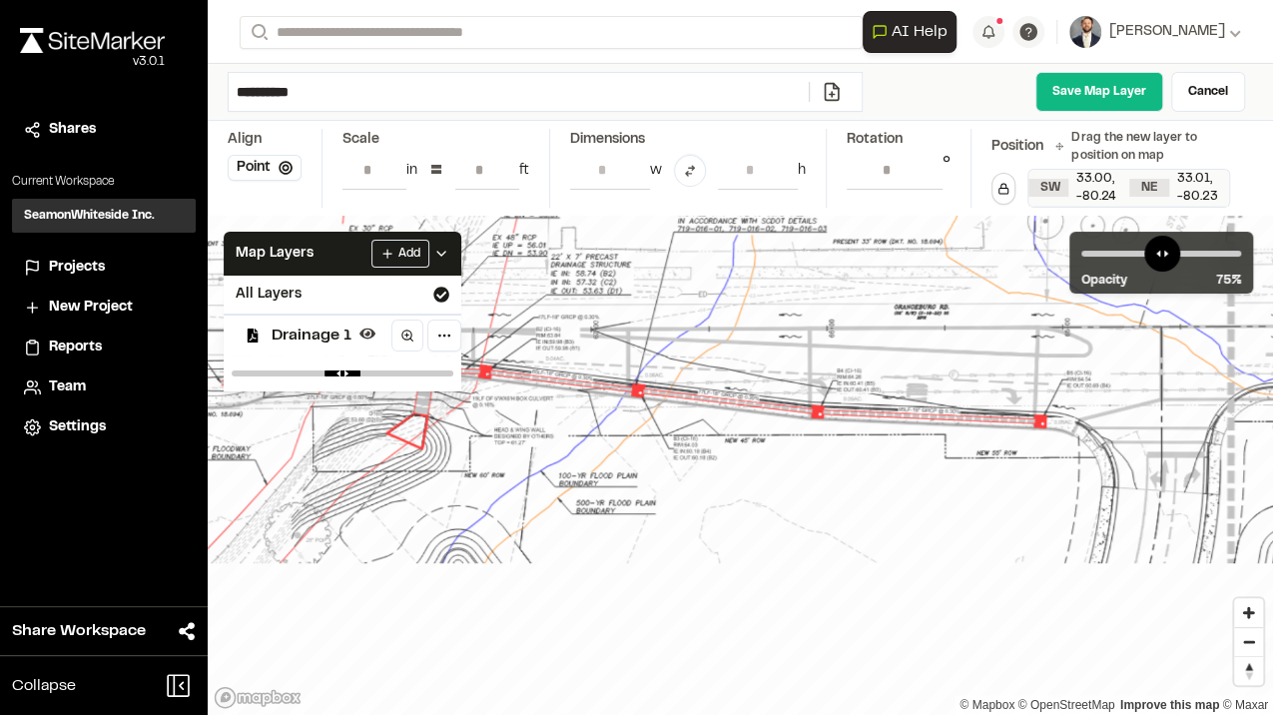
drag, startPoint x: 699, startPoint y: 585, endPoint x: 819, endPoint y: 539, distance: 128.3
click at [820, 538] on div at bounding box center [746, 349] width 1527 height 988
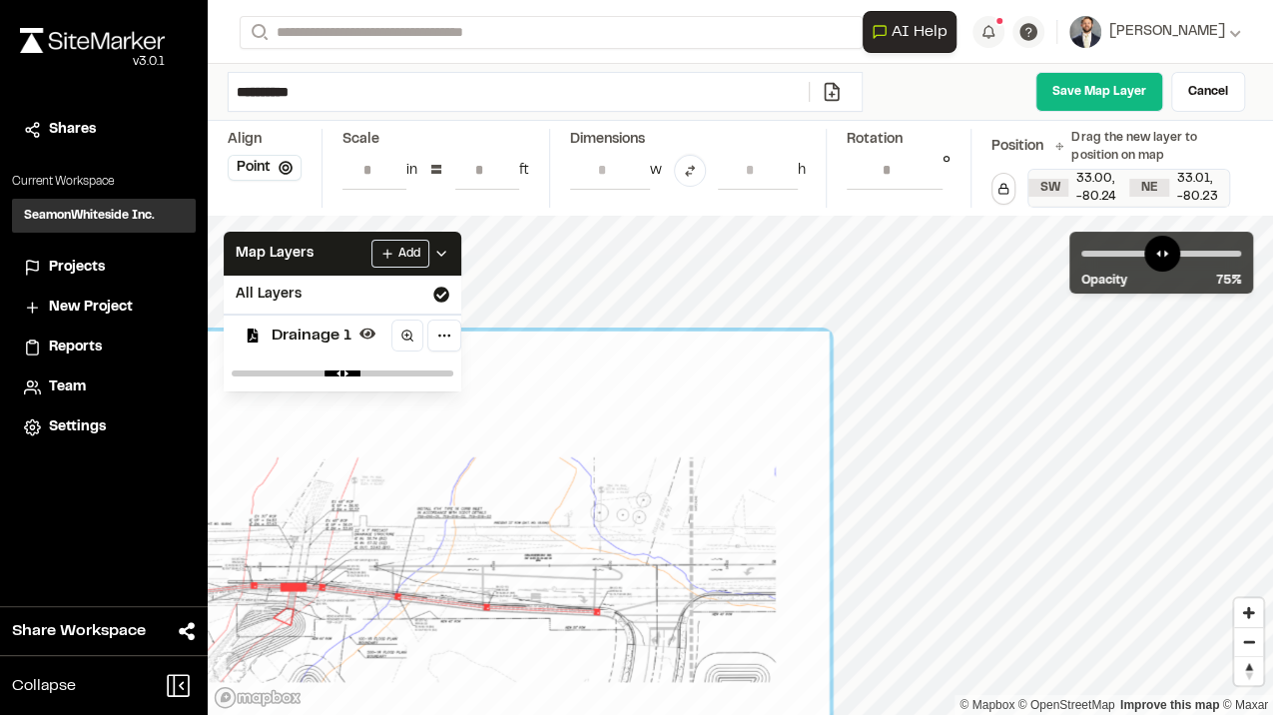
drag, startPoint x: 793, startPoint y: 467, endPoint x: 557, endPoint y: 601, distance: 271.0
click at [557, 601] on div at bounding box center [452, 575] width 756 height 489
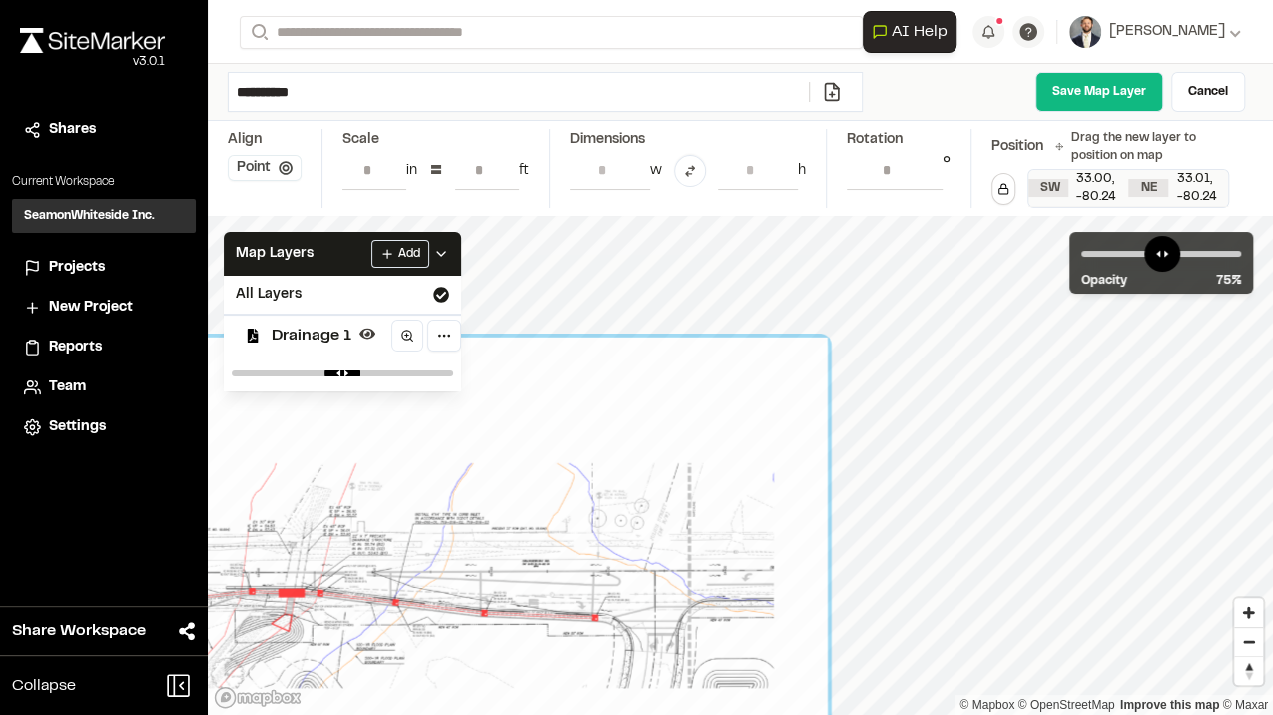
click at [263, 158] on button "Point" at bounding box center [265, 168] width 74 height 26
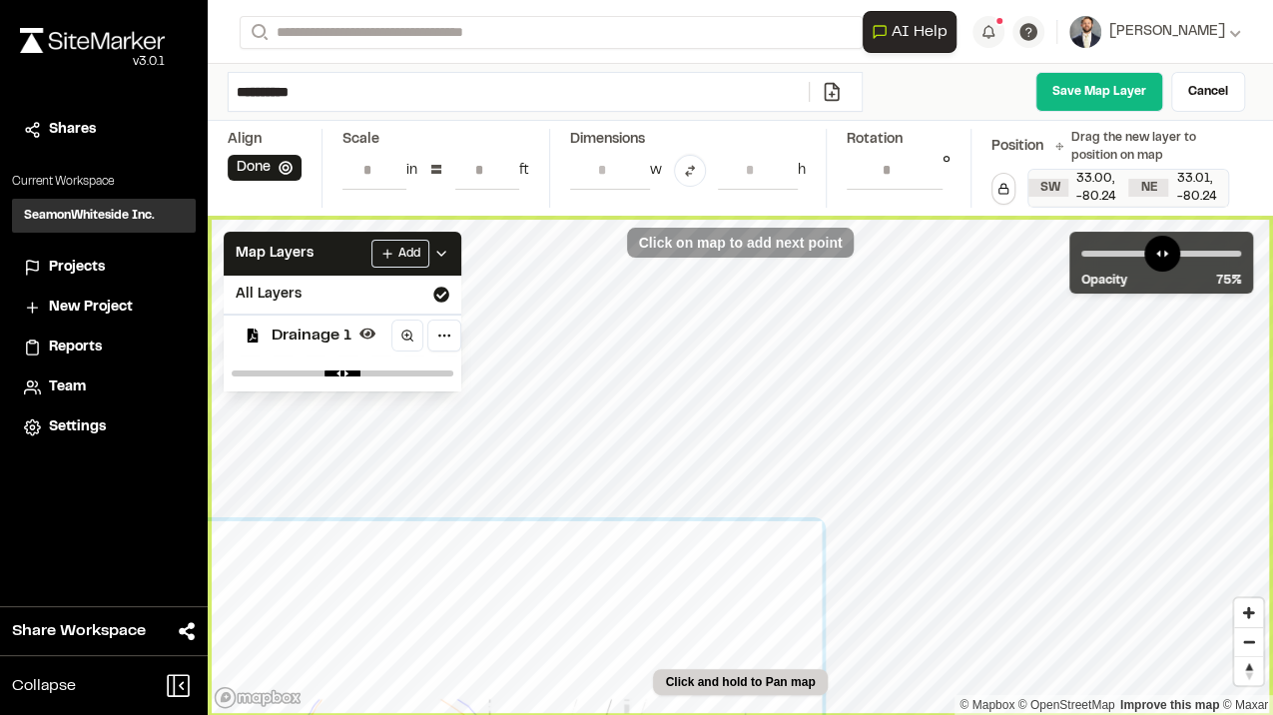
type input "**********"
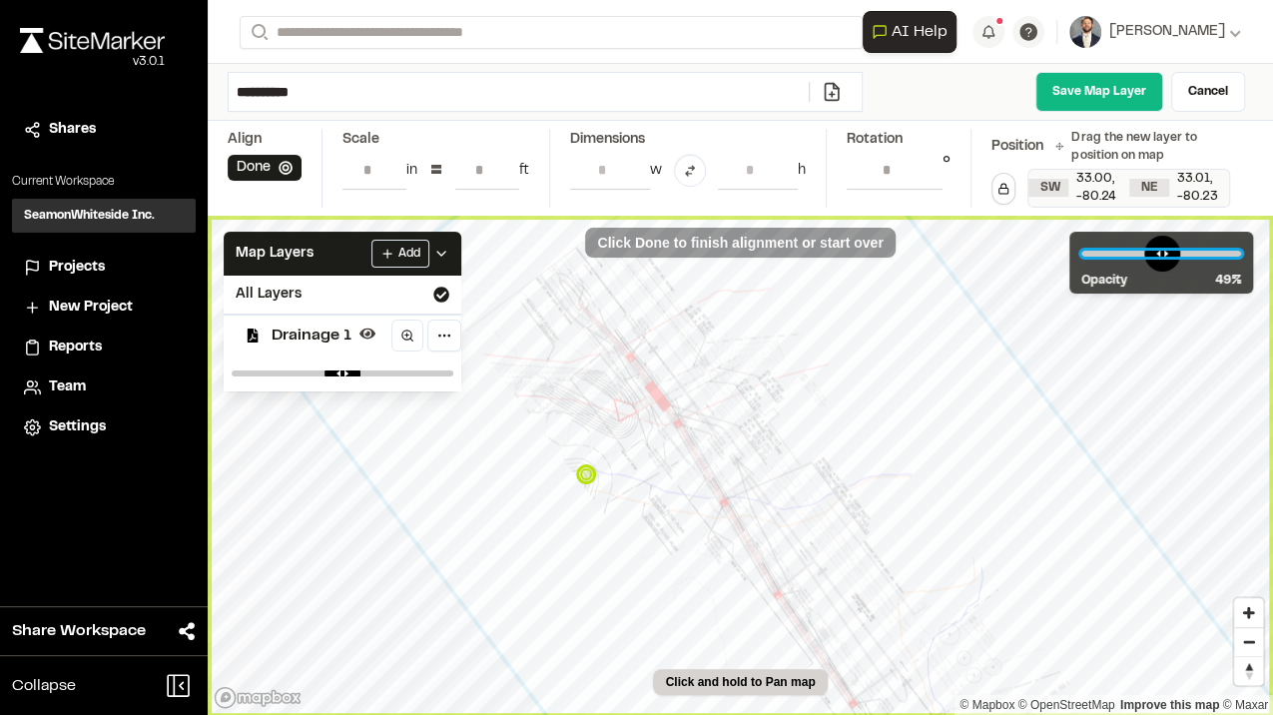
click at [1158, 254] on input "range" at bounding box center [1161, 254] width 160 height 6
click at [1150, 256] on input "range" at bounding box center [1161, 254] width 160 height 6
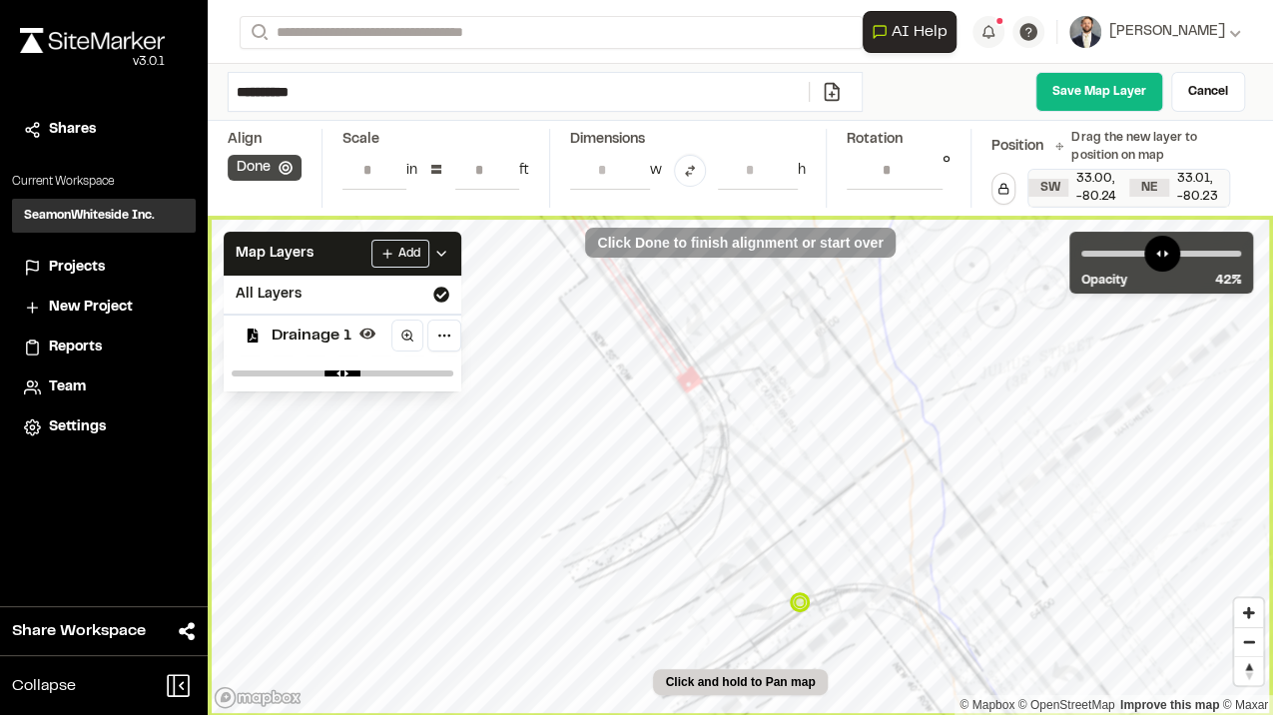
click at [258, 168] on button "Done" at bounding box center [265, 168] width 74 height 26
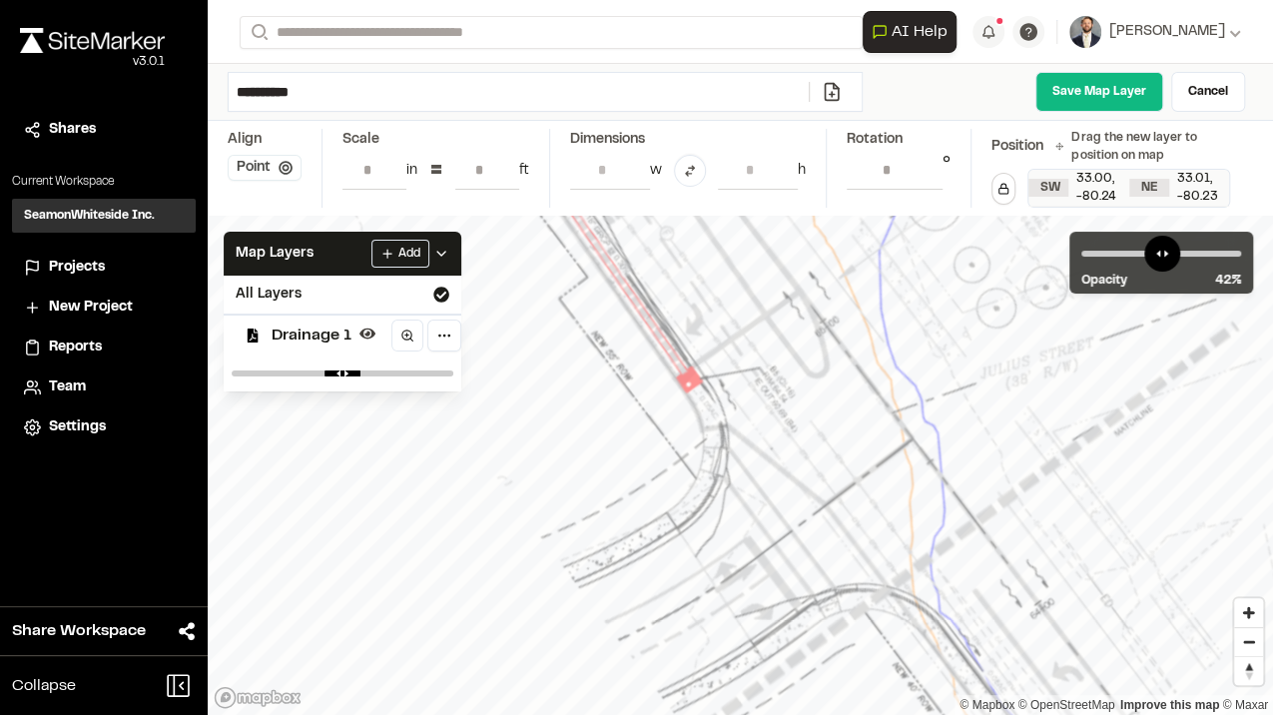
click at [258, 169] on button "Point" at bounding box center [265, 168] width 74 height 26
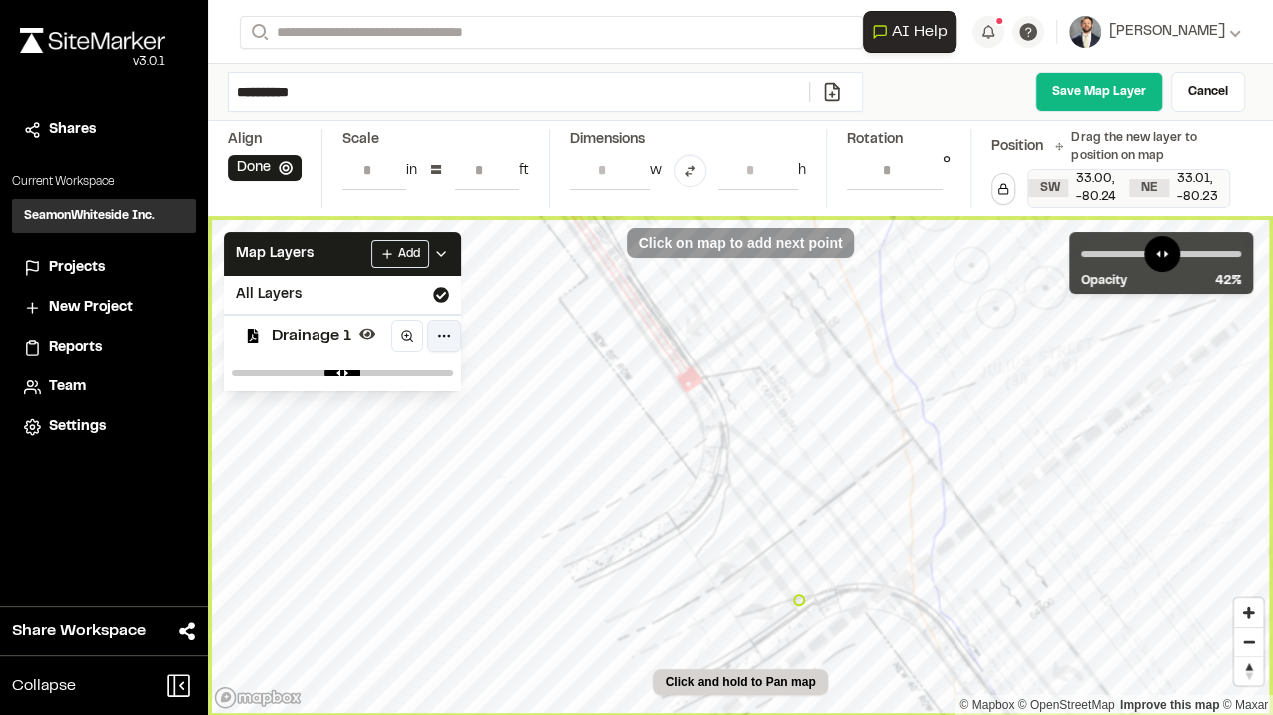
click at [799, 598] on div at bounding box center [799, 600] width 12 height 12
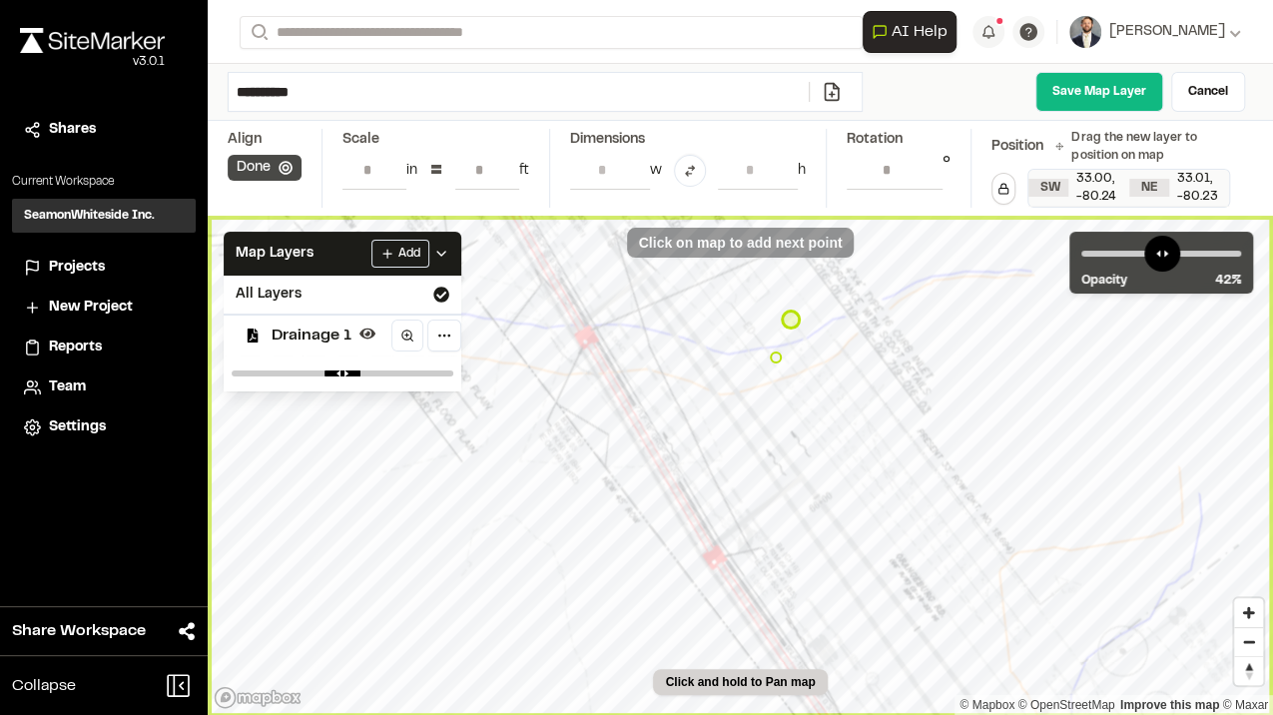
click at [275, 168] on button "Done" at bounding box center [265, 168] width 74 height 26
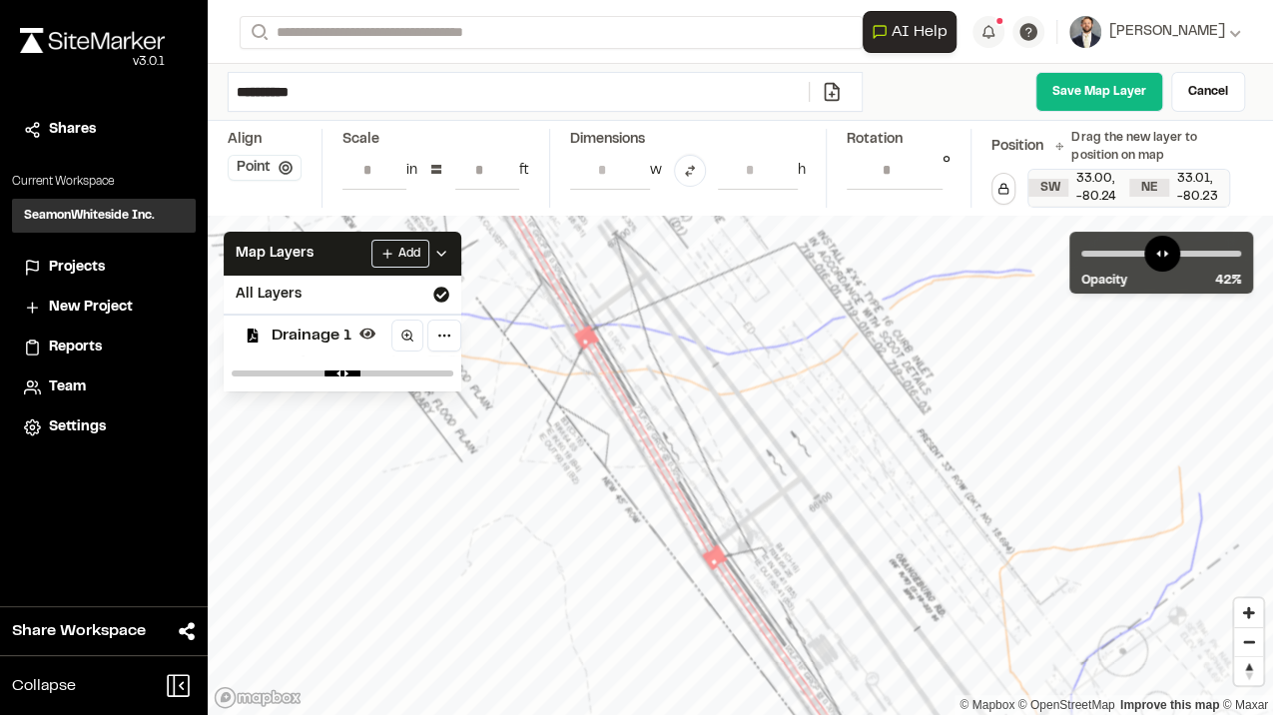
click at [270, 166] on button "Point" at bounding box center [265, 168] width 74 height 26
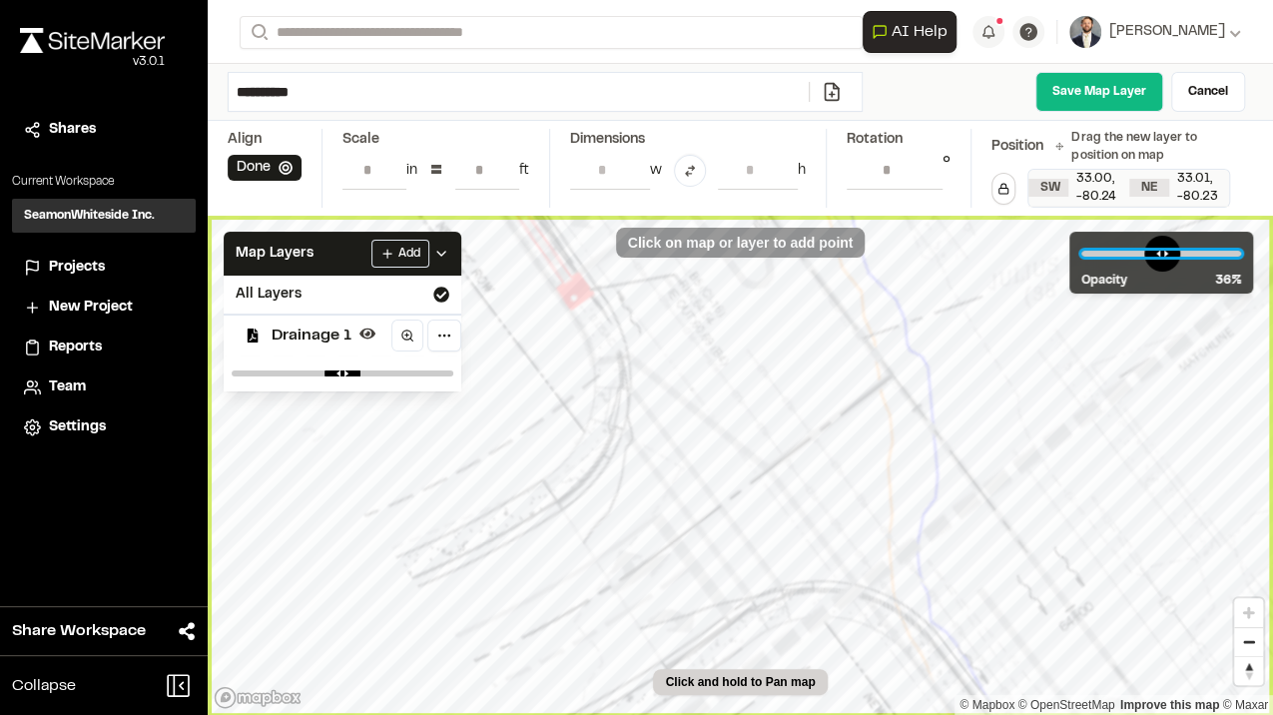
drag, startPoint x: 1149, startPoint y: 245, endPoint x: 1142, endPoint y: 283, distance: 38.6
type input "**"
click at [1142, 257] on input "range" at bounding box center [1161, 254] width 160 height 6
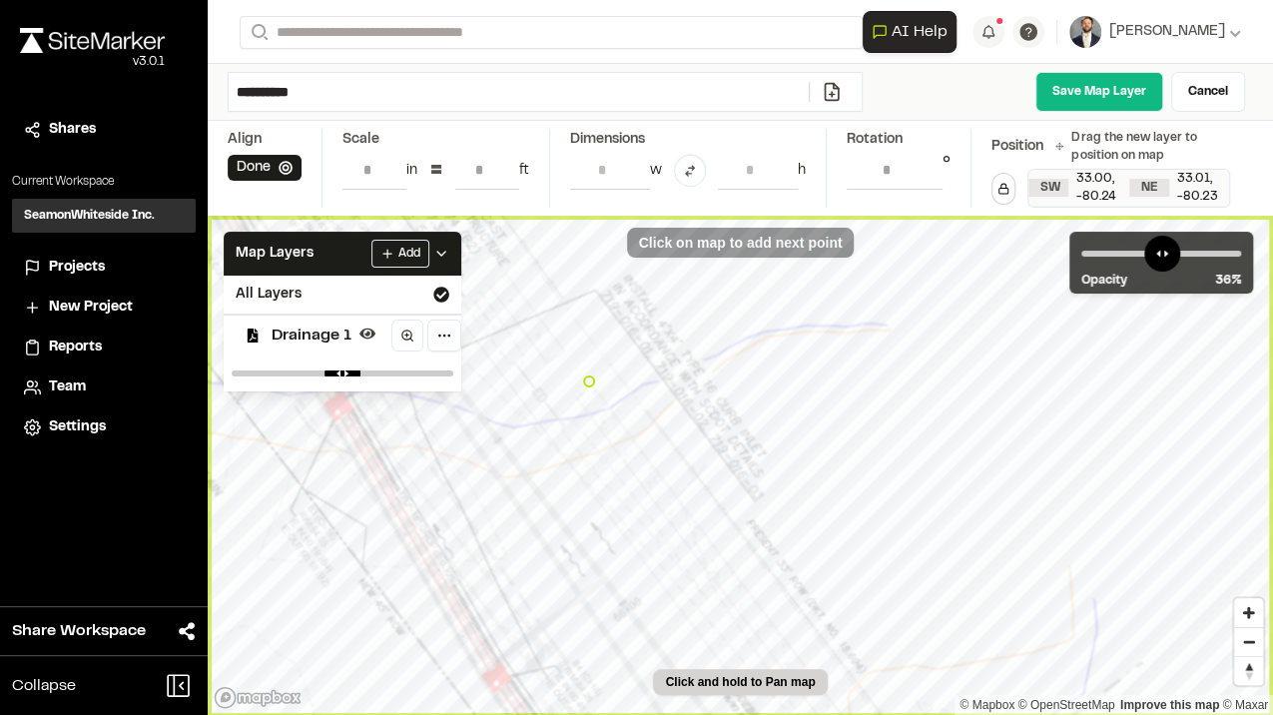
type input "**********"
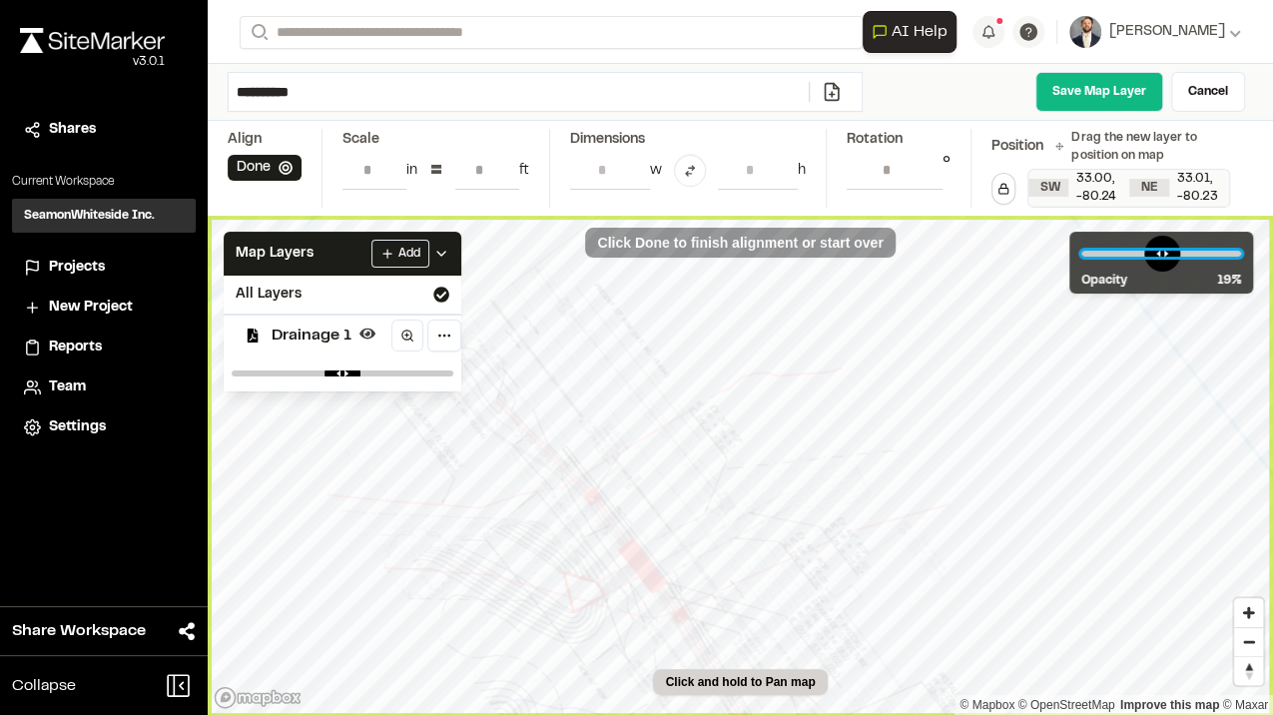
drag, startPoint x: 1150, startPoint y: 253, endPoint x: 1120, endPoint y: 268, distance: 33.5
type input "**"
click at [1120, 257] on input "range" at bounding box center [1161, 254] width 160 height 6
click at [248, 166] on button "Done" at bounding box center [265, 168] width 74 height 26
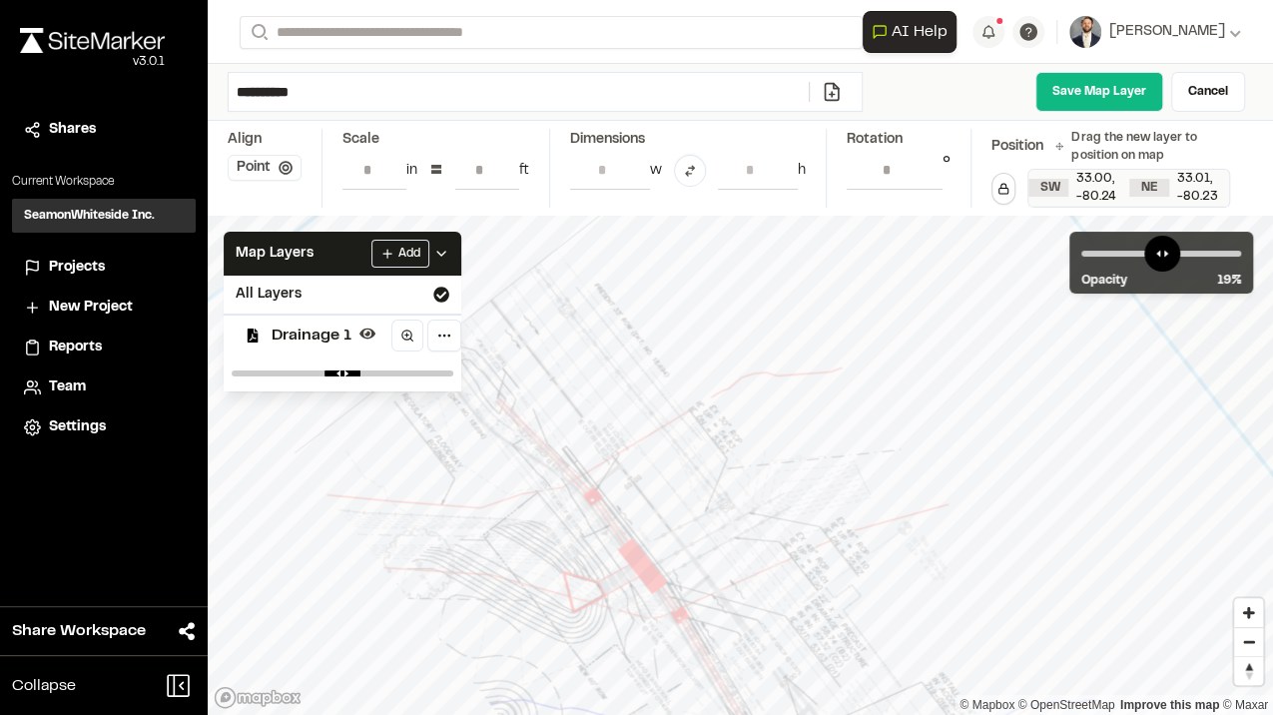
click at [268, 166] on button "Point" at bounding box center [265, 168] width 74 height 26
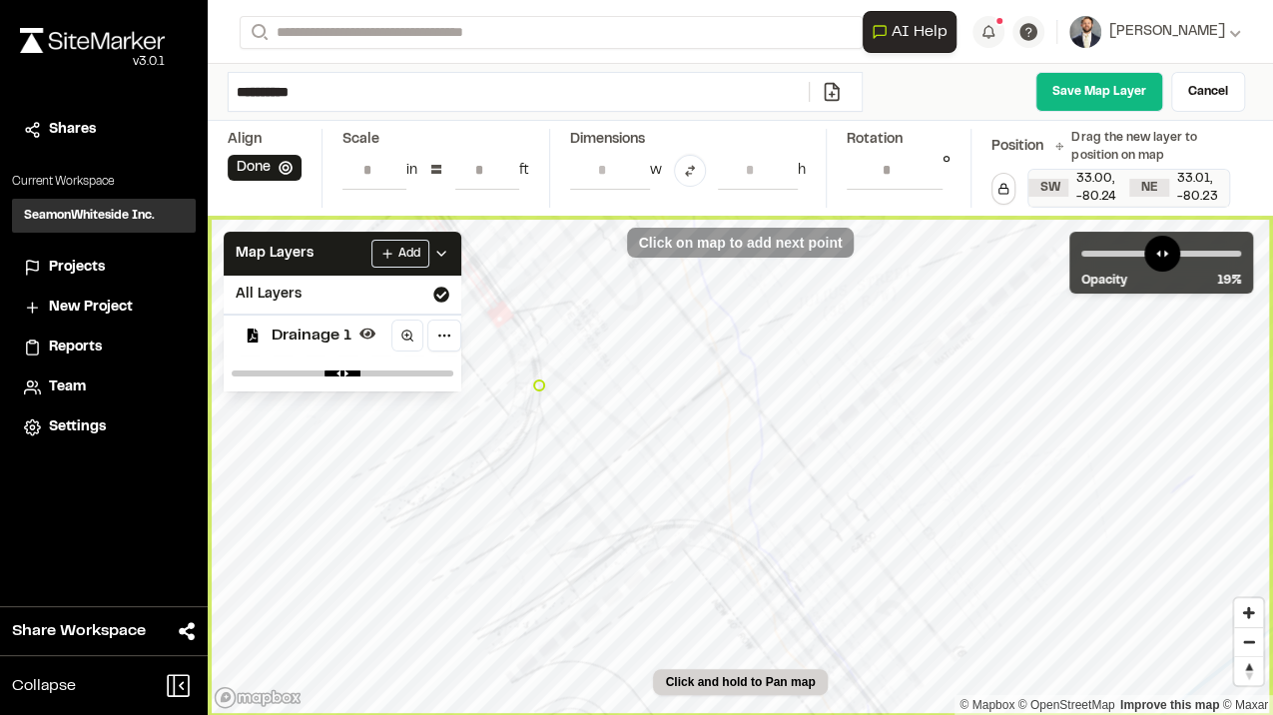
type input "**********"
drag, startPoint x: 1126, startPoint y: 248, endPoint x: 1121, endPoint y: 258, distance: 11.2
type input "**"
click at [1124, 257] on input "range" at bounding box center [1161, 254] width 160 height 6
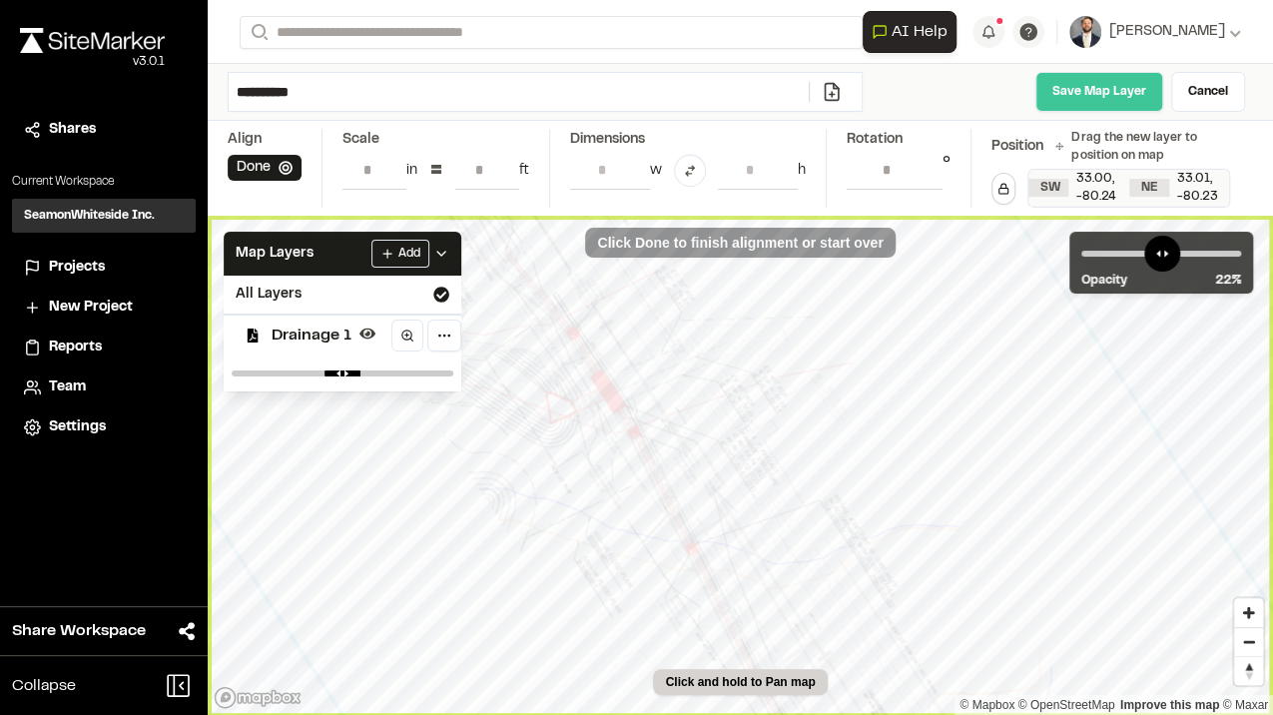
click at [1090, 79] on link "Save Map Layer" at bounding box center [1099, 92] width 128 height 40
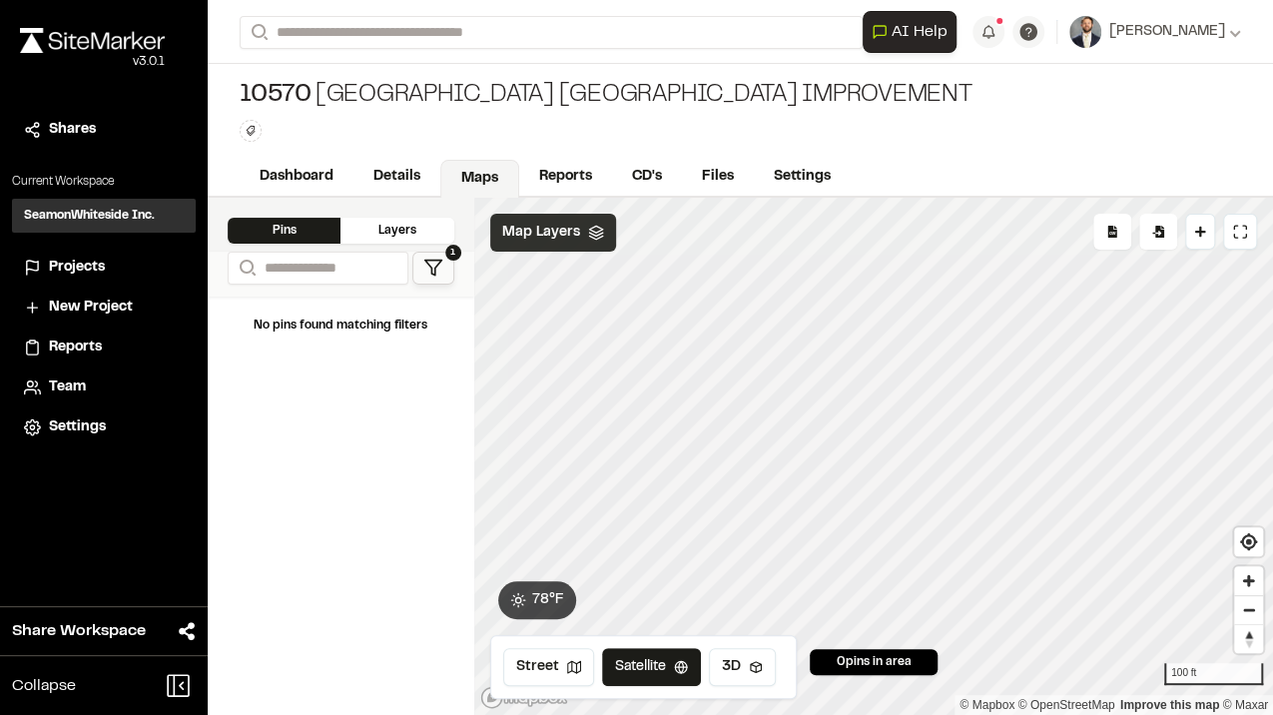
click at [553, 232] on span "Map Layers" at bounding box center [541, 233] width 78 height 22
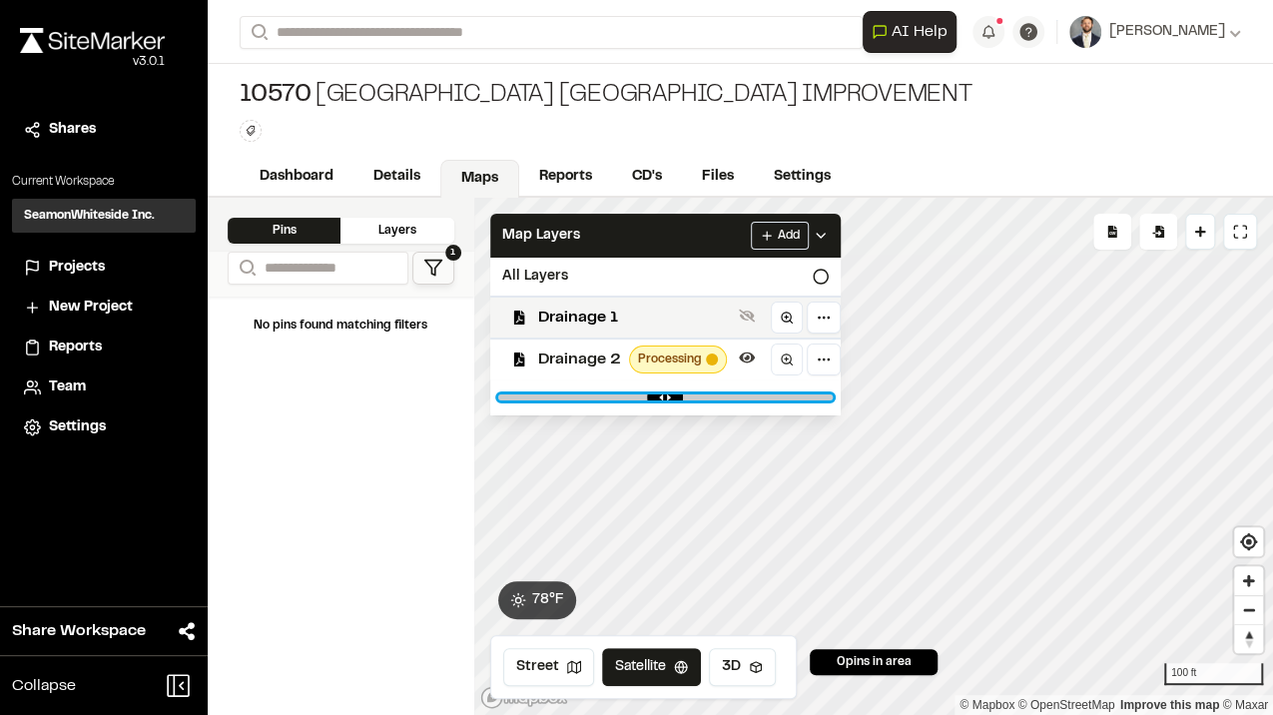
drag, startPoint x: 739, startPoint y: 387, endPoint x: 657, endPoint y: 378, distance: 82.4
type input "****"
click at [657, 394] on input "range" at bounding box center [665, 397] width 334 height 6
click at [661, 318] on span "Drainage 1" at bounding box center [634, 318] width 193 height 24
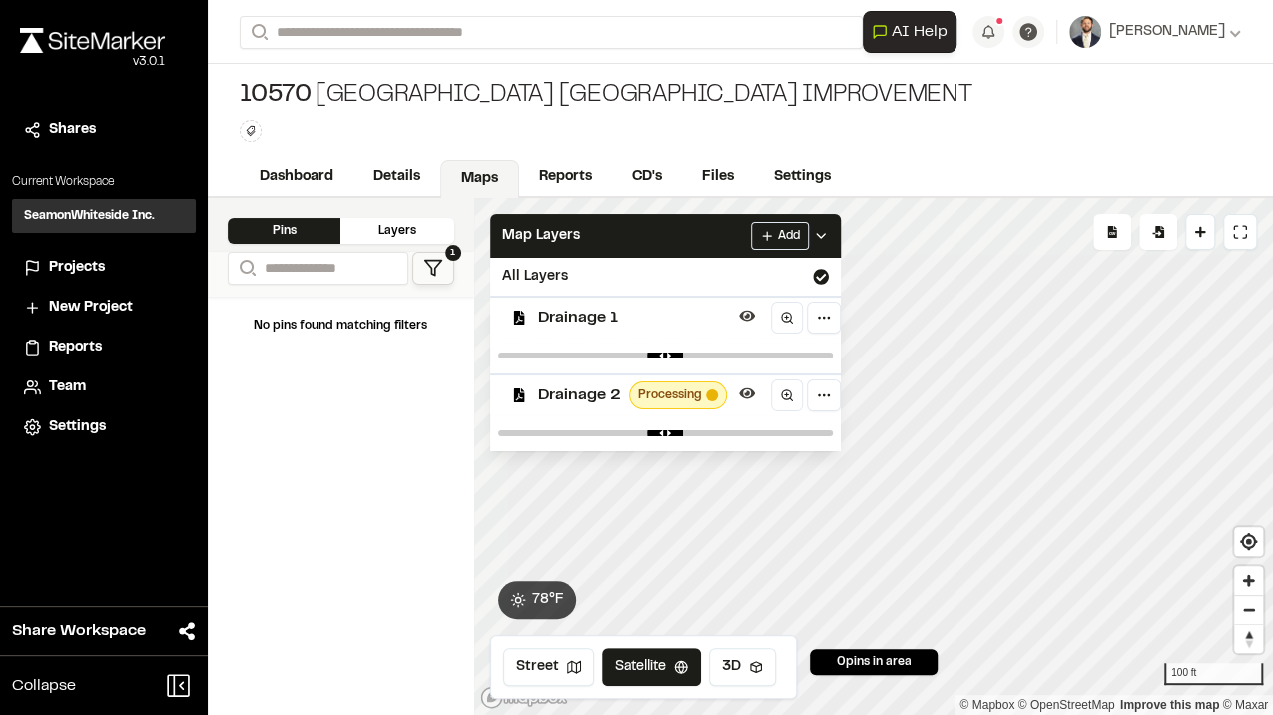
drag, startPoint x: 819, startPoint y: 359, endPoint x: 695, endPoint y: 355, distance: 123.9
click at [695, 355] on div at bounding box center [665, 355] width 350 height 36
type input "****"
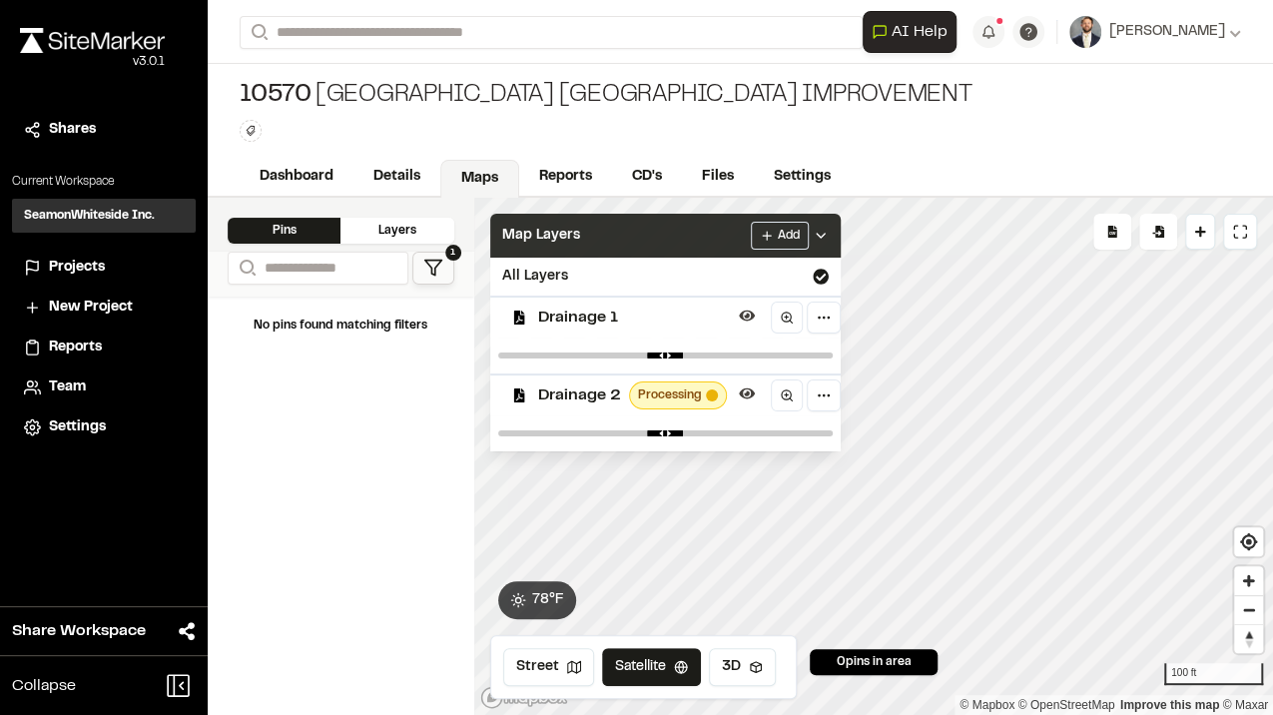
click at [596, 229] on div "Map Layers Add" at bounding box center [665, 236] width 350 height 44
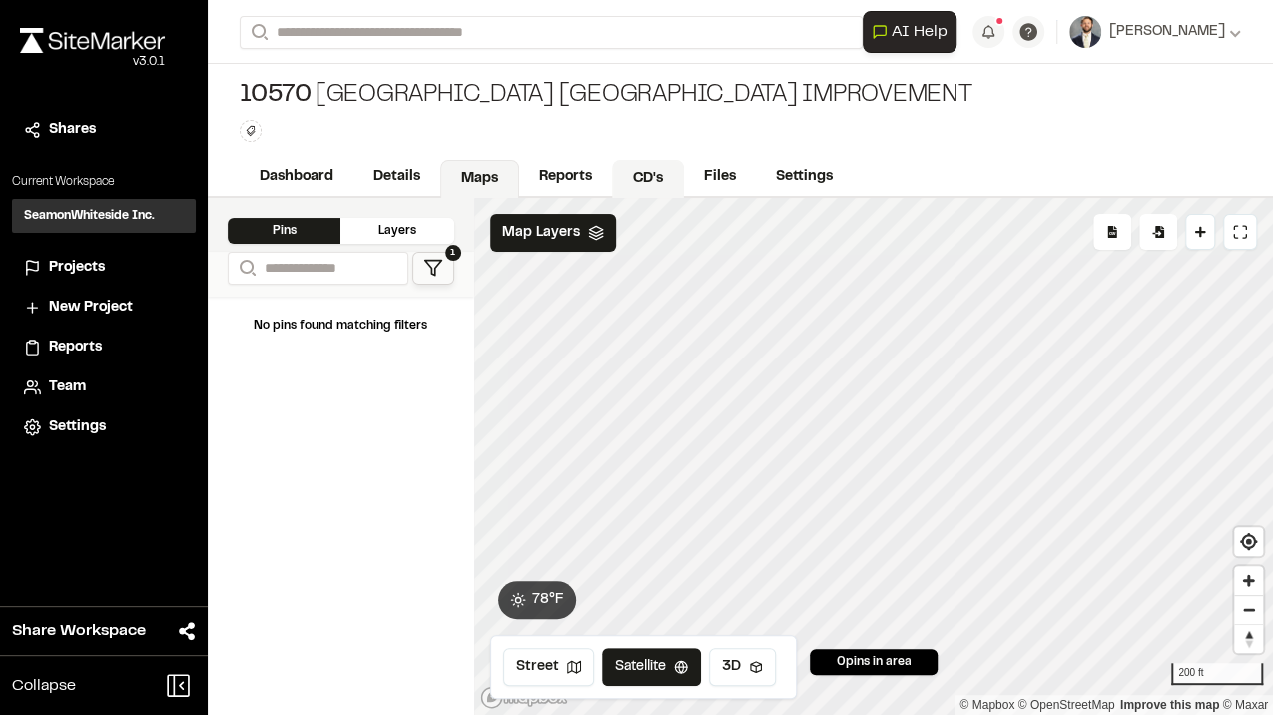
click at [637, 168] on link "CD's" at bounding box center [648, 179] width 72 height 38
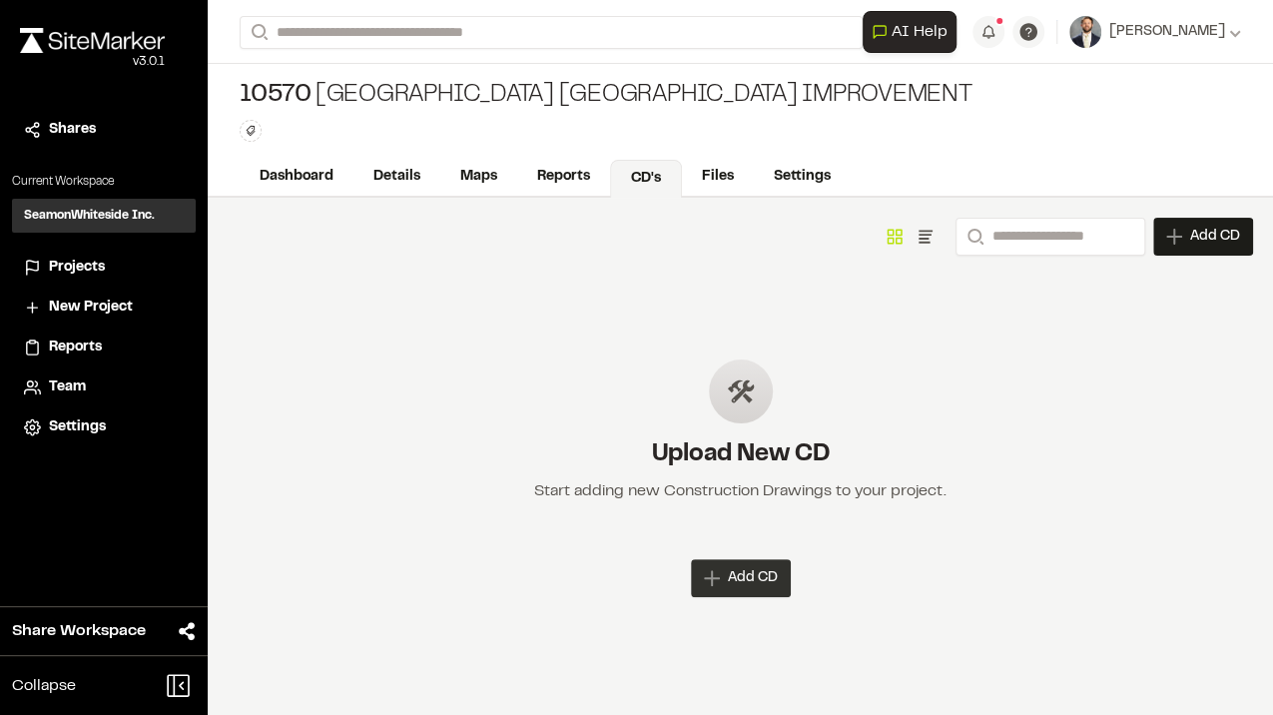
click at [741, 576] on span "Add CD" at bounding box center [753, 578] width 50 height 20
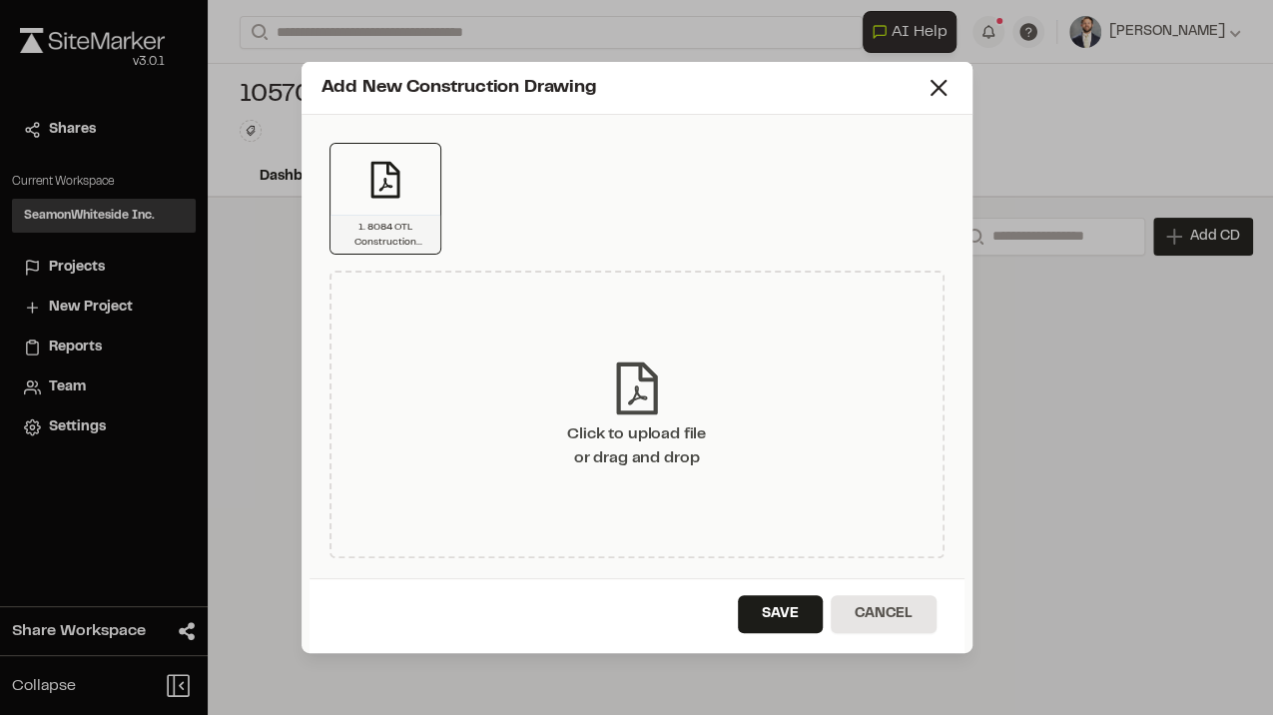
drag, startPoint x: 796, startPoint y: 600, endPoint x: 703, endPoint y: 472, distance: 158.0
click at [795, 599] on button "Save" at bounding box center [780, 614] width 85 height 38
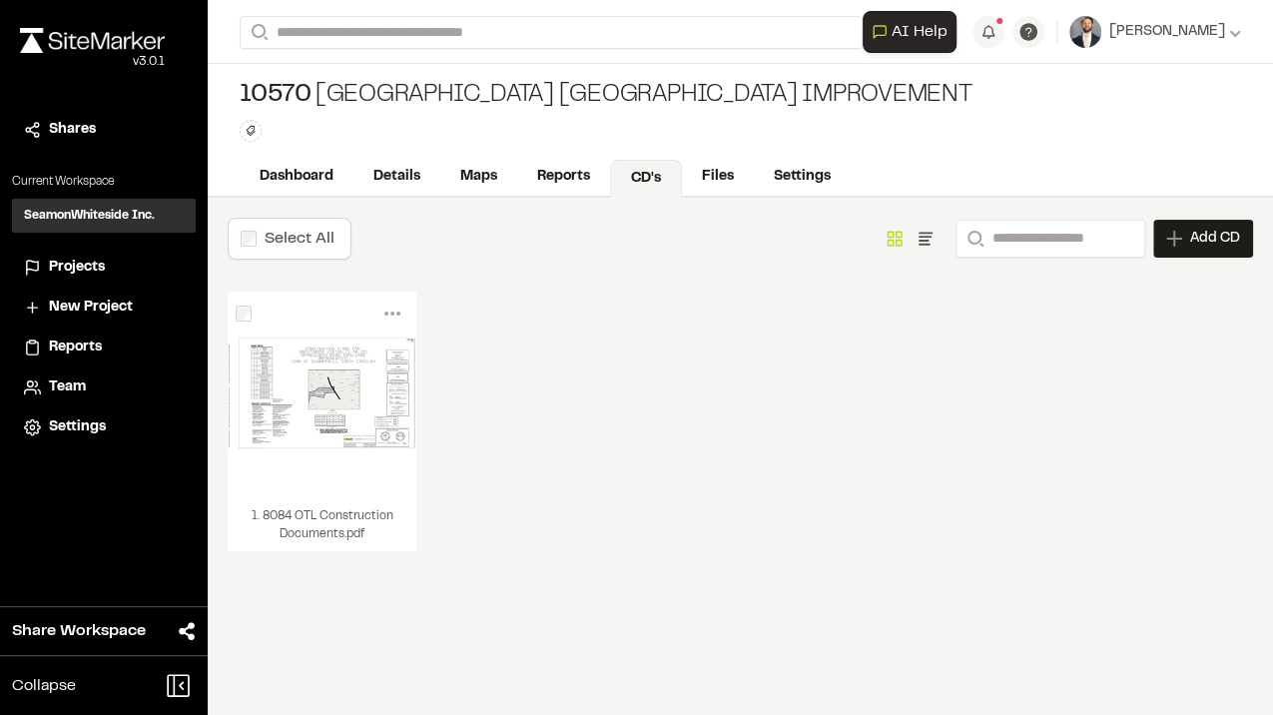
click at [575, 561] on div "Menu View Download Share Upload New Version Delete Delete | 1. 8084 OTL Constru…" at bounding box center [740, 442] width 1025 height 300
click at [363, 171] on link "Details" at bounding box center [397, 179] width 89 height 38
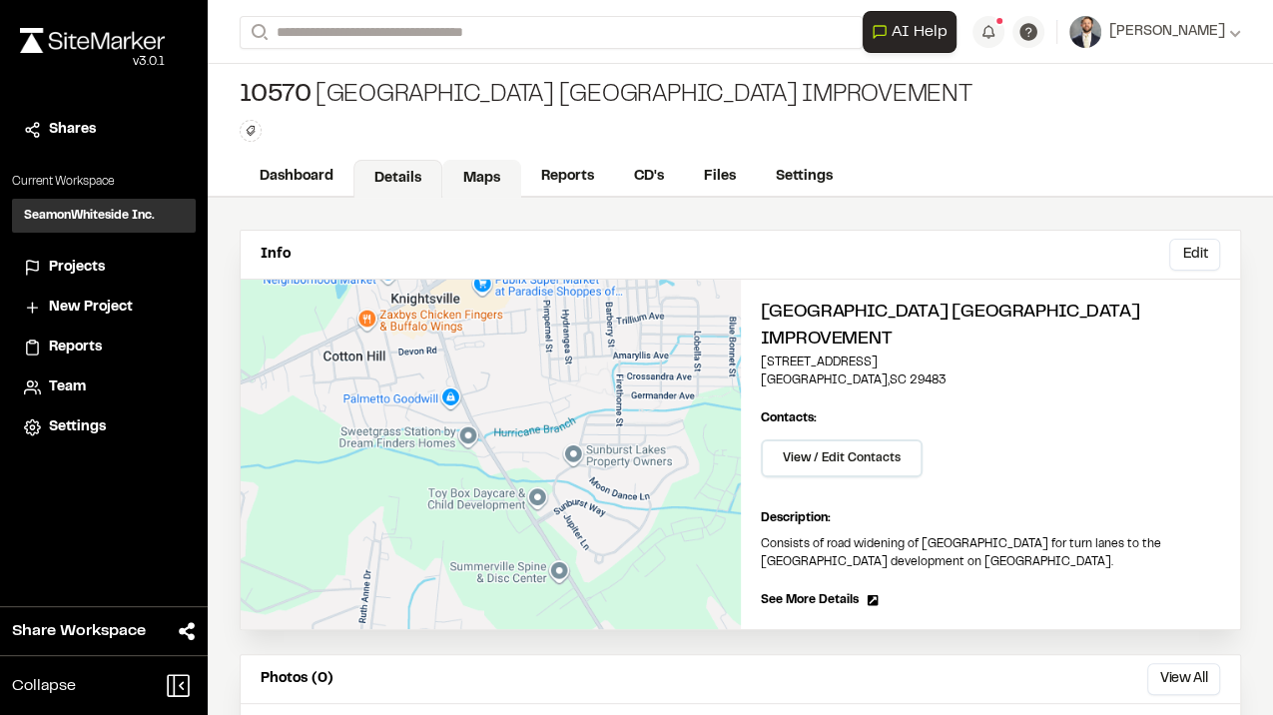
click at [465, 180] on link "Maps" at bounding box center [481, 179] width 79 height 38
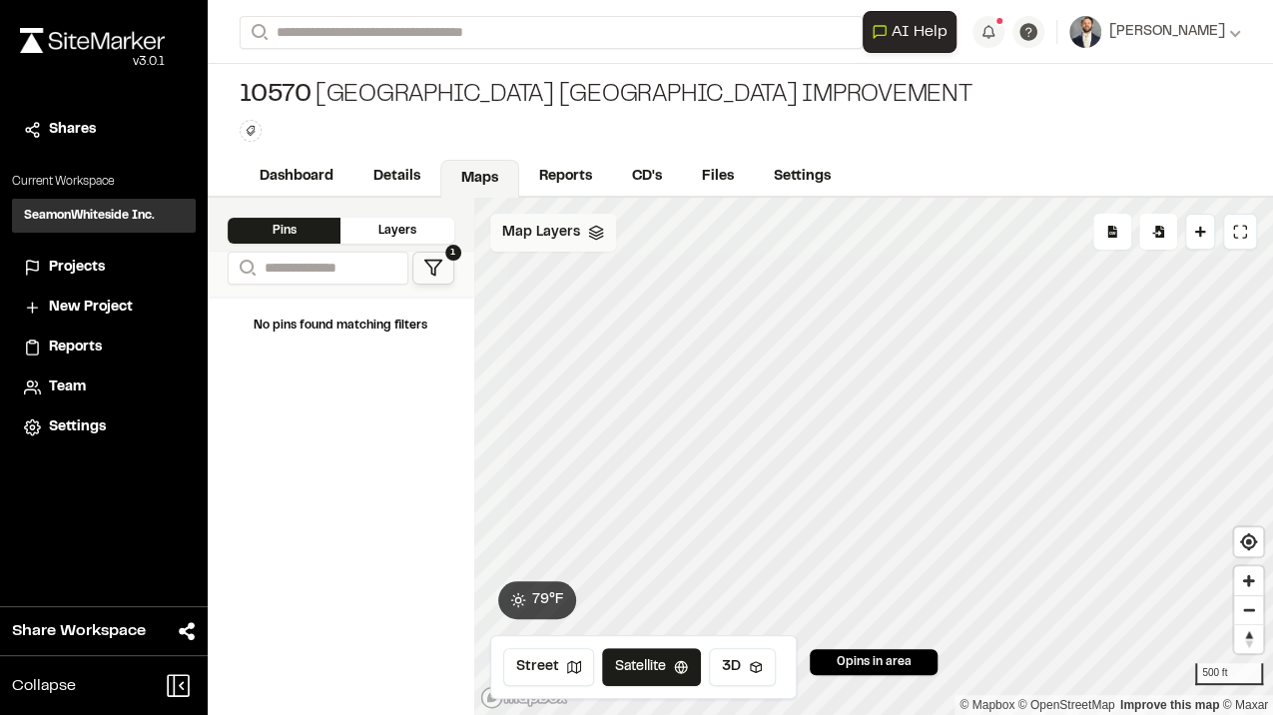
click at [555, 242] on span "Map Layers" at bounding box center [541, 233] width 78 height 22
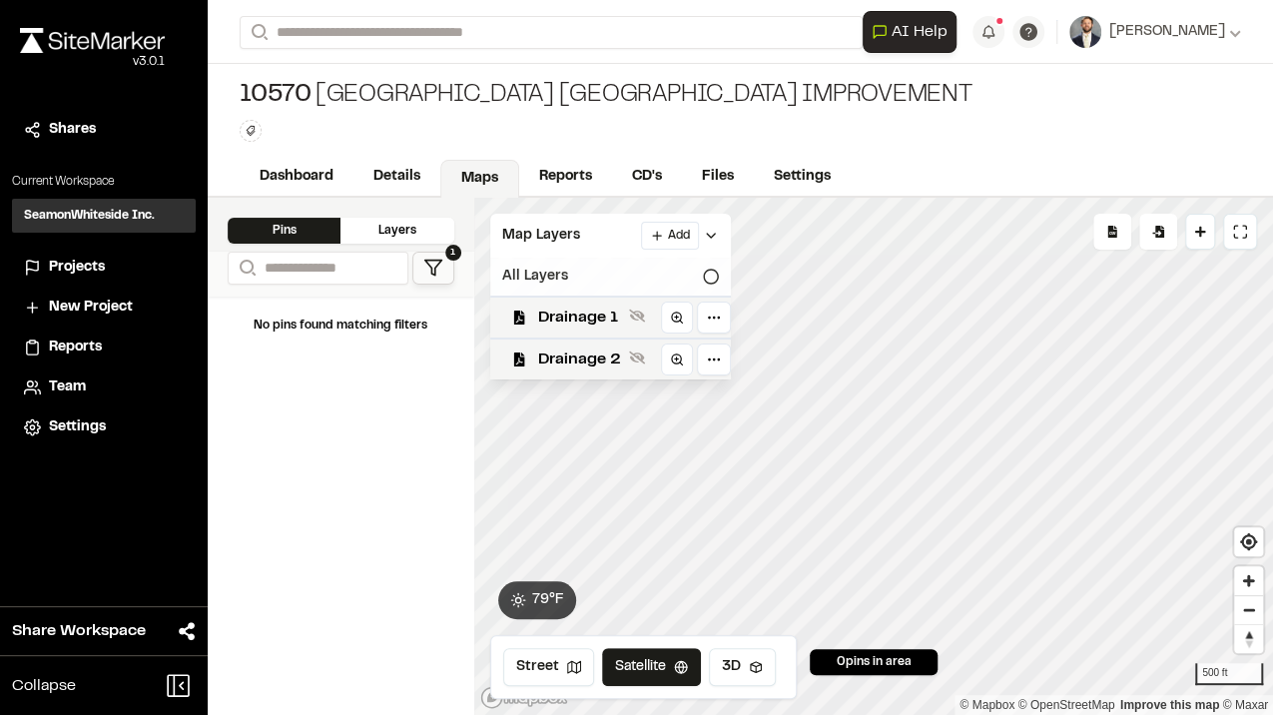
click at [625, 270] on div "All Layers" at bounding box center [610, 277] width 241 height 38
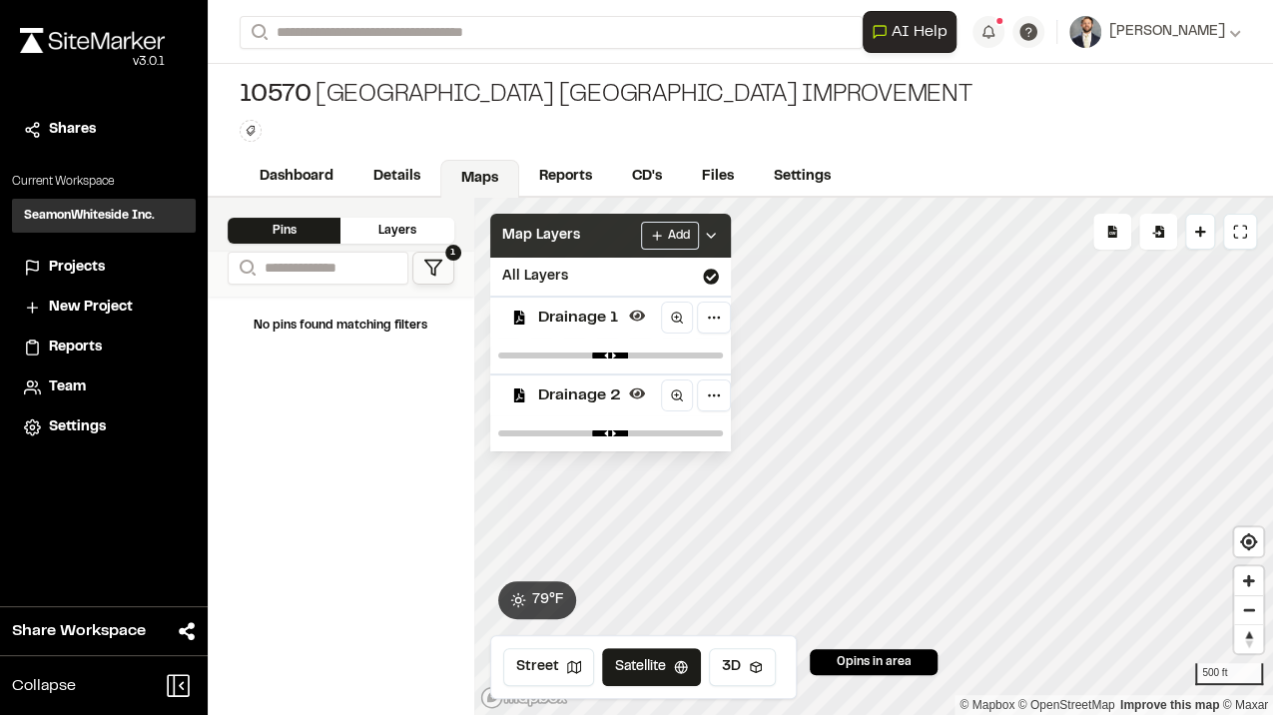
click at [537, 230] on span "Map Layers" at bounding box center [541, 236] width 78 height 22
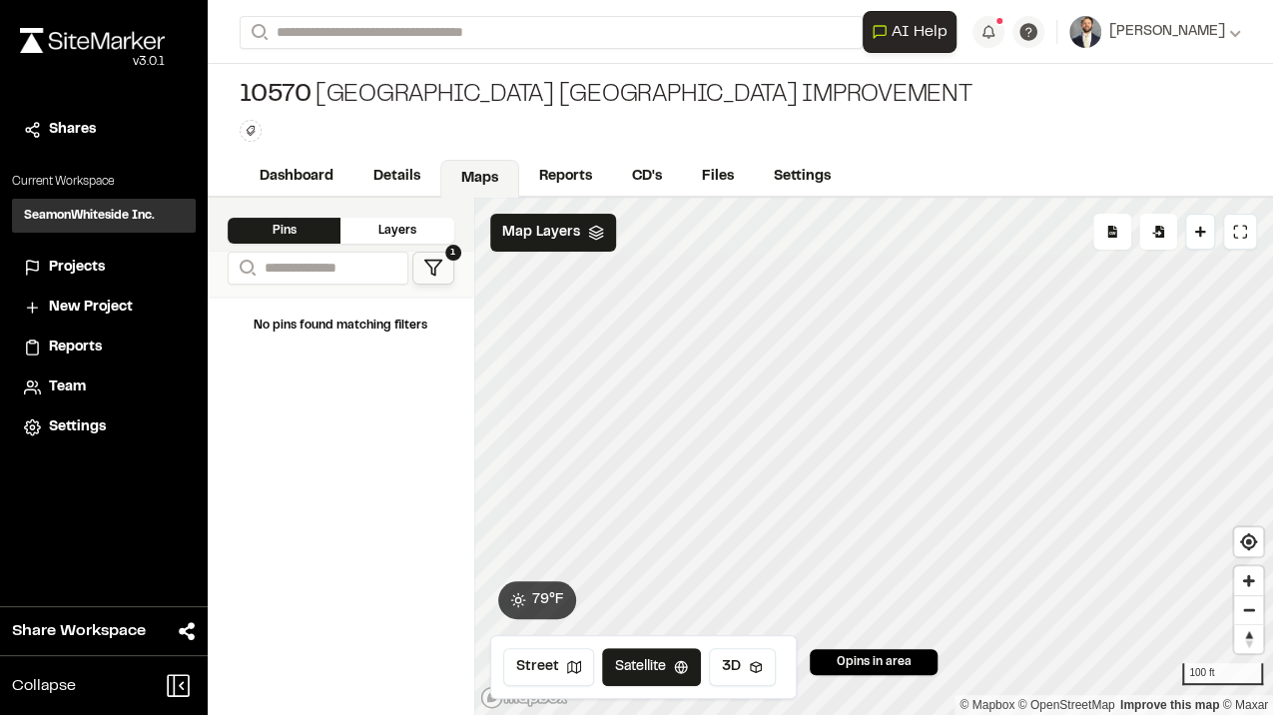
click at [734, 642] on div "Click to Drop Pin 0 pins in area Export Pins Available Datums Datums Apply Conv…" at bounding box center [873, 456] width 799 height 517
click at [50, 44] on img at bounding box center [92, 40] width 145 height 25
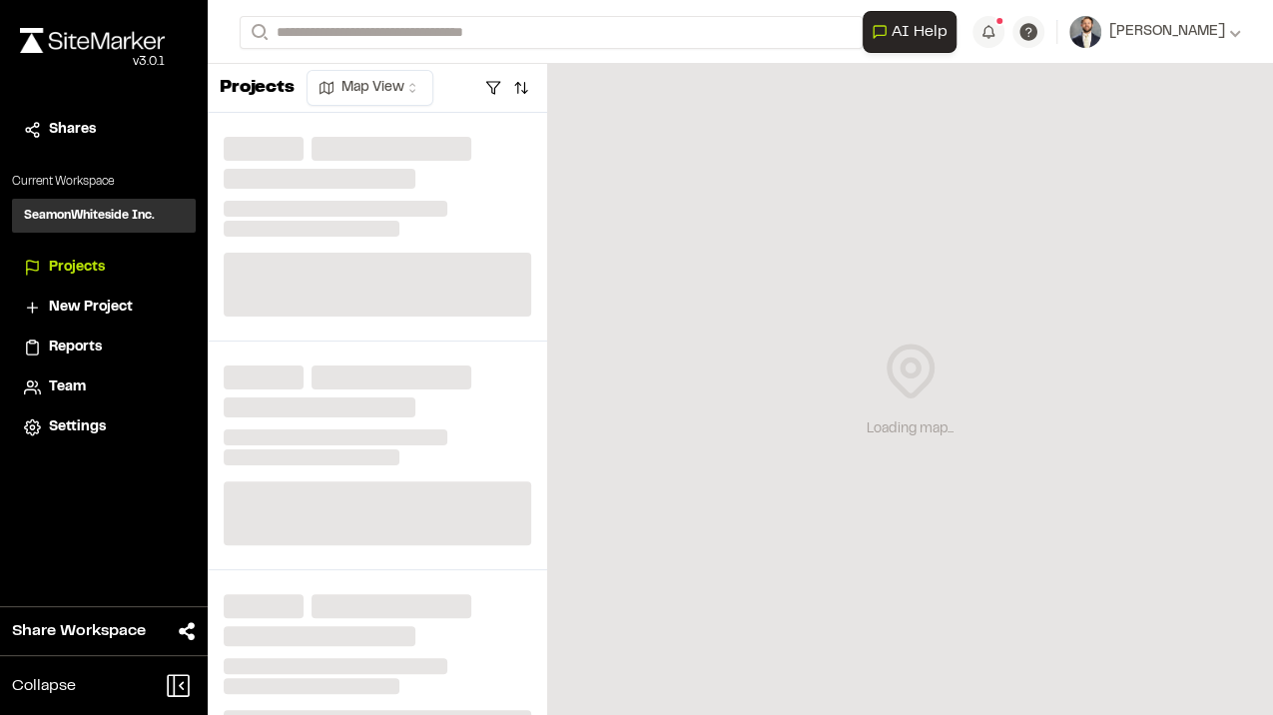
click at [47, 300] on div "New Project" at bounding box center [104, 308] width 160 height 22
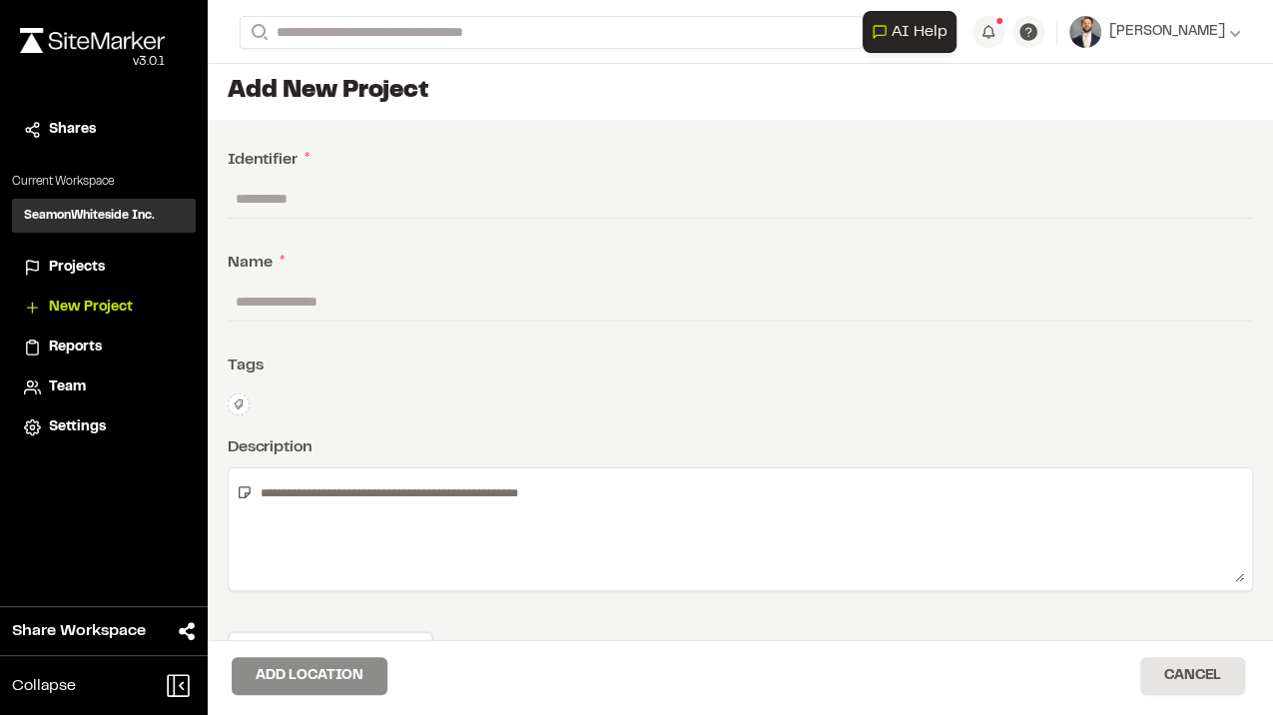
click at [386, 202] on input "text" at bounding box center [740, 199] width 1025 height 38
type input "*****"
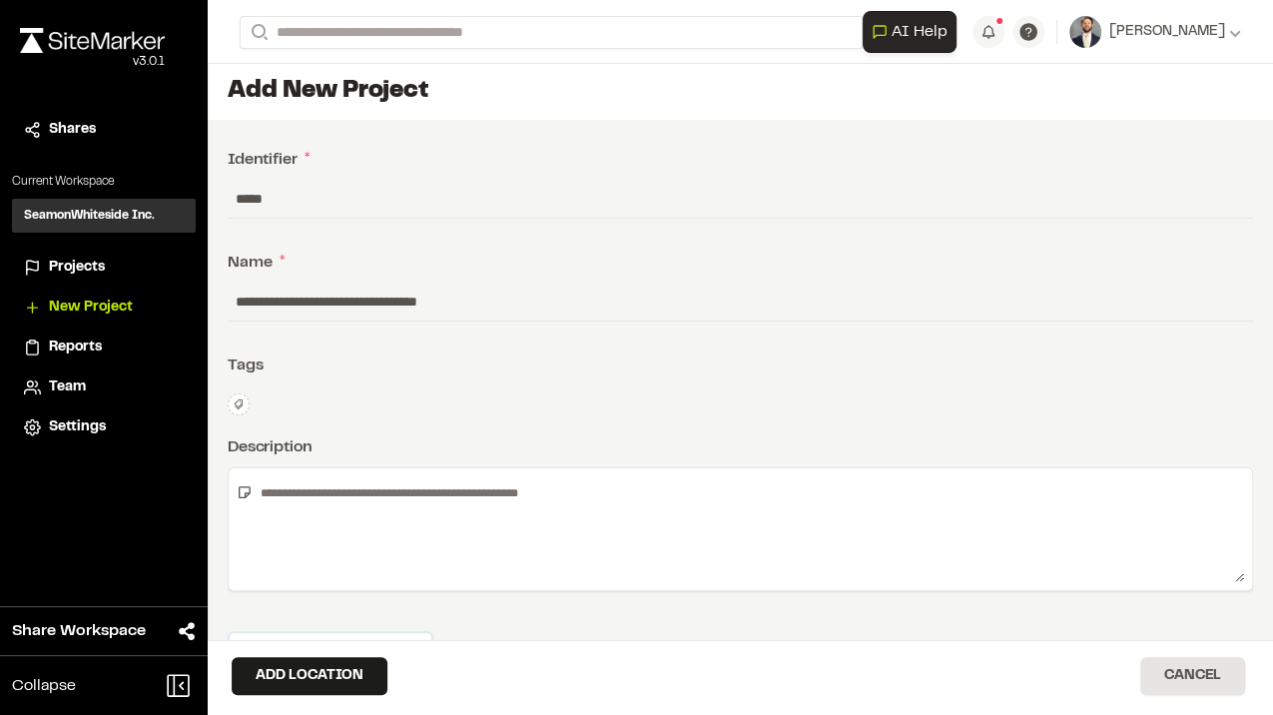
type input "**********"
click at [302, 488] on textarea at bounding box center [748, 529] width 991 height 106
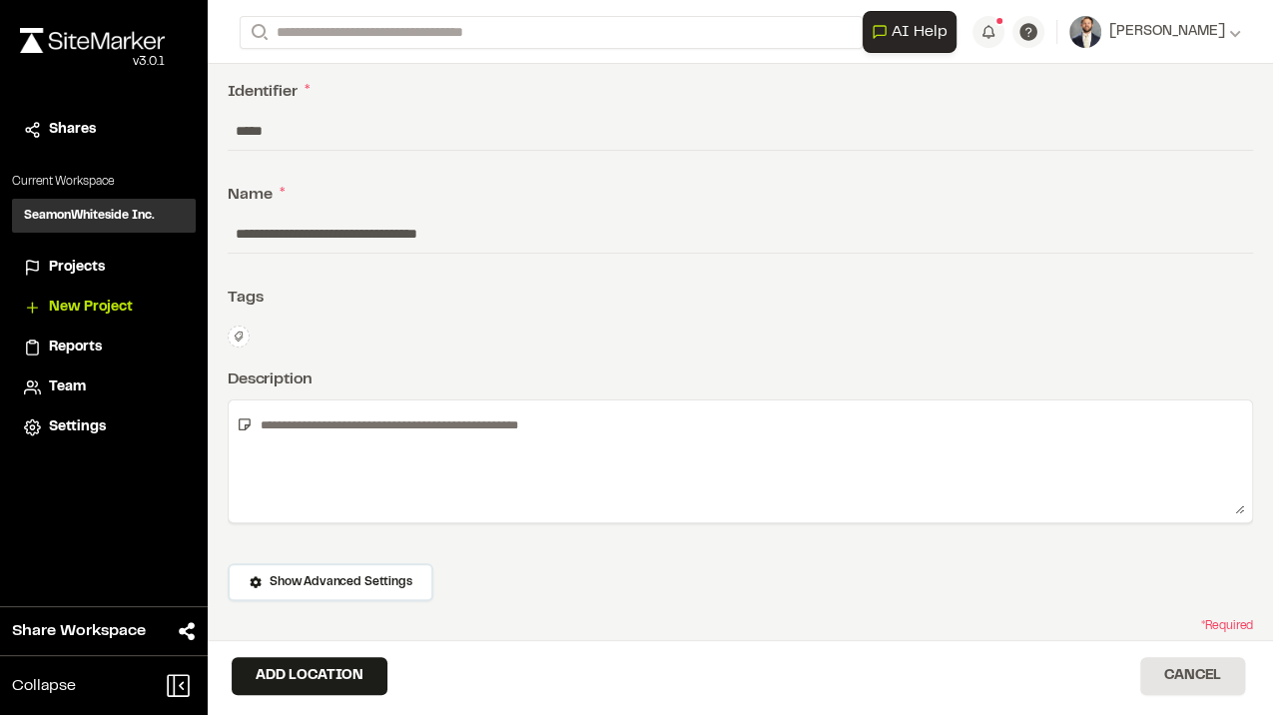
scroll to position [69, 0]
drag, startPoint x: 617, startPoint y: 419, endPoint x: 238, endPoint y: 393, distance: 380.3
click at [240, 391] on div "**********" at bounding box center [740, 384] width 1065 height 667
type textarea "*"
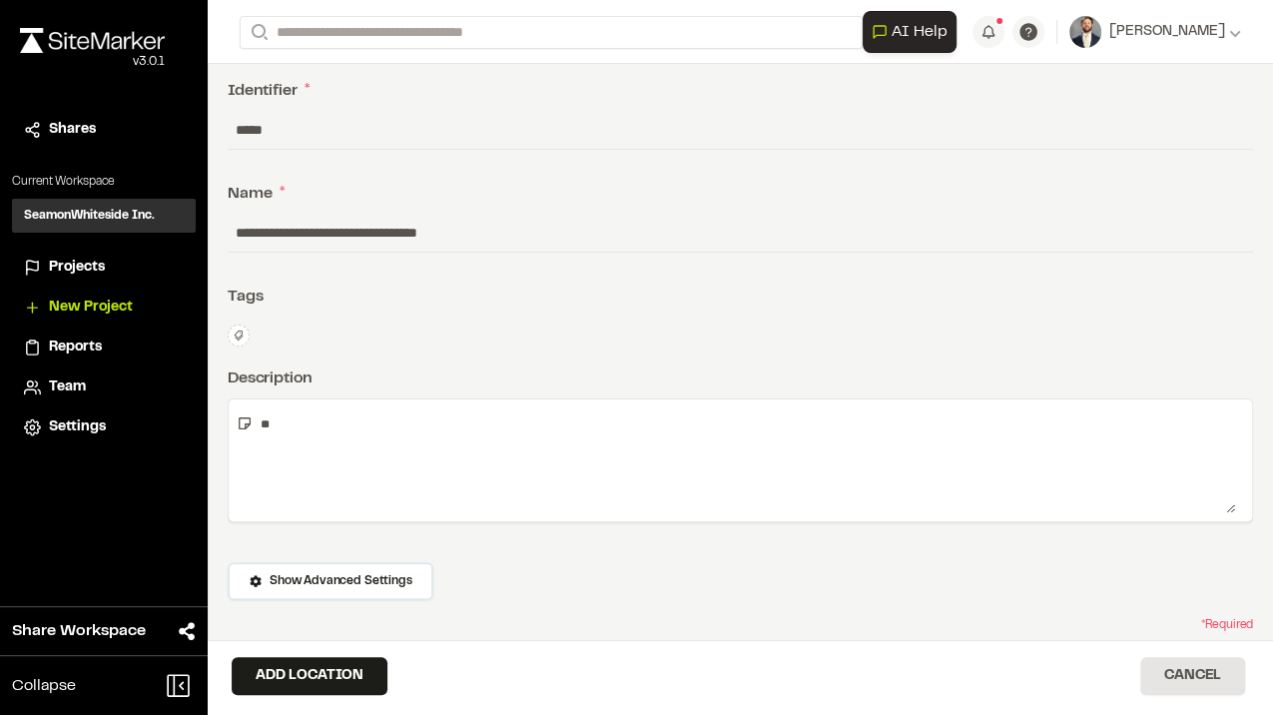
type textarea "*"
click at [509, 416] on textarea "**********" at bounding box center [744, 460] width 983 height 106
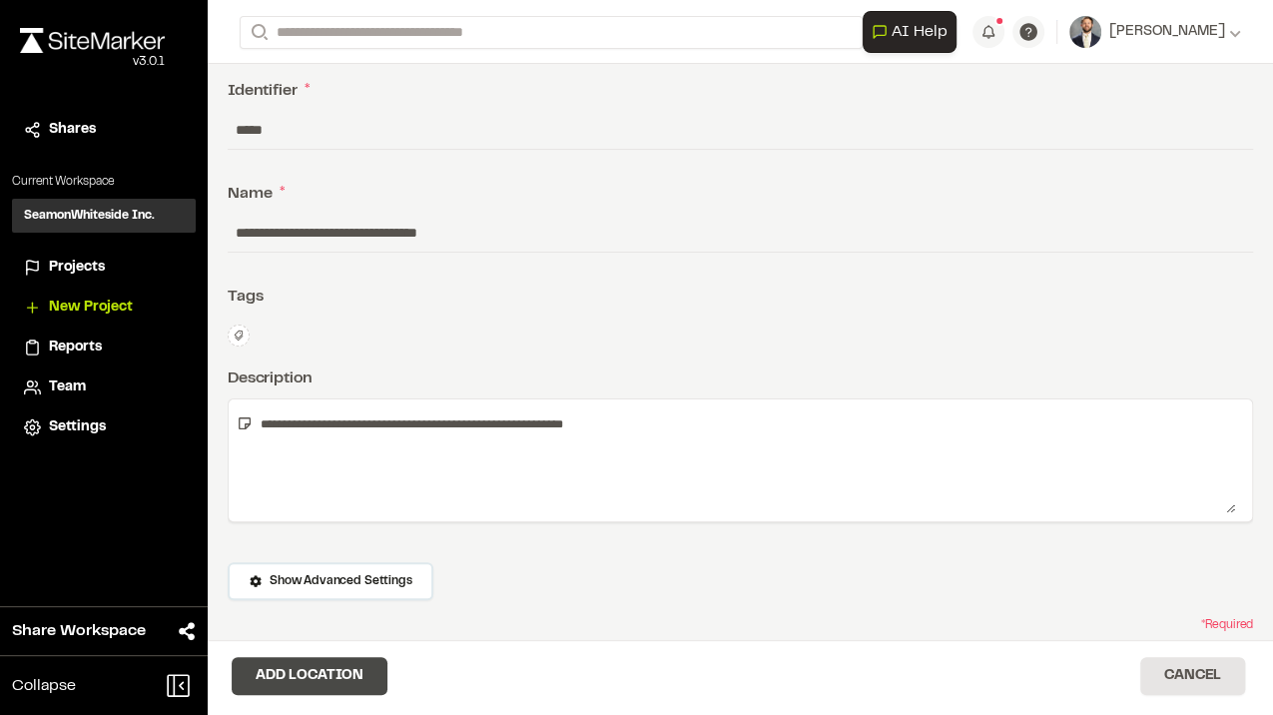
type textarea "**********"
click at [324, 669] on button "Add Location" at bounding box center [310, 676] width 156 height 38
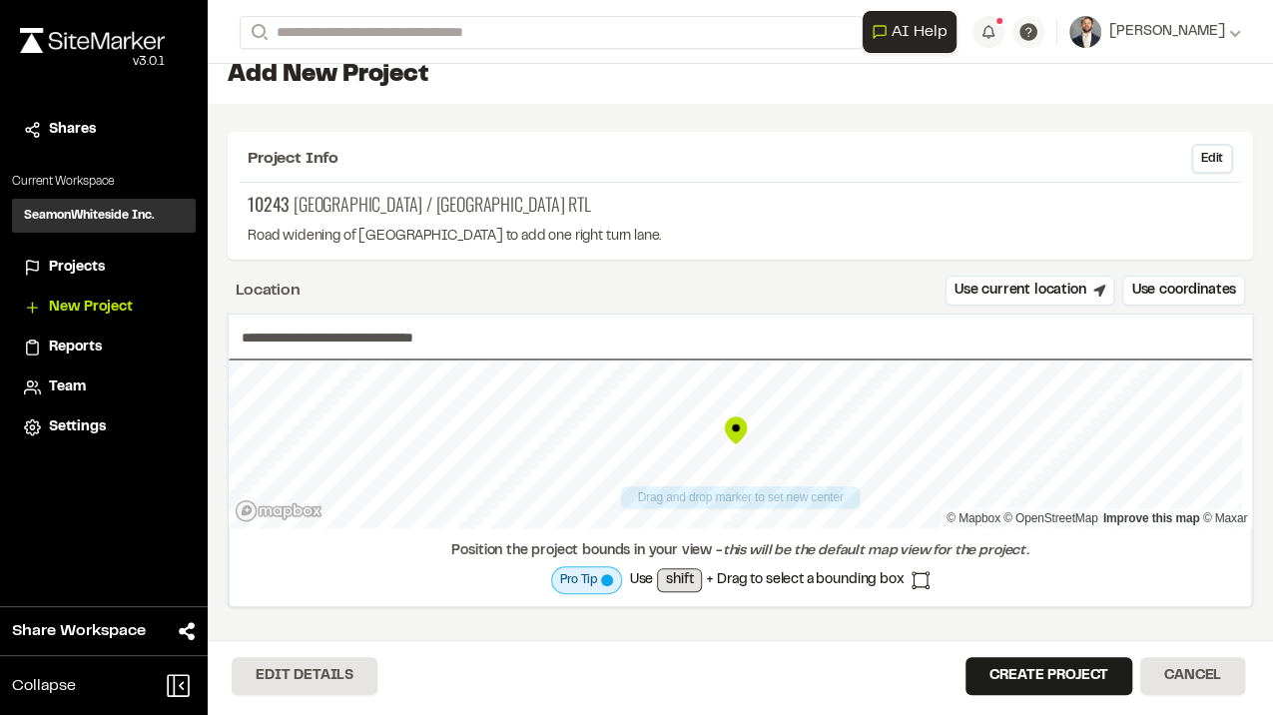
click at [542, 170] on div "Project Info Edit" at bounding box center [740, 163] width 1001 height 39
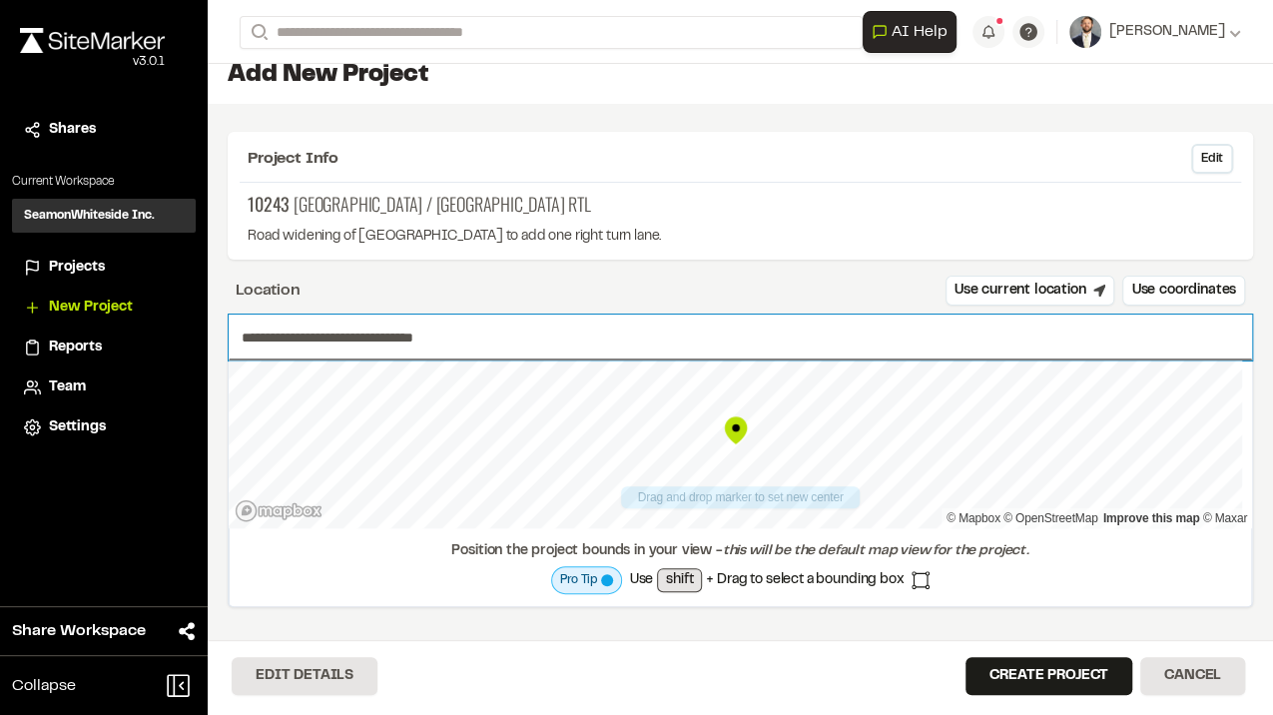
click at [538, 341] on input "**********" at bounding box center [740, 338] width 1023 height 46
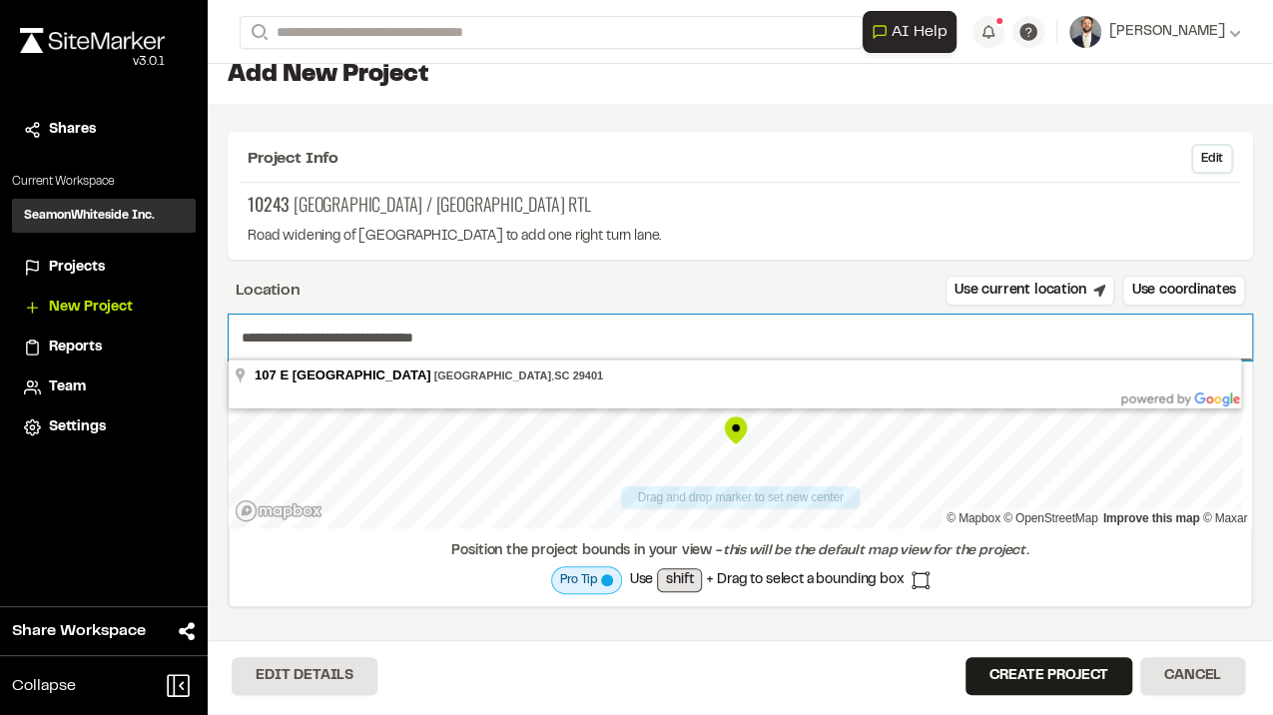
drag, startPoint x: 544, startPoint y: 335, endPoint x: 20, endPoint y: 333, distance: 524.2
click at [20, 333] on div "Close sidebar v 3.0.1 Shares Current Workspace SeamonWhiteside Inc. SI Projects…" at bounding box center [636, 357] width 1273 height 715
paste input "text"
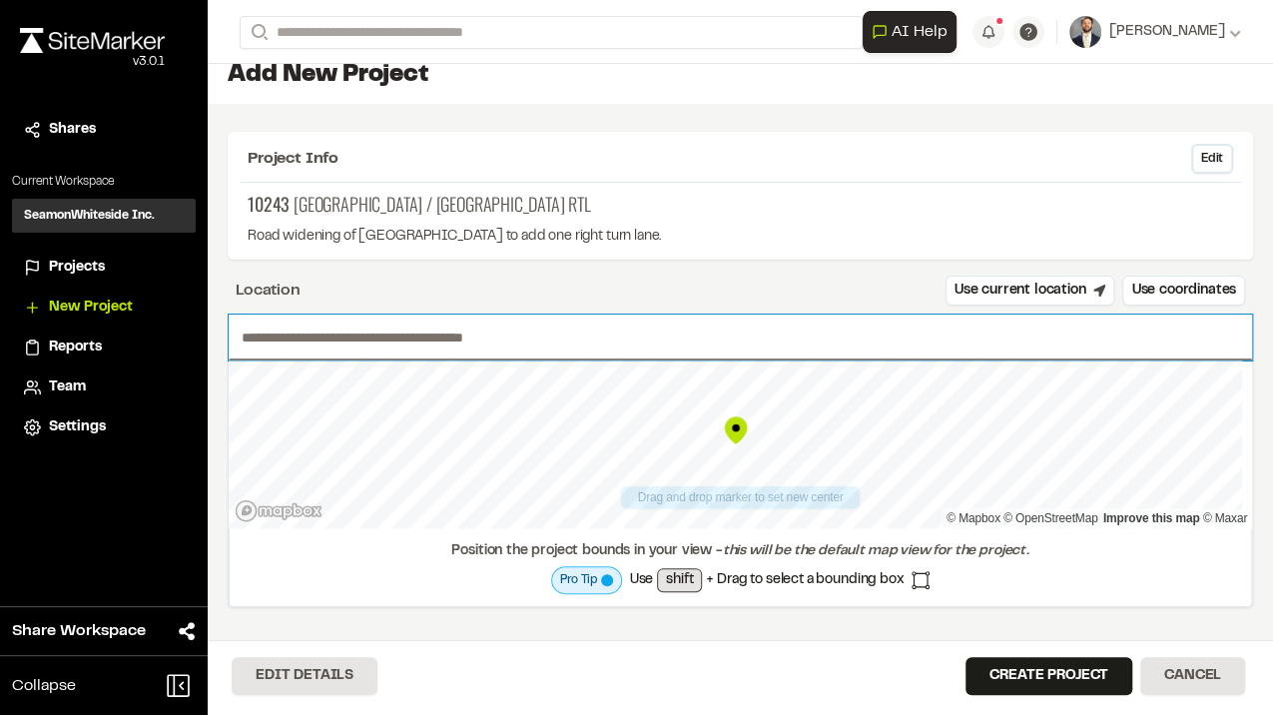
paste input "*"
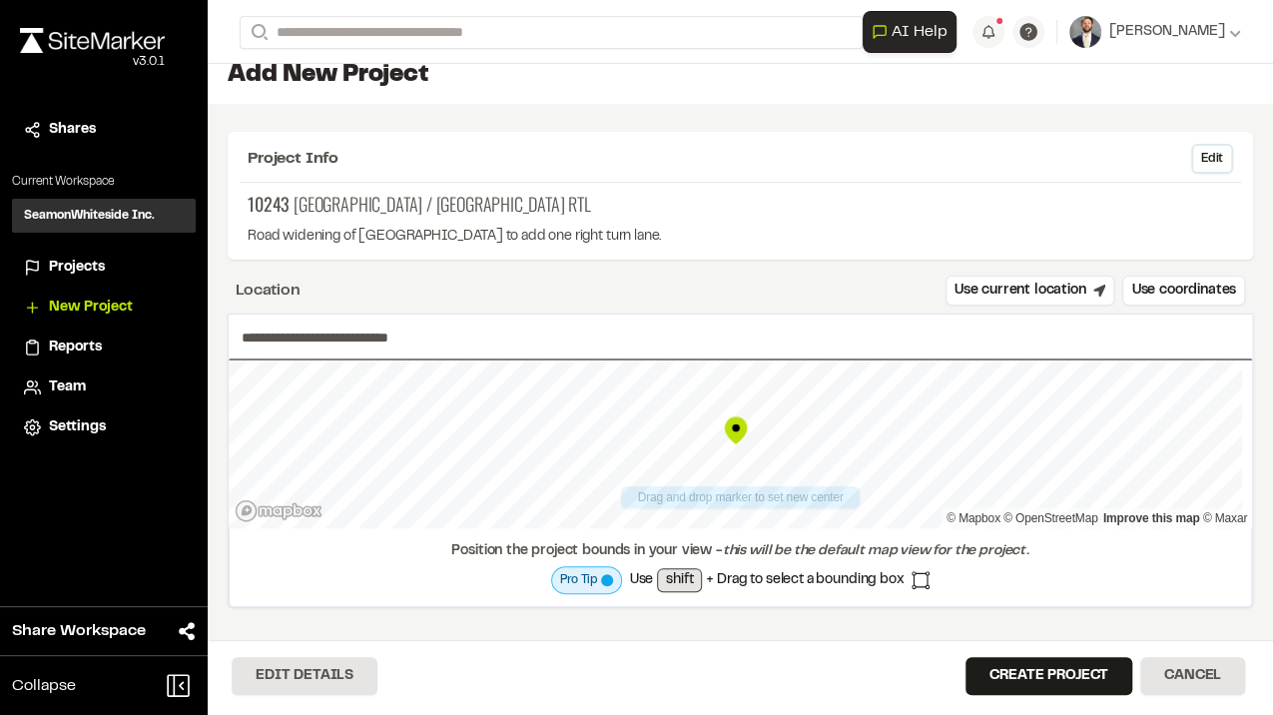
type input "**********"
drag, startPoint x: 408, startPoint y: 378, endPoint x: 763, endPoint y: 539, distance: 389.2
click at [764, 555] on div "**********" at bounding box center [740, 461] width 1025 height 294
click at [1048, 672] on button "Create Project" at bounding box center [1049, 676] width 167 height 38
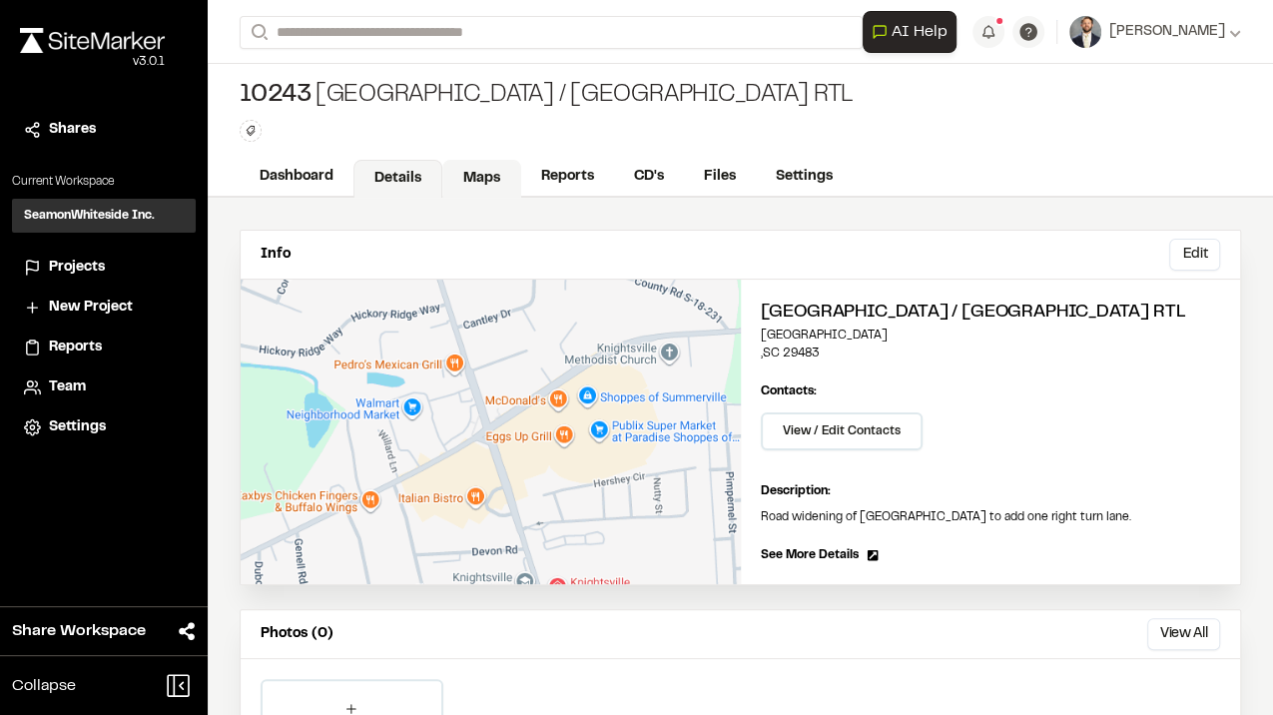
click at [461, 178] on link "Maps" at bounding box center [481, 179] width 79 height 38
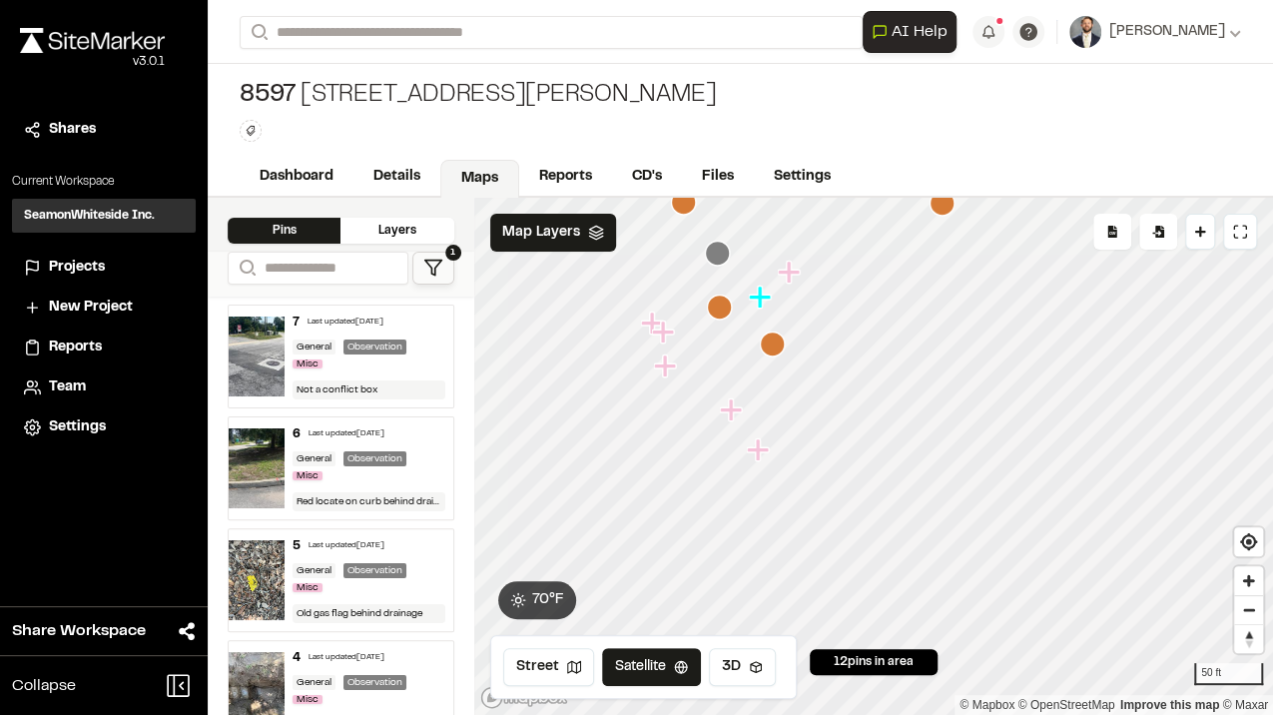
click at [71, 315] on span "New Project" at bounding box center [91, 308] width 84 height 22
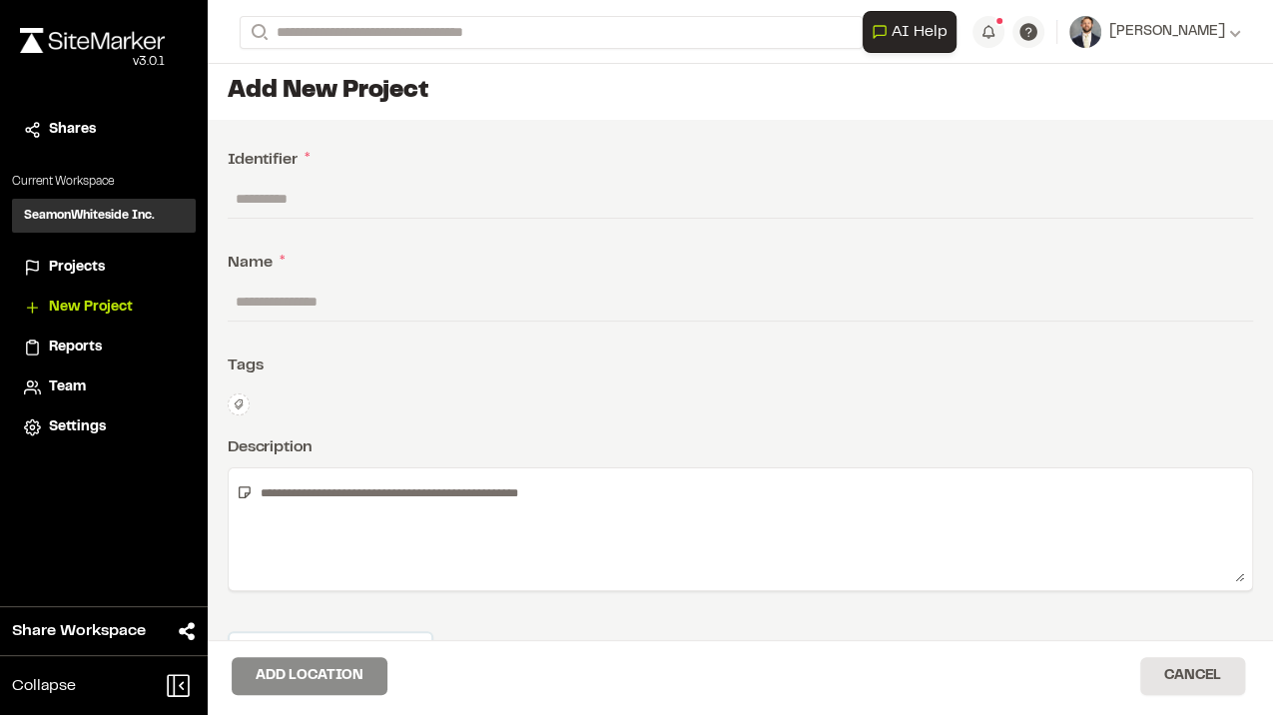
click at [267, 183] on input "text" at bounding box center [740, 199] width 1025 height 38
type input "*****"
type input "**********"
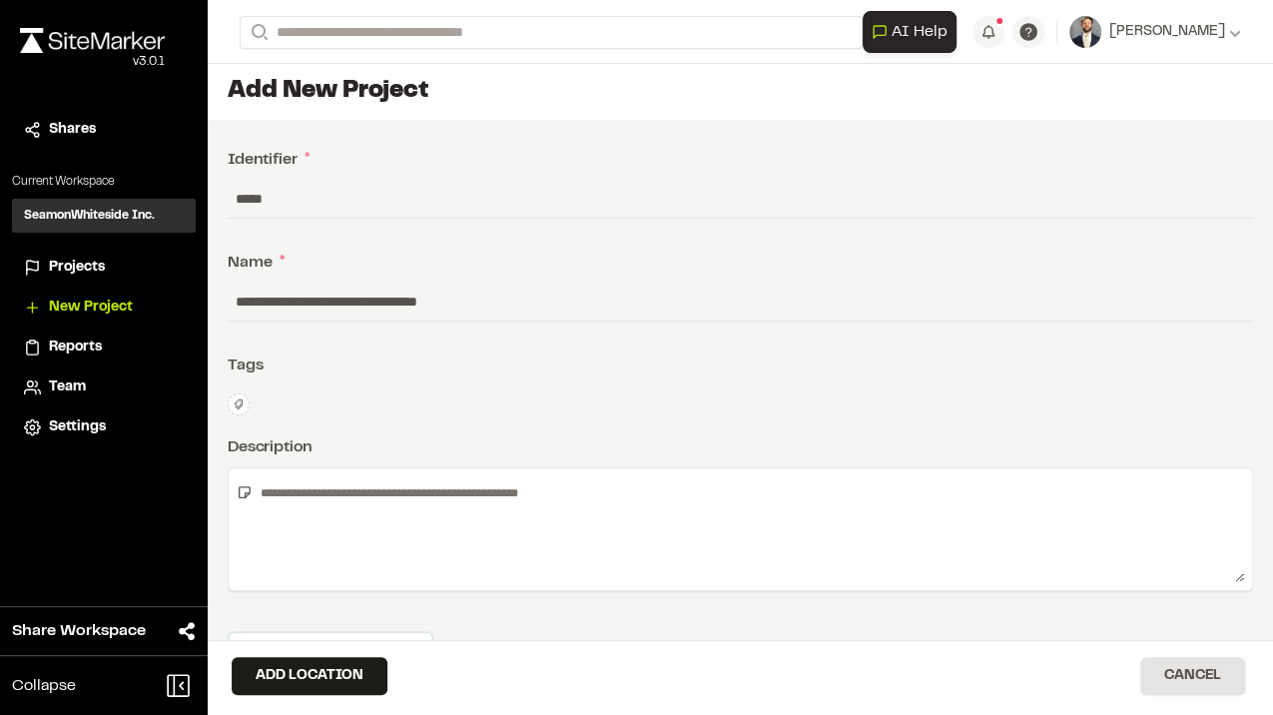
click at [403, 503] on textarea at bounding box center [748, 529] width 991 height 106
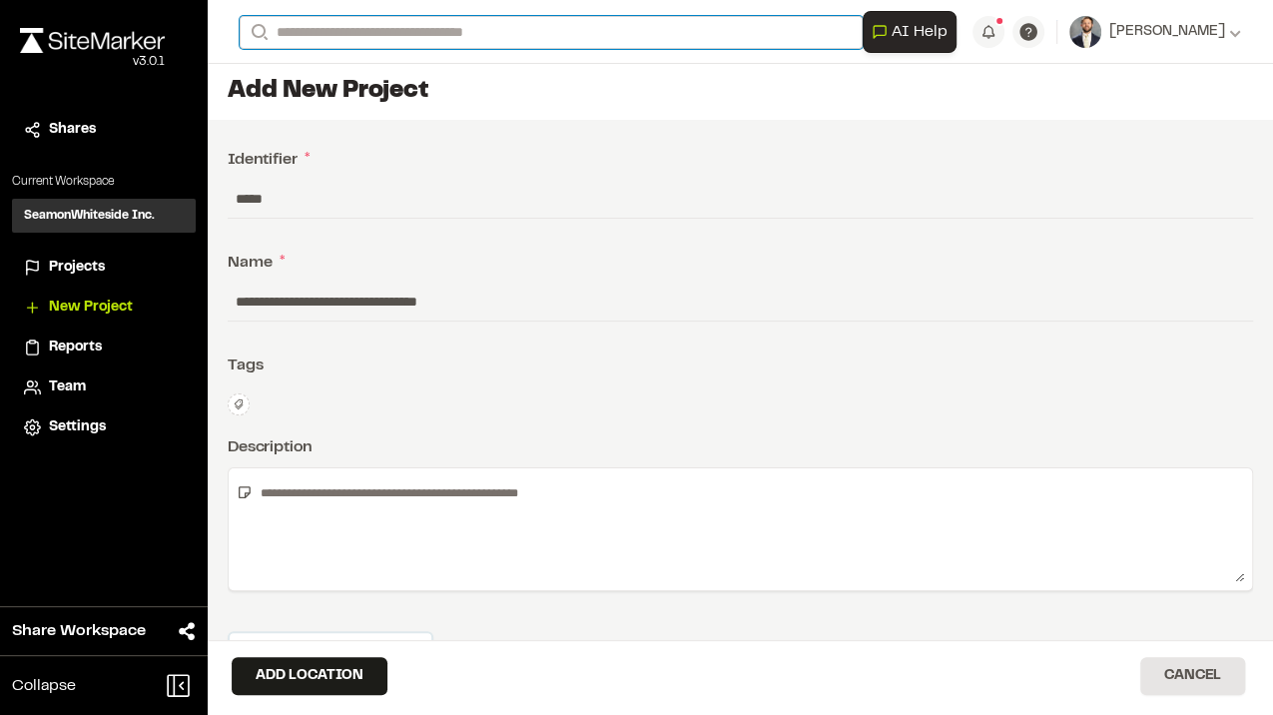
click at [417, 22] on input "Search" at bounding box center [551, 32] width 623 height 33
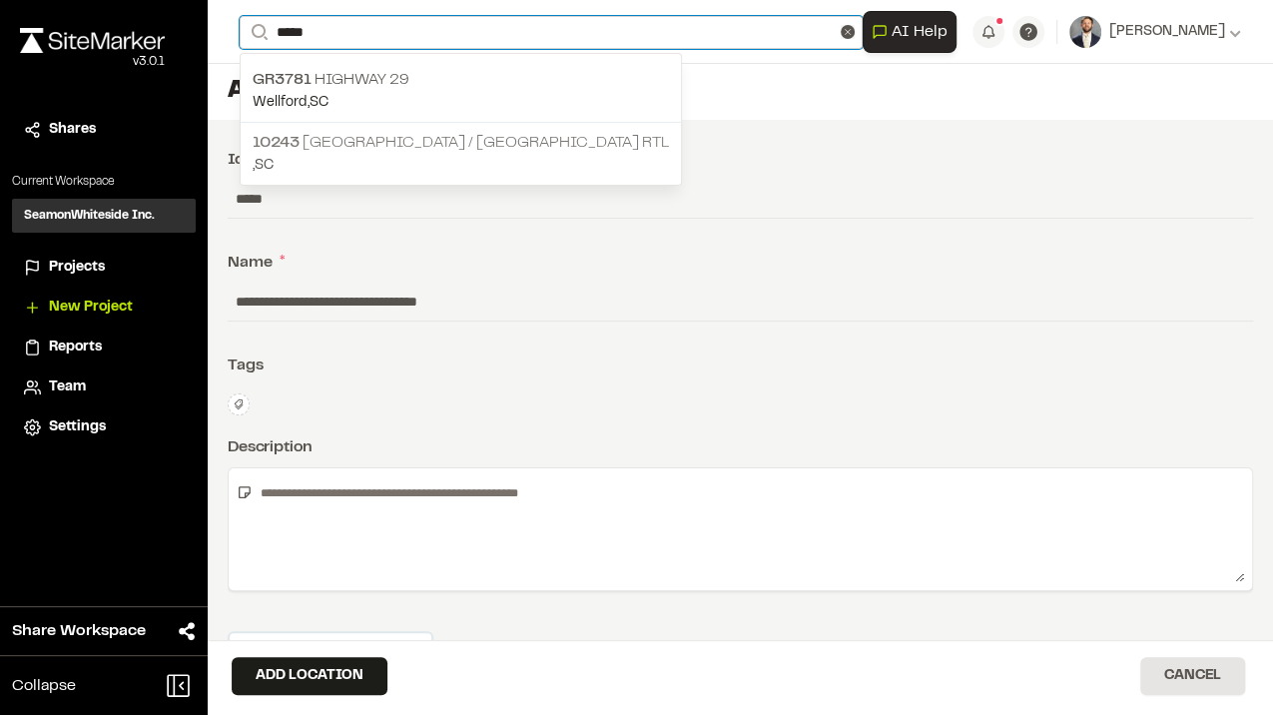
type input "*****"
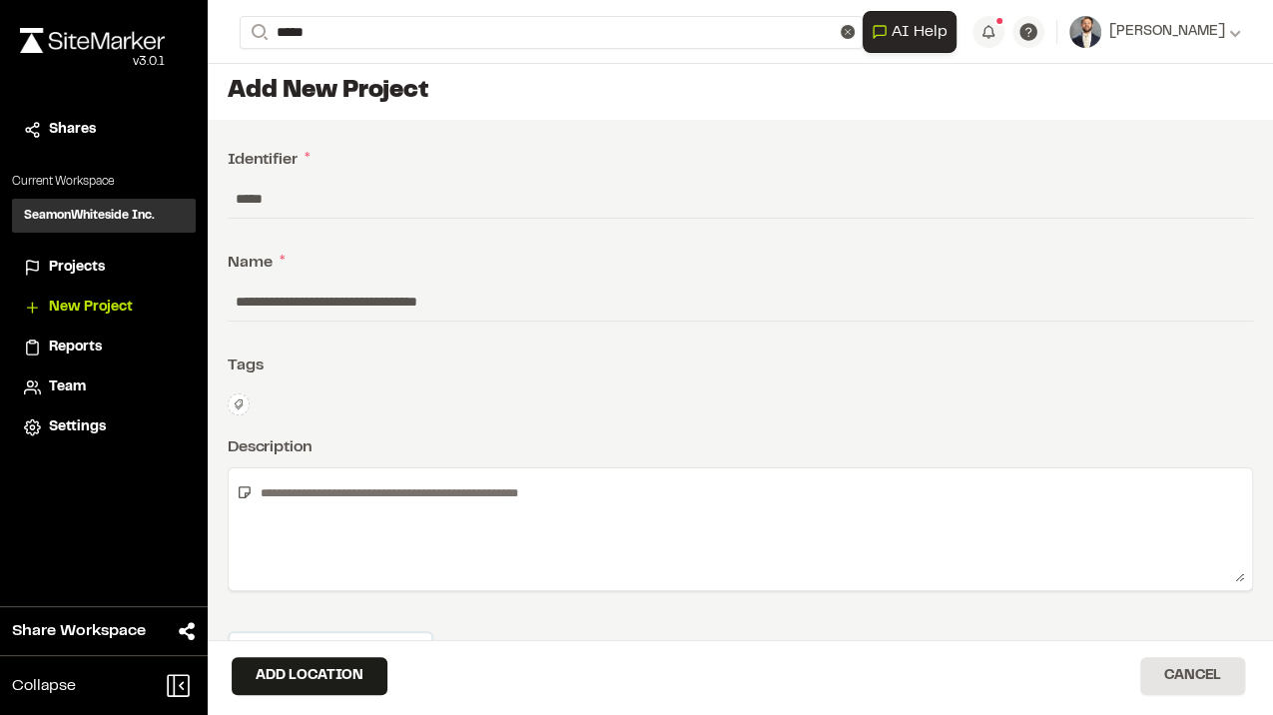
click at [398, 150] on p "10243 Central Avenue / Orangeburg Road RTL" at bounding box center [461, 143] width 416 height 24
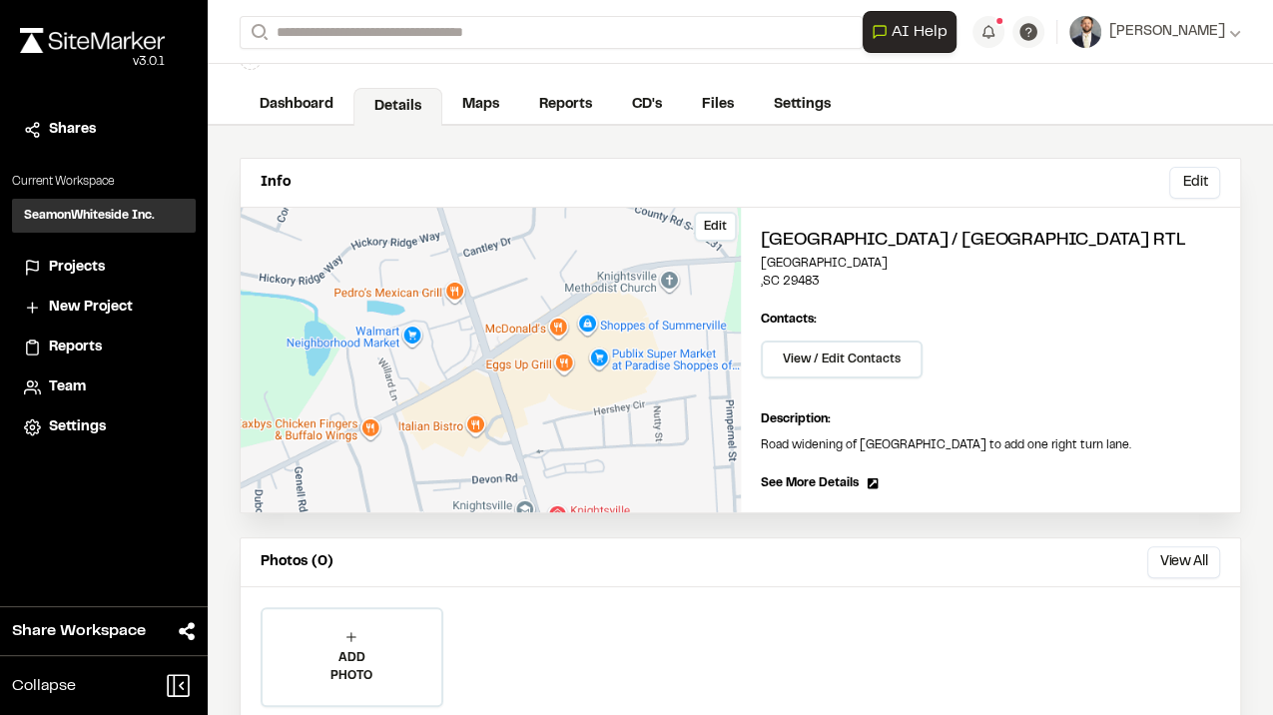
scroll to position [66, 0]
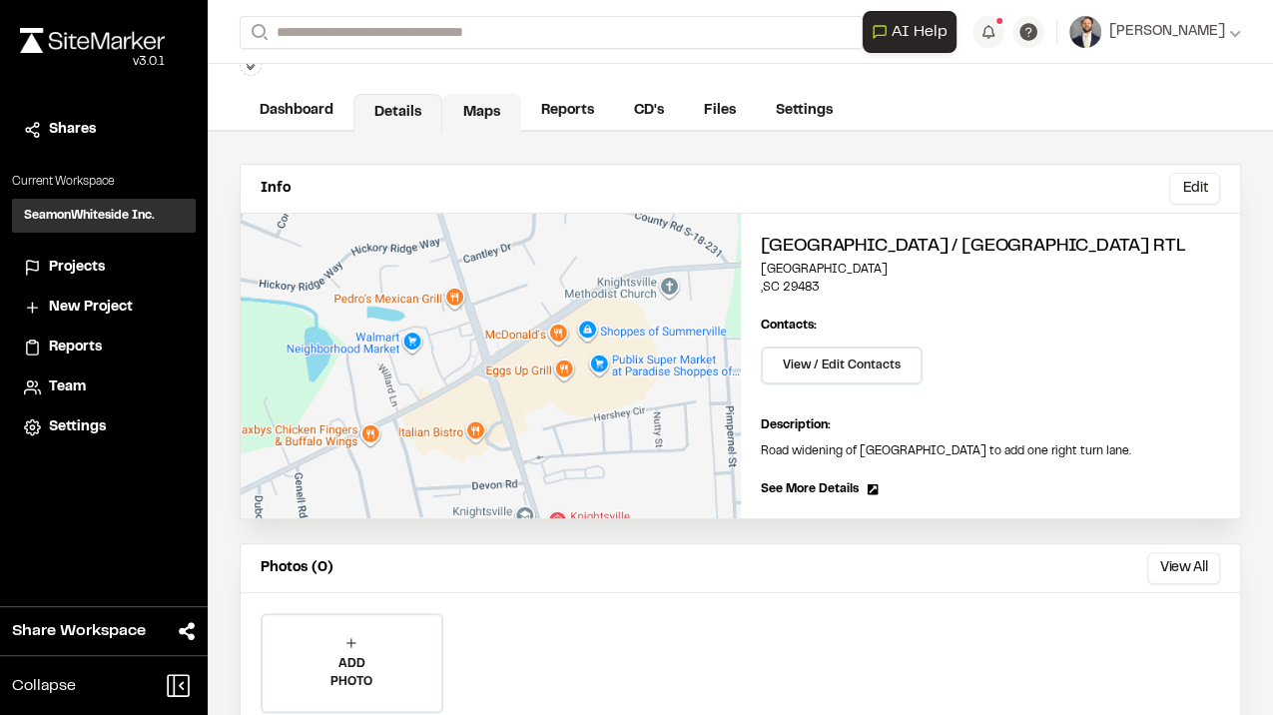
click at [457, 111] on link "Maps" at bounding box center [481, 113] width 79 height 38
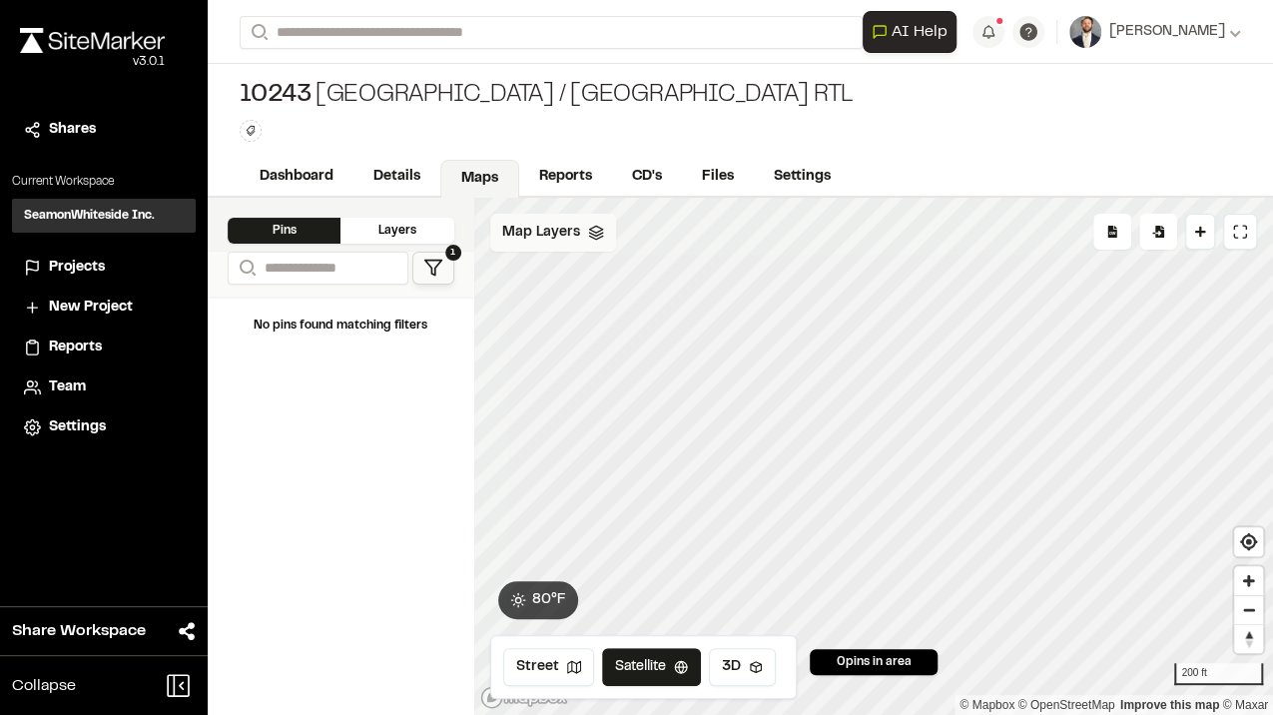
click at [550, 238] on span "Map Layers" at bounding box center [541, 233] width 78 height 22
click at [563, 276] on div "All Layers" at bounding box center [584, 277] width 188 height 38
click at [569, 277] on div "All Layers" at bounding box center [584, 277] width 188 height 38
click at [607, 232] on html "Close sidebar v 3.0.1 Shares Current Workspace SeamonWhiteside Inc. SI Projects…" at bounding box center [636, 357] width 1273 height 715
click at [594, 276] on link "Add Layer" at bounding box center [564, 274] width 150 height 34
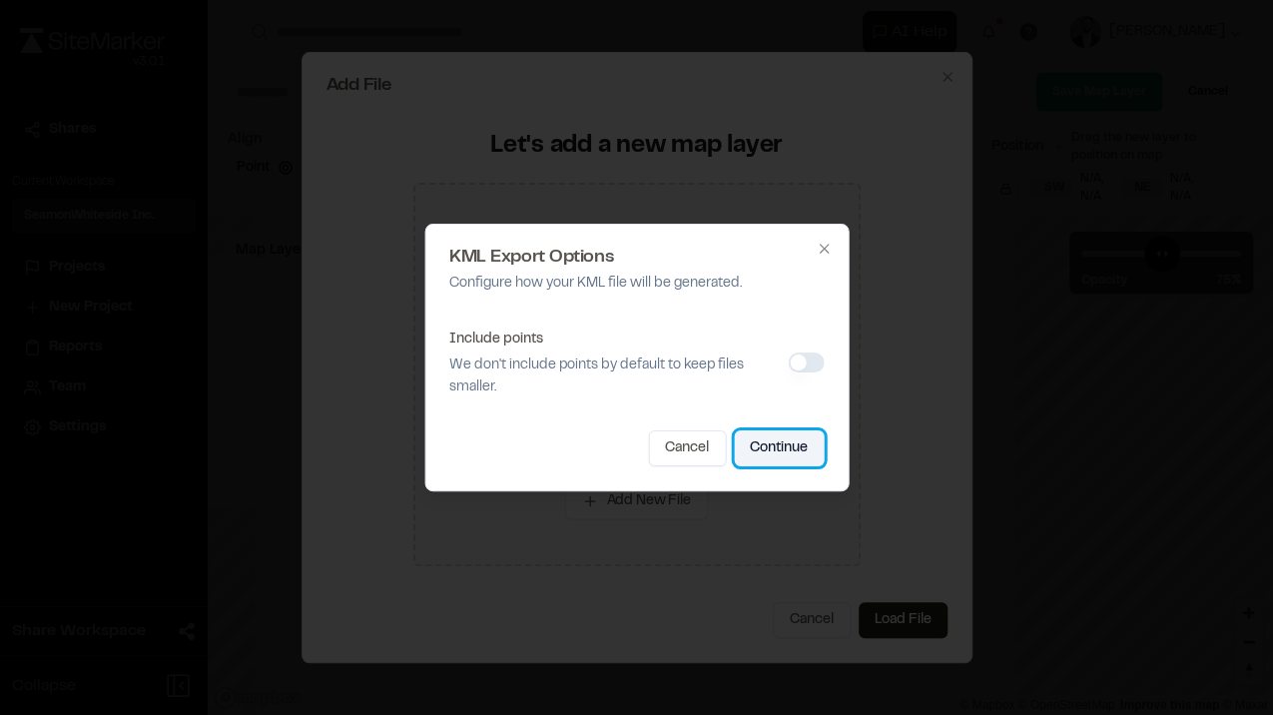
click at [789, 449] on button "Continue" at bounding box center [779, 448] width 90 height 36
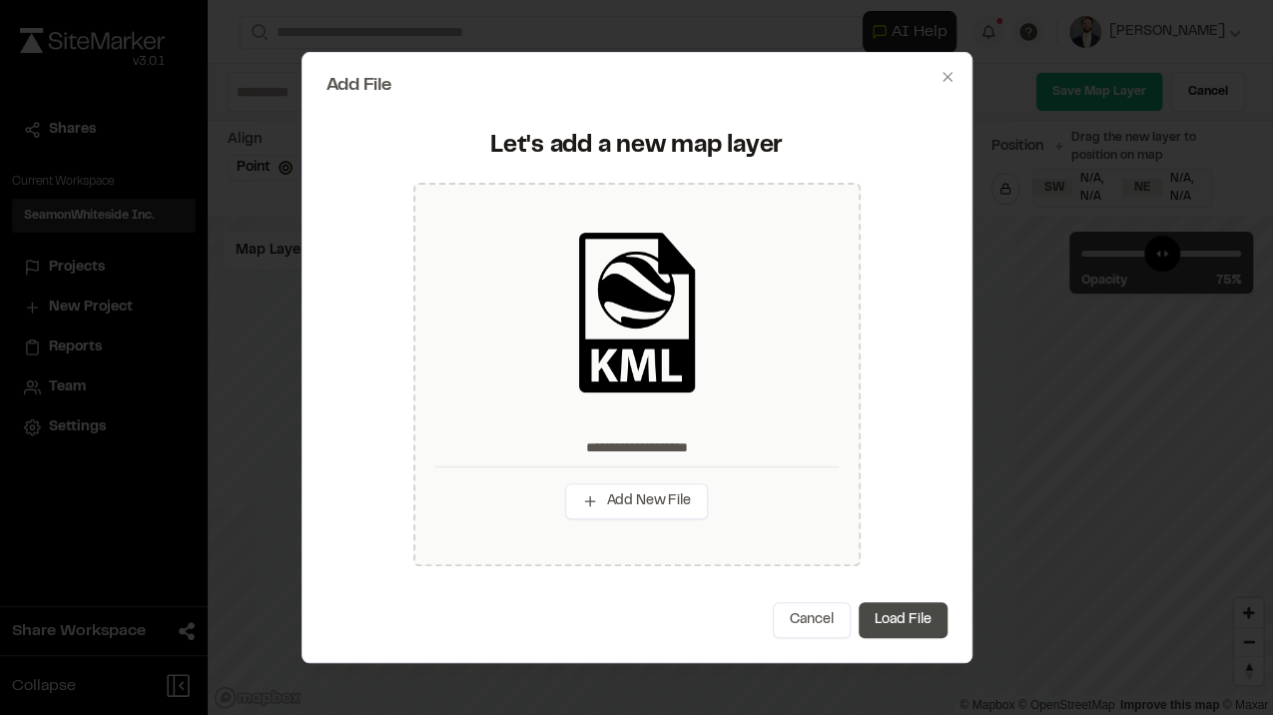
click at [891, 609] on button "Load File" at bounding box center [903, 620] width 89 height 36
type input "**********"
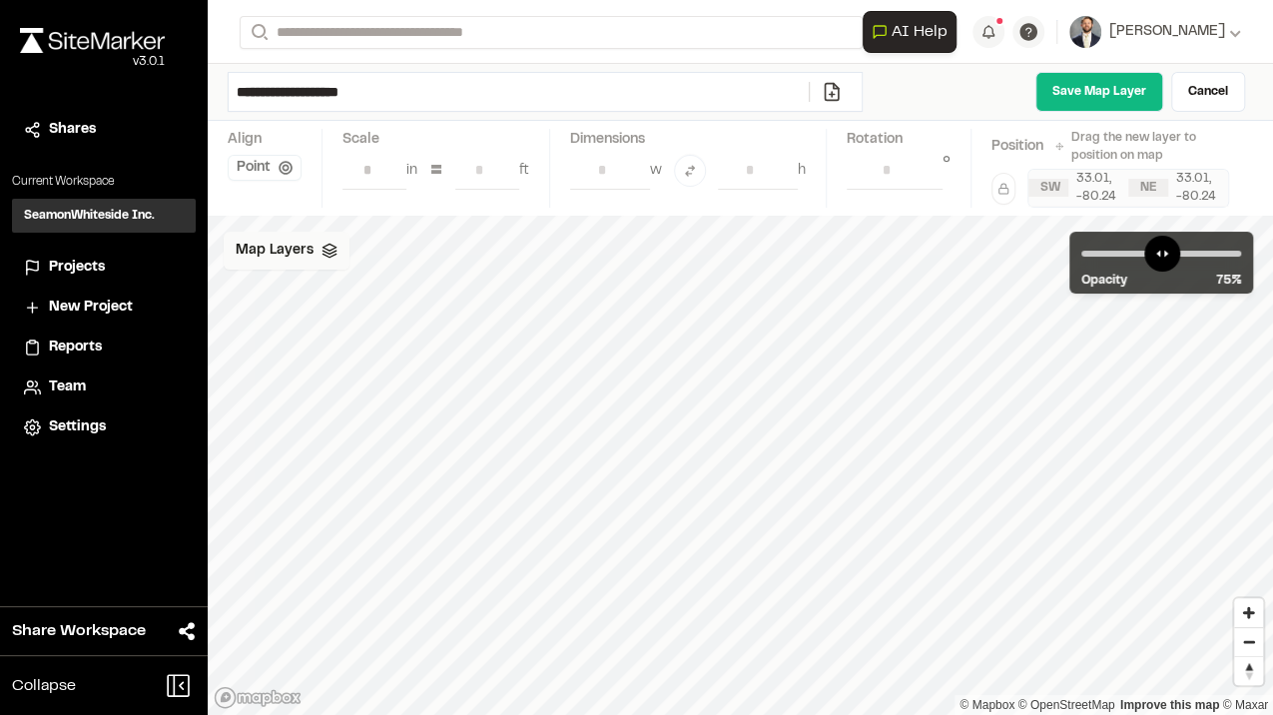
click at [316, 246] on div "Map Layers" at bounding box center [287, 251] width 126 height 38
click at [351, 243] on html "Close sidebar v 3.0.1 Shares Current Workspace SeamonWhiteside Inc. SI Projects…" at bounding box center [636, 357] width 1273 height 715
drag, startPoint x: 282, startPoint y: 285, endPoint x: 699, endPoint y: 61, distance: 473.5
click at [282, 285] on link "Add Layer" at bounding box center [298, 291] width 150 height 34
click at [315, 256] on div "Map Layers" at bounding box center [287, 251] width 126 height 38
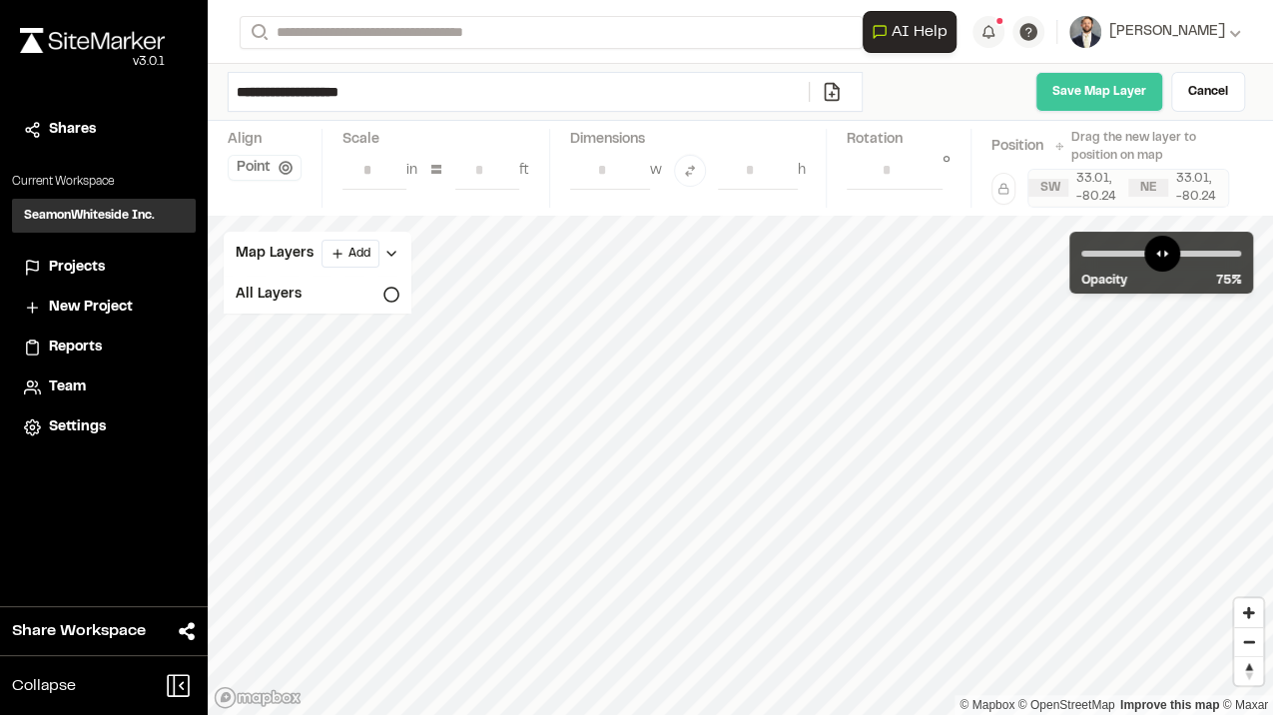
click at [1109, 98] on link "Save Map Layer" at bounding box center [1099, 92] width 128 height 40
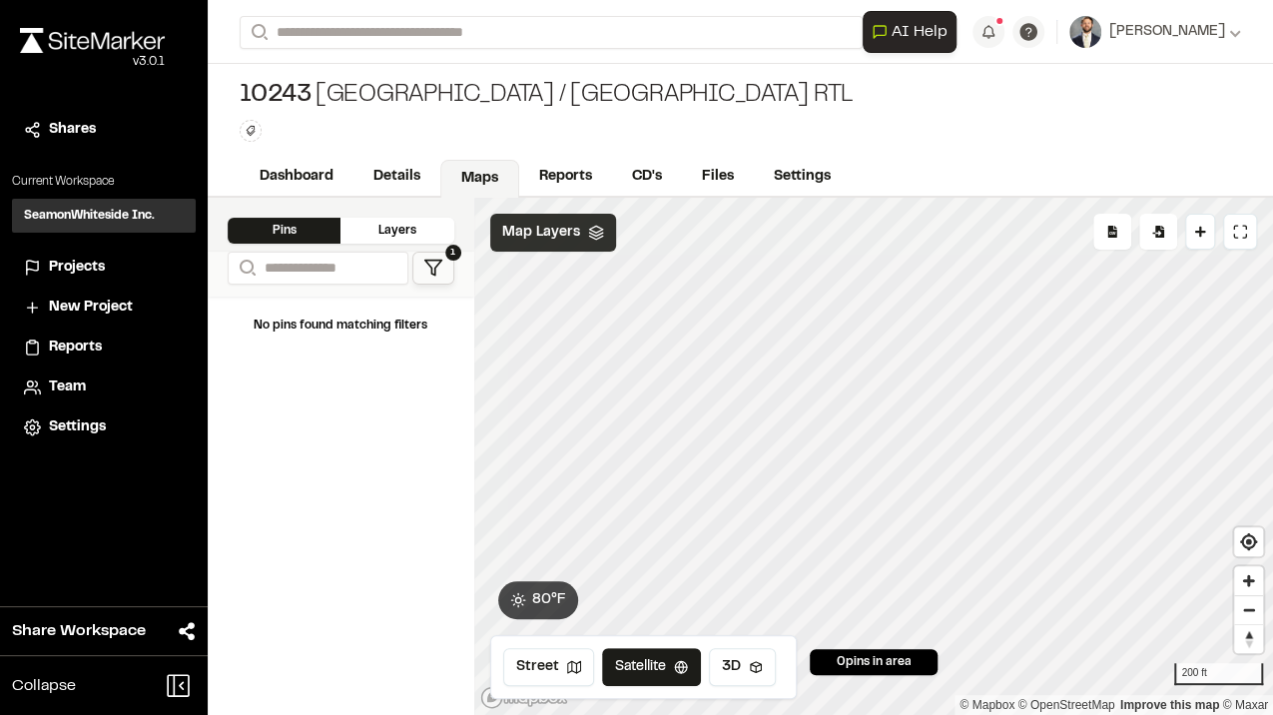
click at [546, 229] on span "Map Layers" at bounding box center [541, 233] width 78 height 22
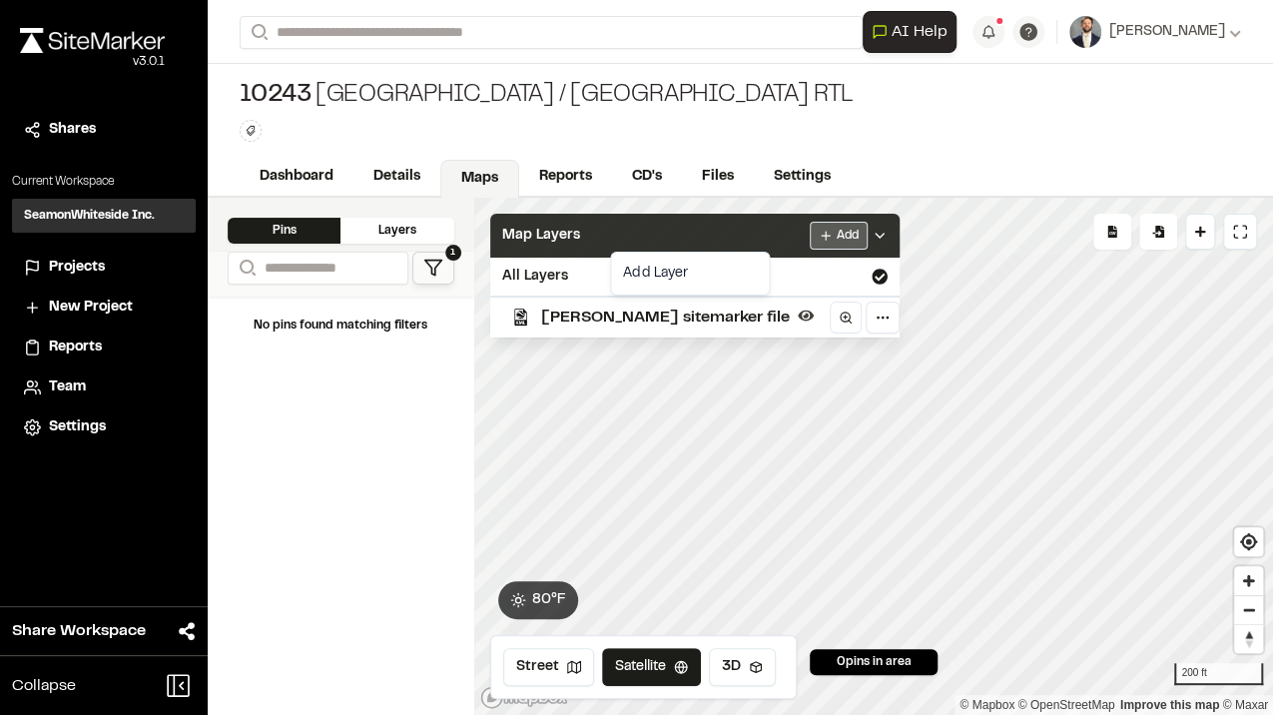
click at [751, 229] on html "Close sidebar v 3.0.1 Shares Current Workspace SeamonWhiteside Inc. SI Projects…" at bounding box center [636, 357] width 1273 height 715
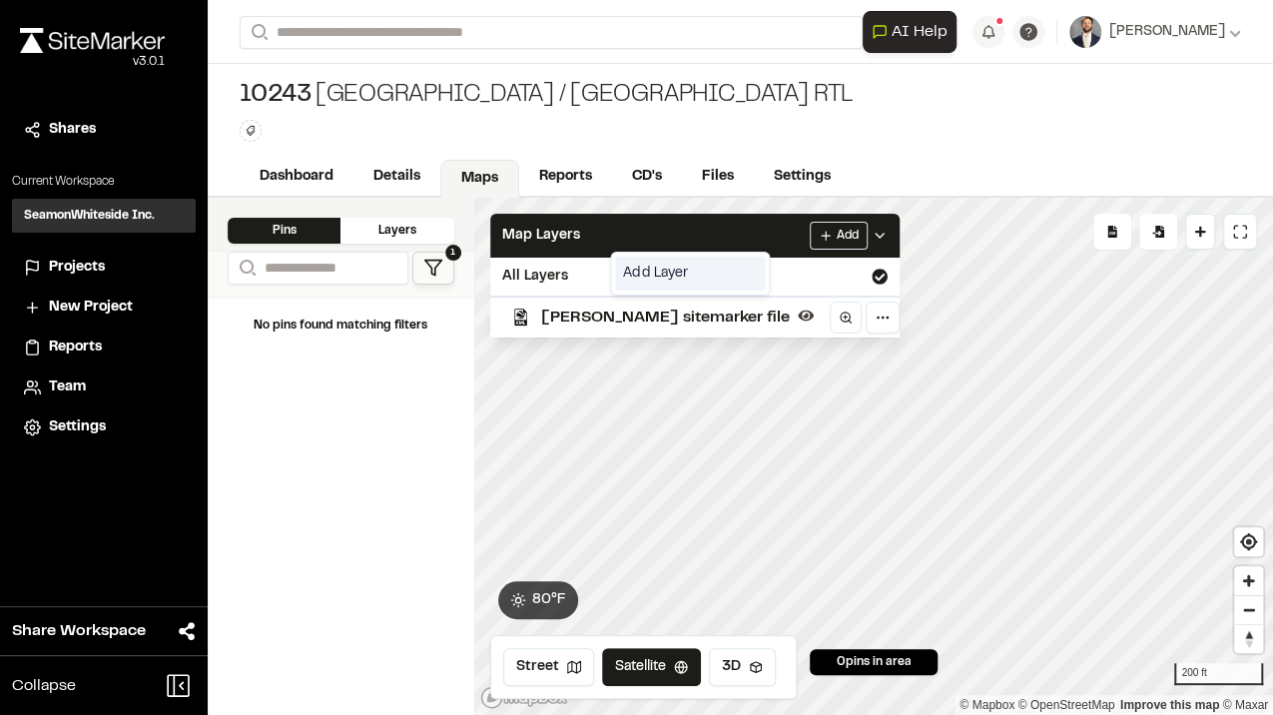
click at [655, 278] on link "Add Layer" at bounding box center [690, 274] width 150 height 34
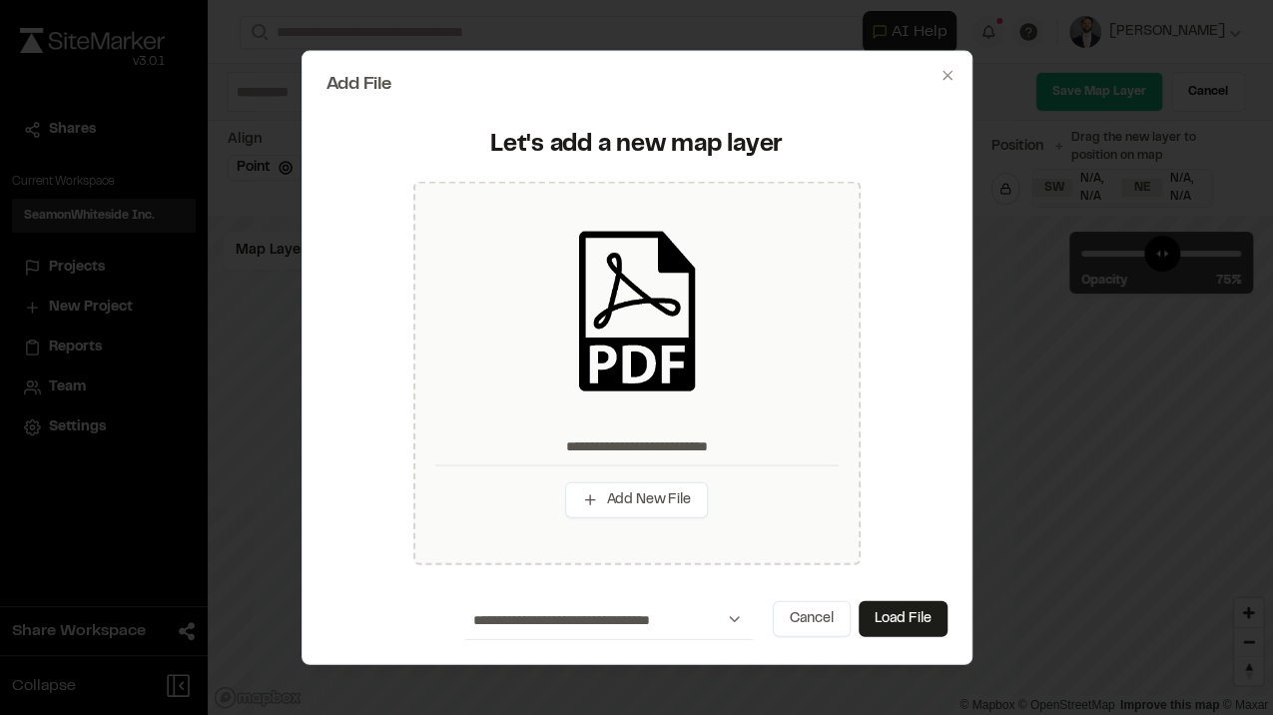
click at [903, 617] on button "Load File" at bounding box center [903, 618] width 89 height 36
type input "**********"
type input "****"
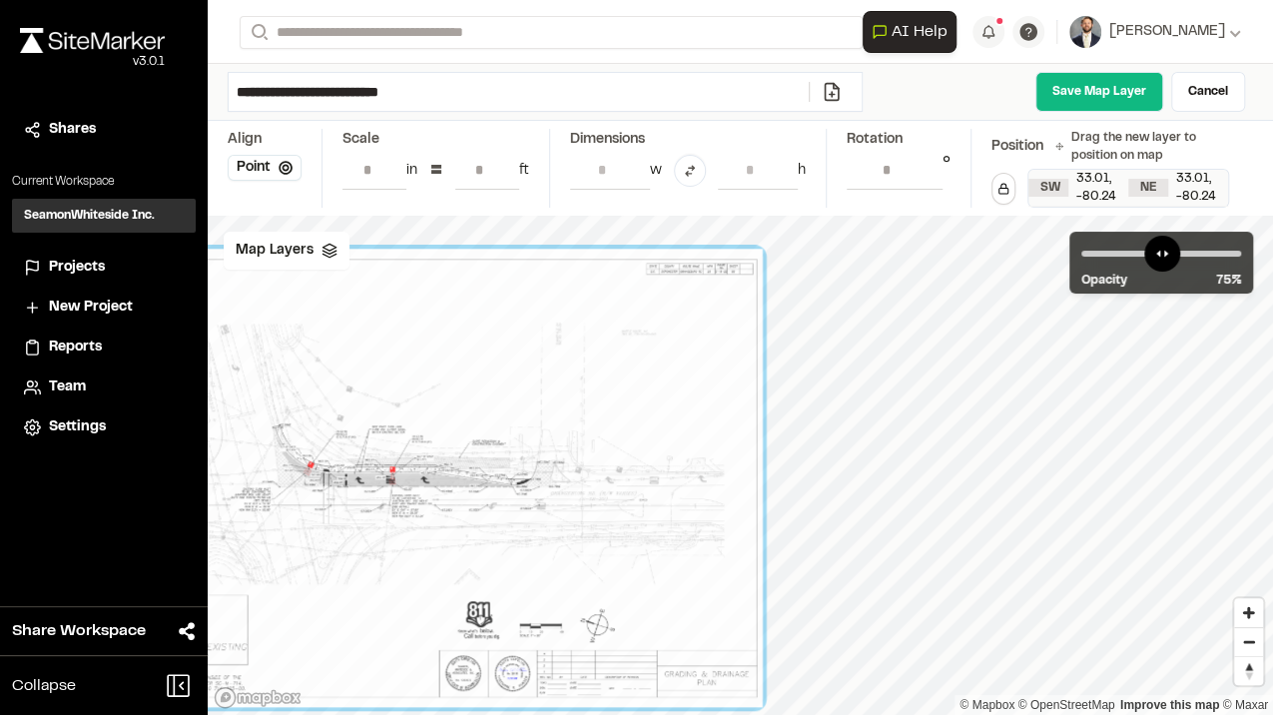
drag, startPoint x: 769, startPoint y: 521, endPoint x: 362, endPoint y: 564, distance: 408.6
click at [367, 567] on div at bounding box center [388, 478] width 750 height 458
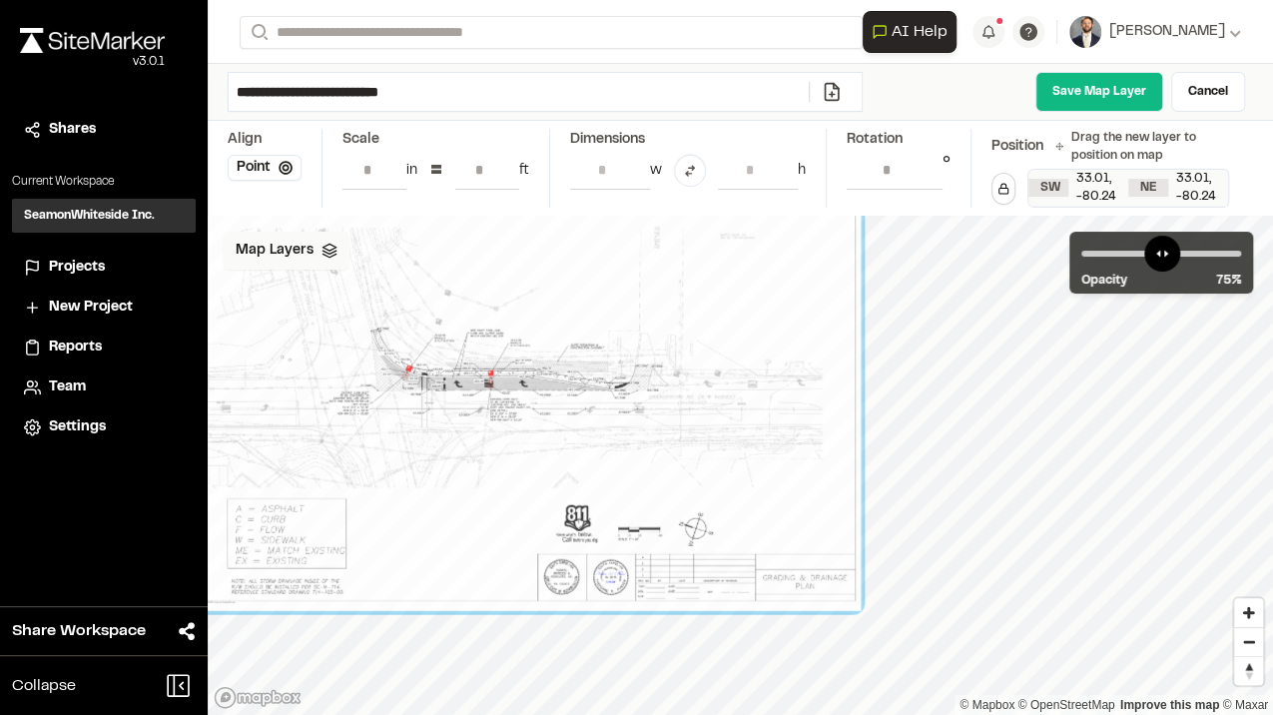
click at [295, 260] on div "Map Layers" at bounding box center [287, 251] width 126 height 38
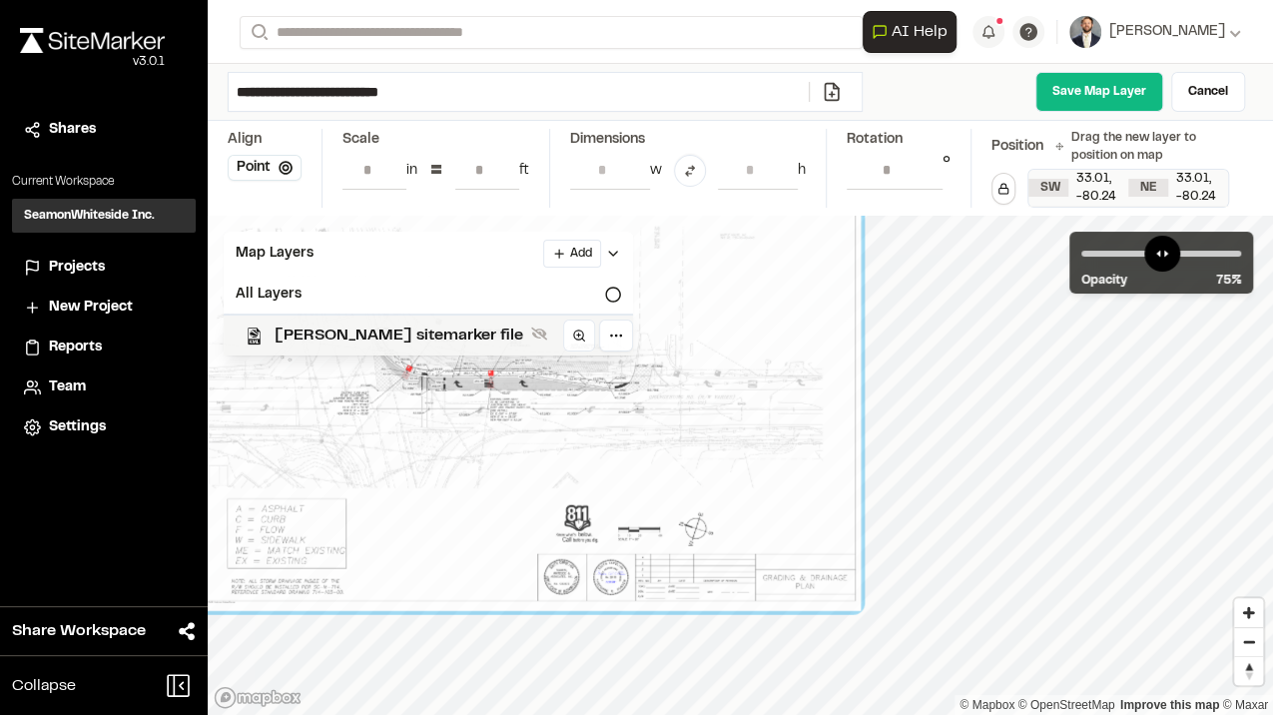
click at [373, 333] on span "Doug sitemarker file" at bounding box center [399, 336] width 249 height 24
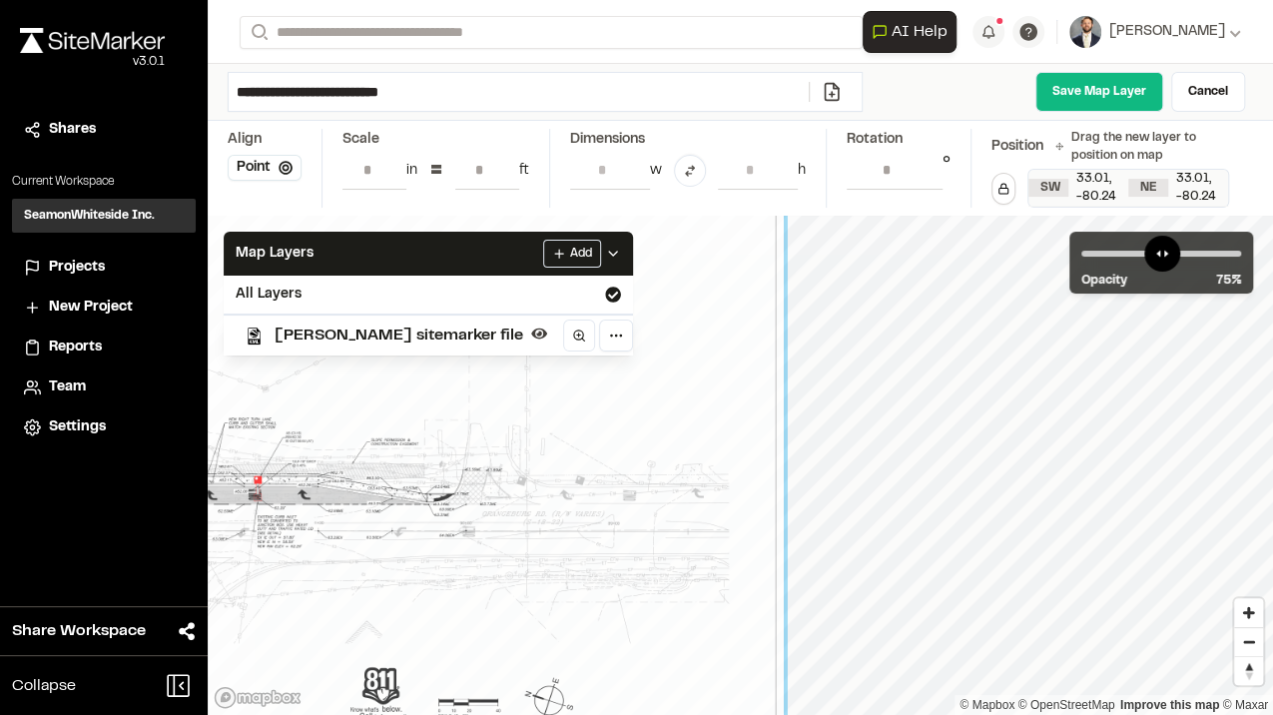
drag, startPoint x: 735, startPoint y: 466, endPoint x: 718, endPoint y: 548, distance: 83.6
click at [711, 556] on div at bounding box center [250, 492] width 1065 height 651
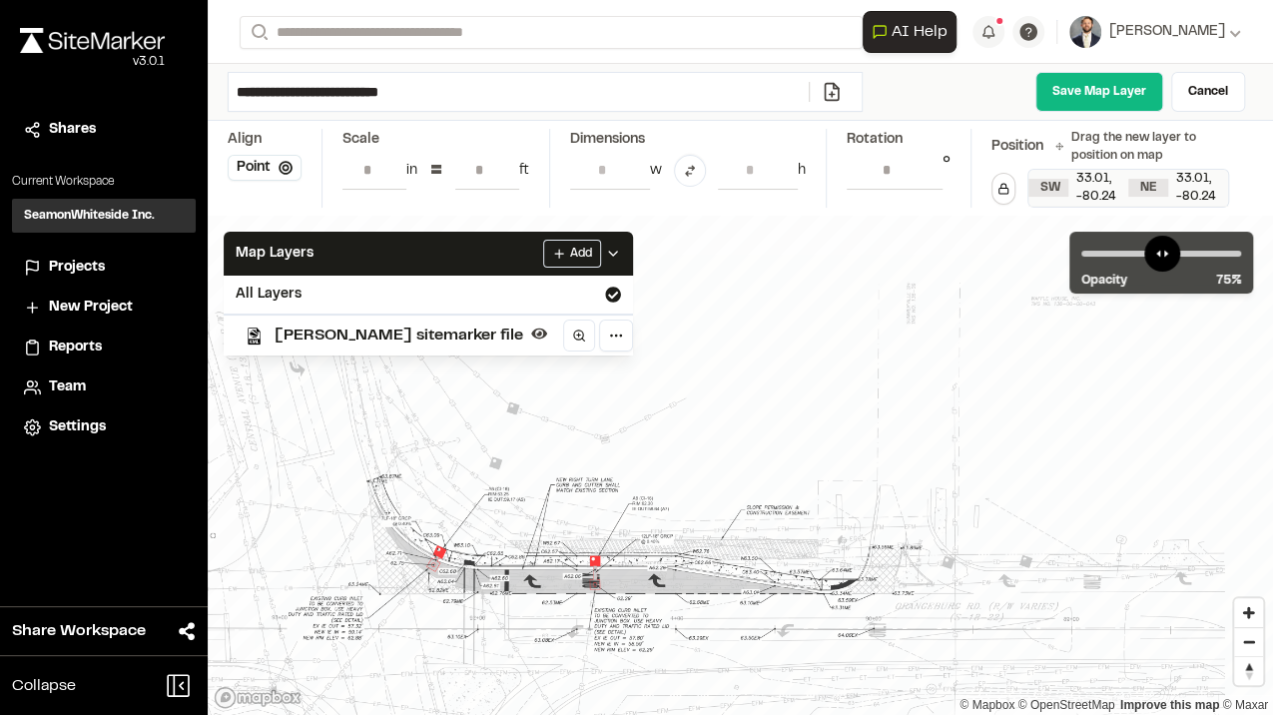
drag, startPoint x: 505, startPoint y: 459, endPoint x: 1037, endPoint y: 547, distance: 539.4
click at [1061, 543] on div at bounding box center [585, 577] width 1425 height 871
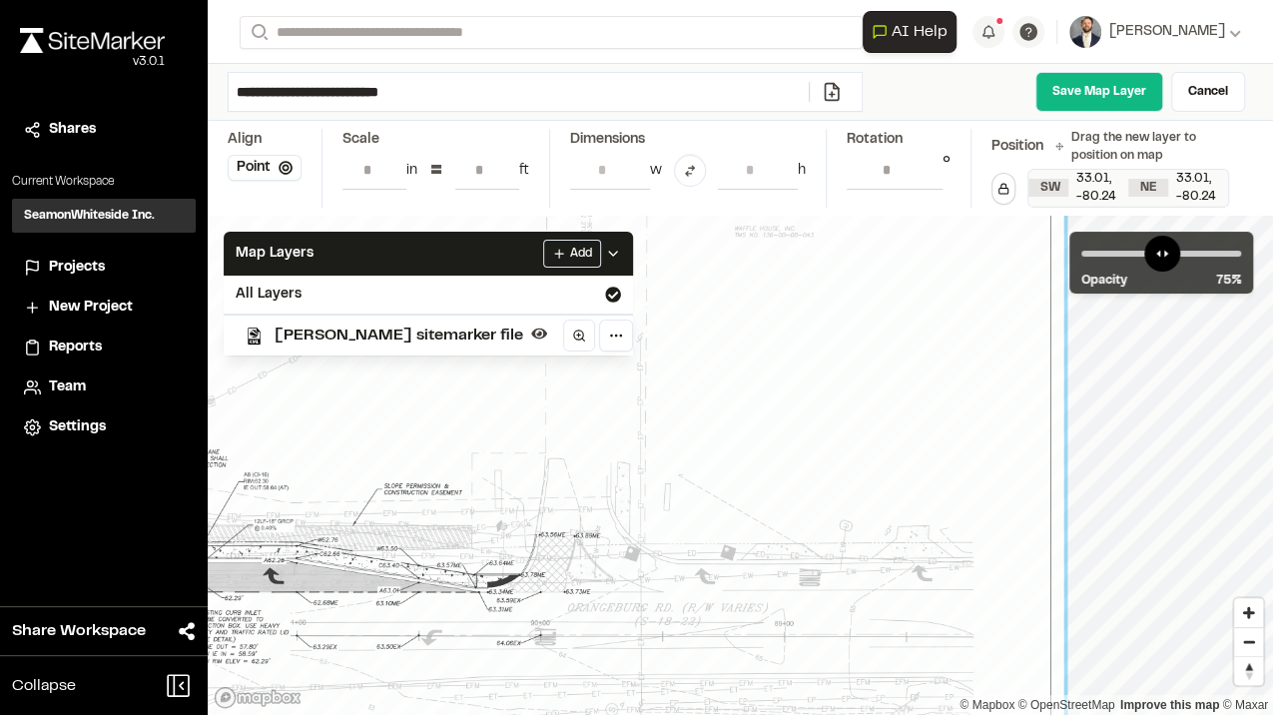
drag, startPoint x: 885, startPoint y: 580, endPoint x: 493, endPoint y: 581, distance: 391.4
click at [493, 581] on div at bounding box center [185, 572] width 1755 height 1072
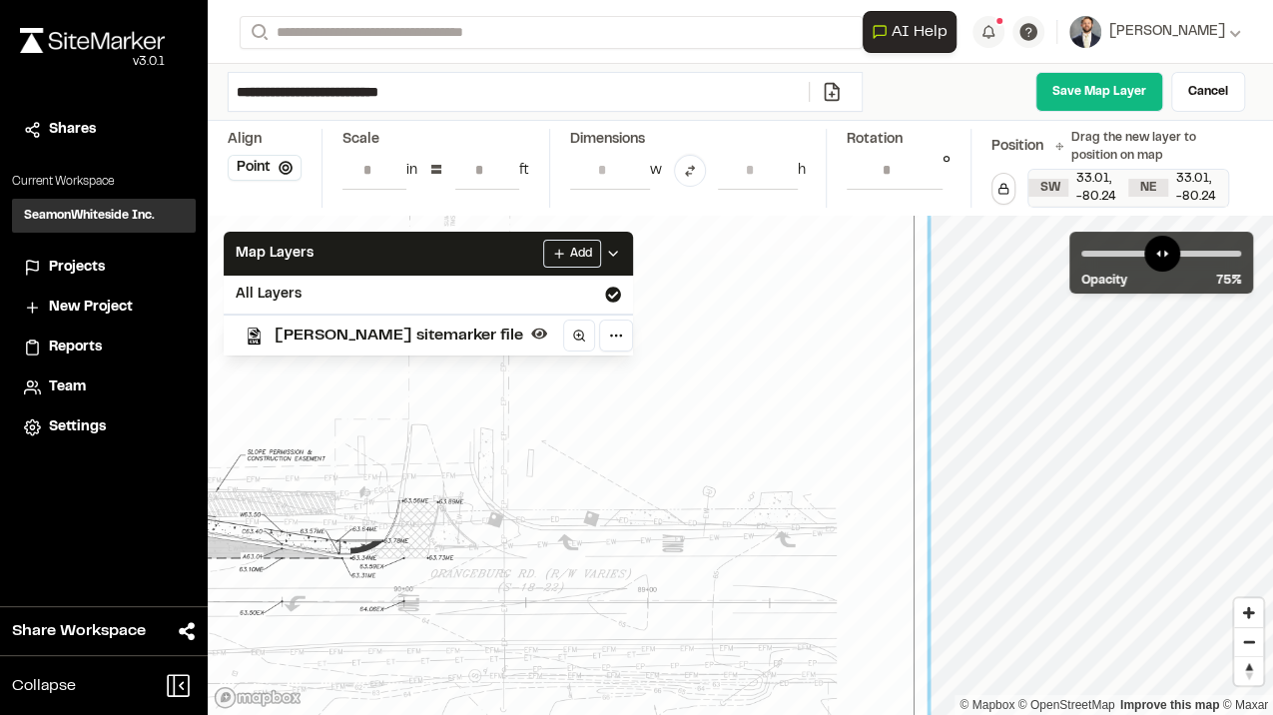
drag, startPoint x: 783, startPoint y: 483, endPoint x: 656, endPoint y: 443, distance: 132.9
click at [656, 443] on div at bounding box center [48, 538] width 1755 height 1072
click at [260, 170] on button "Point" at bounding box center [265, 168] width 74 height 26
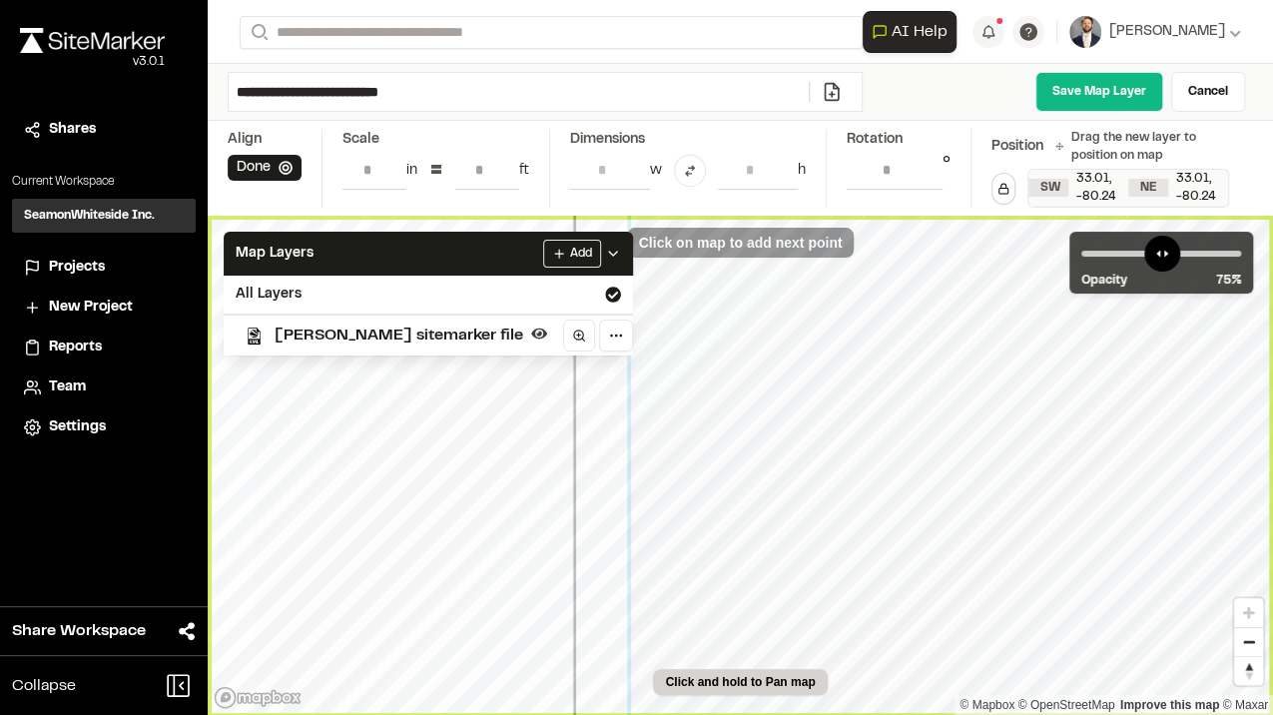
type input "**********"
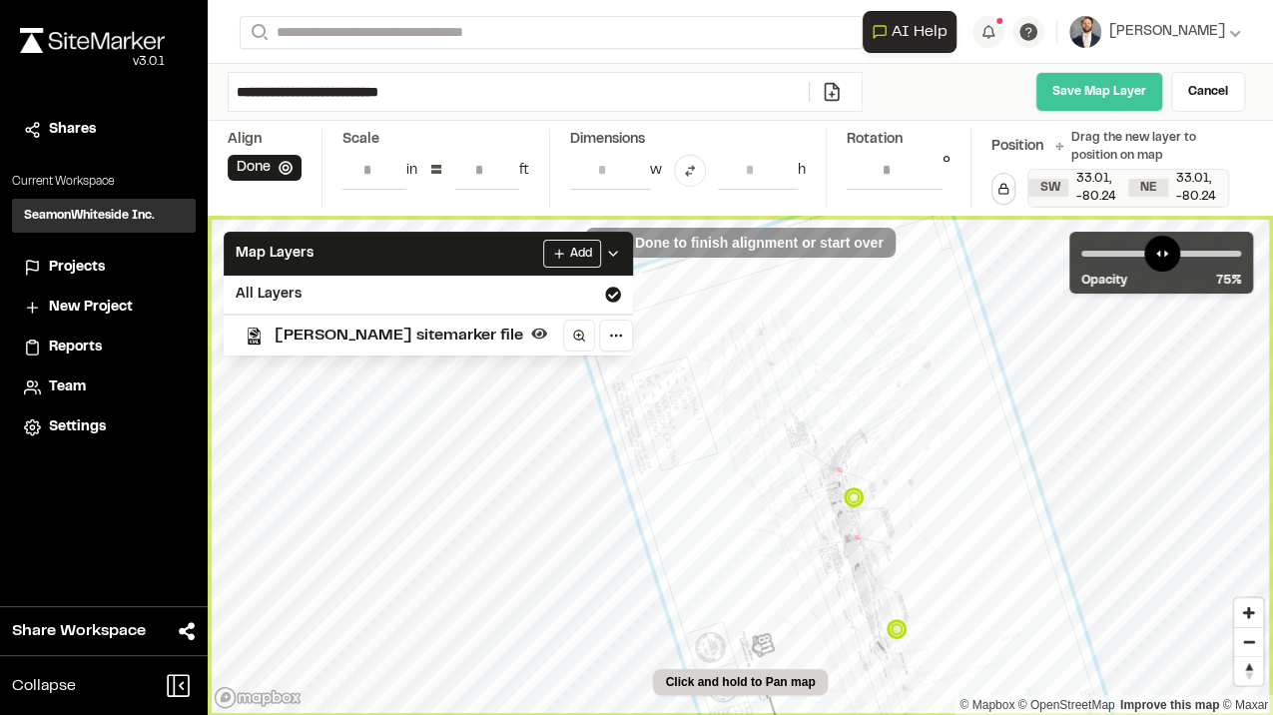
click at [1100, 93] on link "Save Map Layer" at bounding box center [1099, 92] width 128 height 40
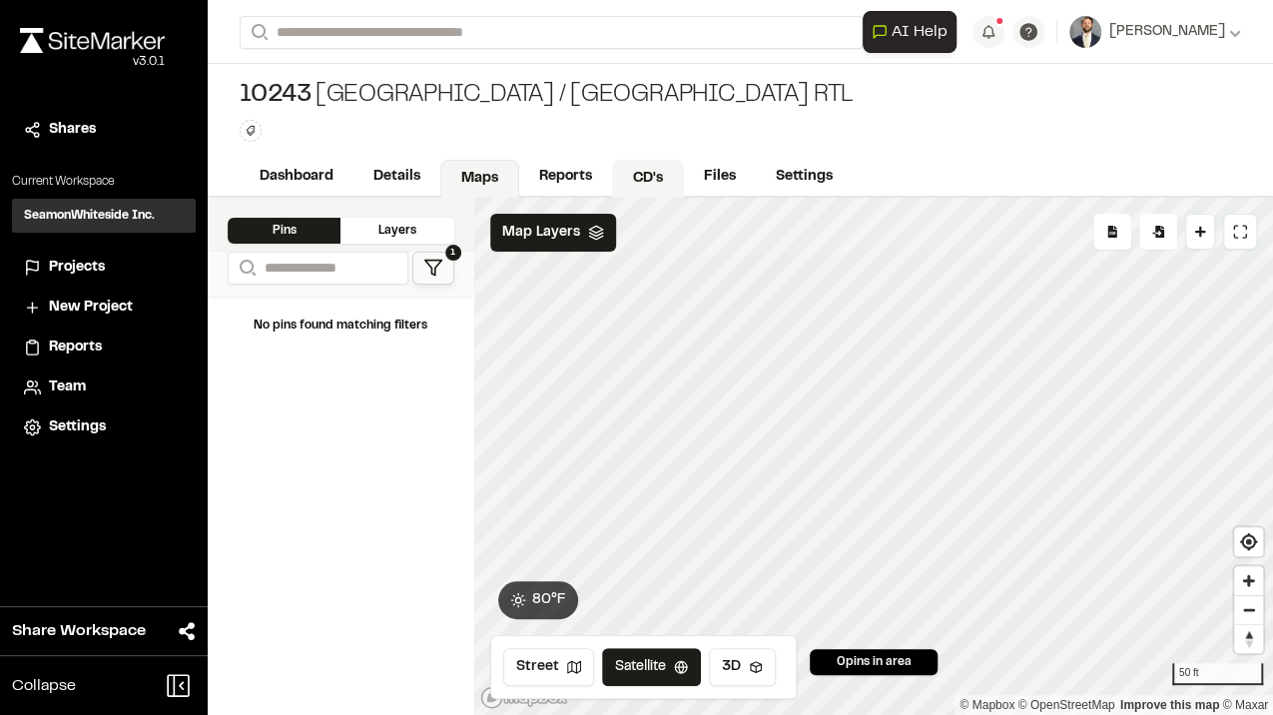
click at [661, 177] on link "CD's" at bounding box center [648, 179] width 72 height 38
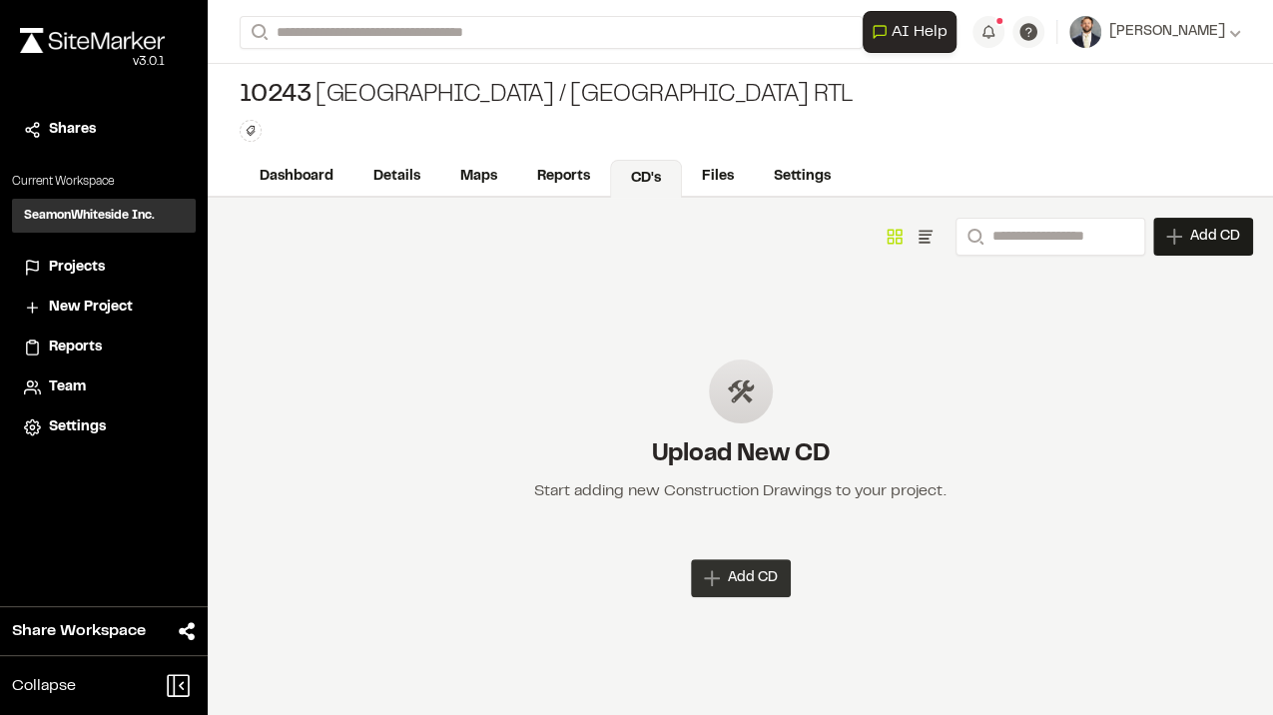
click at [737, 583] on span "Add CD" at bounding box center [753, 578] width 50 height 20
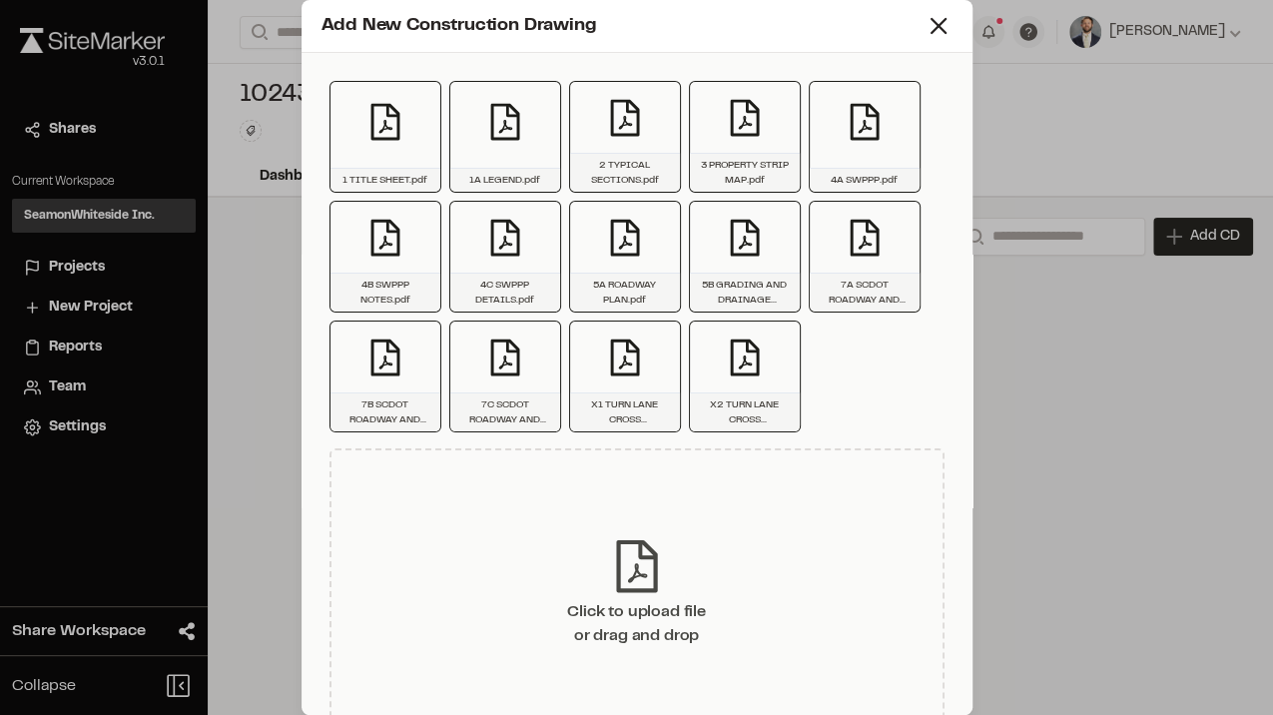
scroll to position [115, 0]
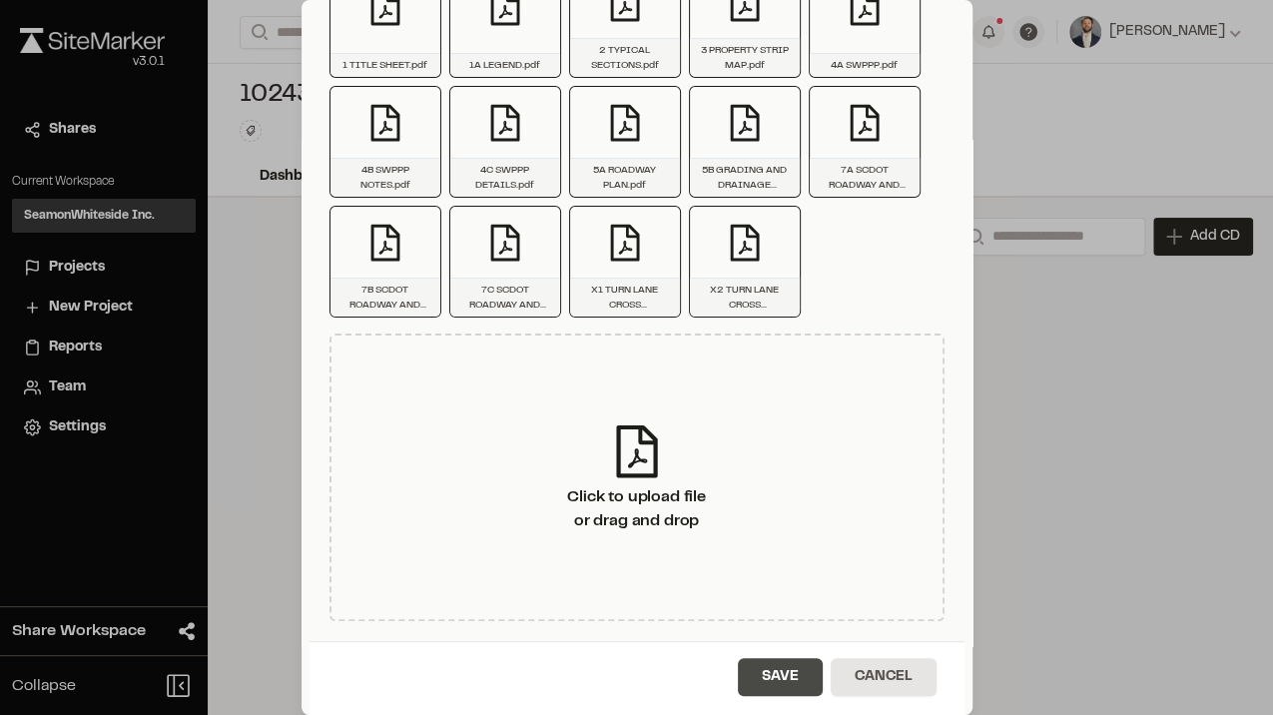
click at [780, 674] on button "Save" at bounding box center [780, 677] width 85 height 38
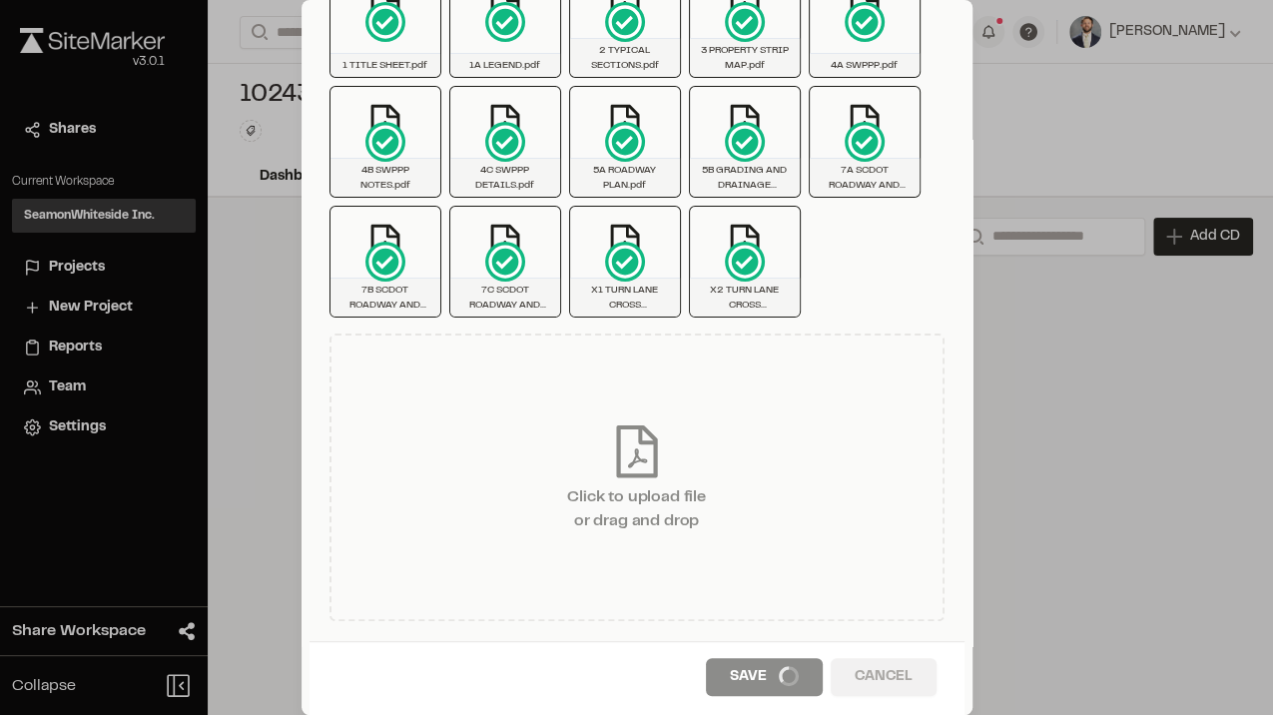
scroll to position [0, 0]
